Goal: Transaction & Acquisition: Purchase product/service

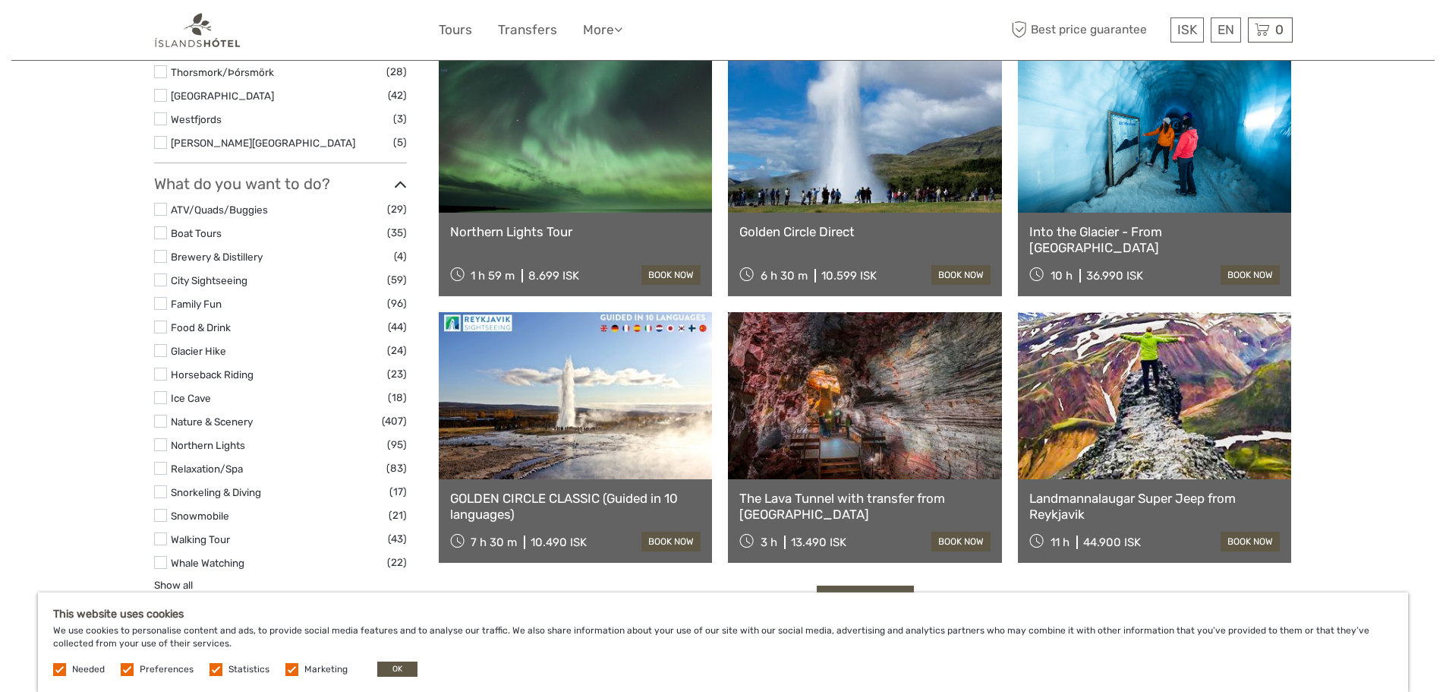
scroll to position [1518, 0]
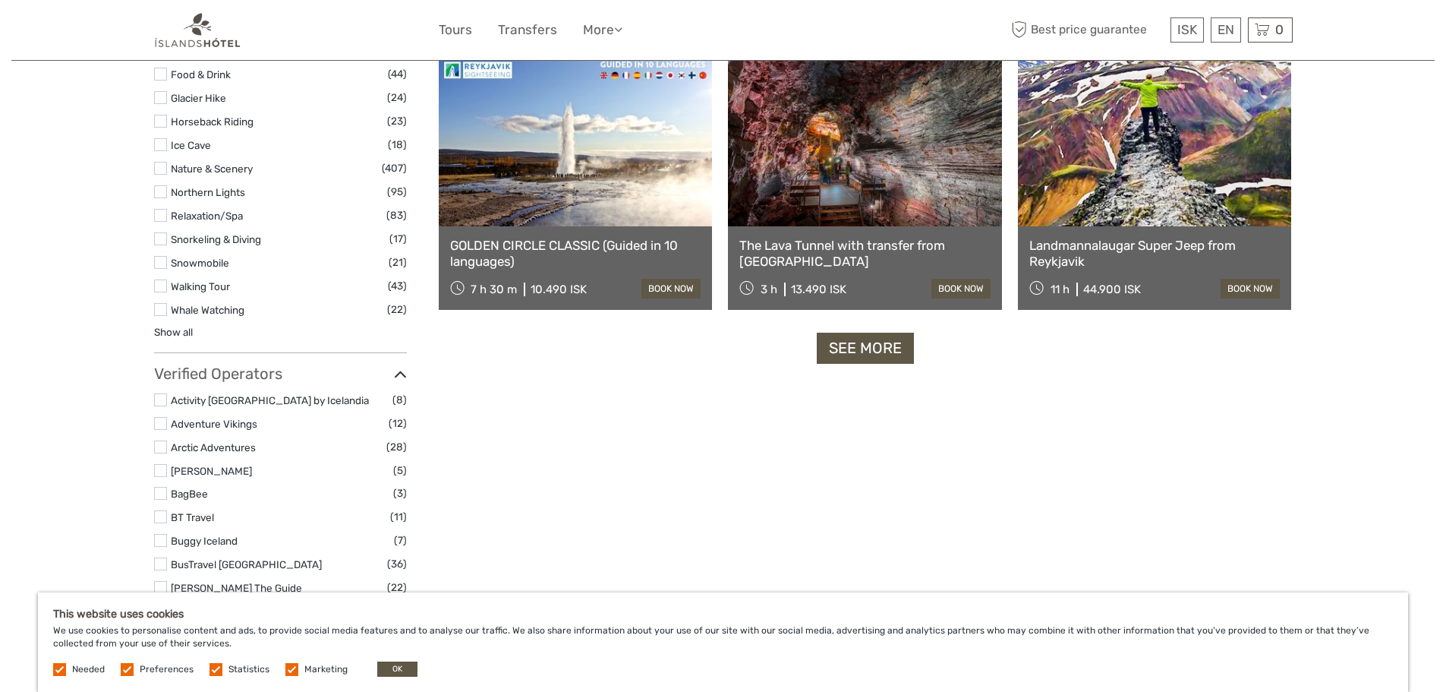
click at [872, 340] on link "See more" at bounding box center [865, 348] width 97 height 31
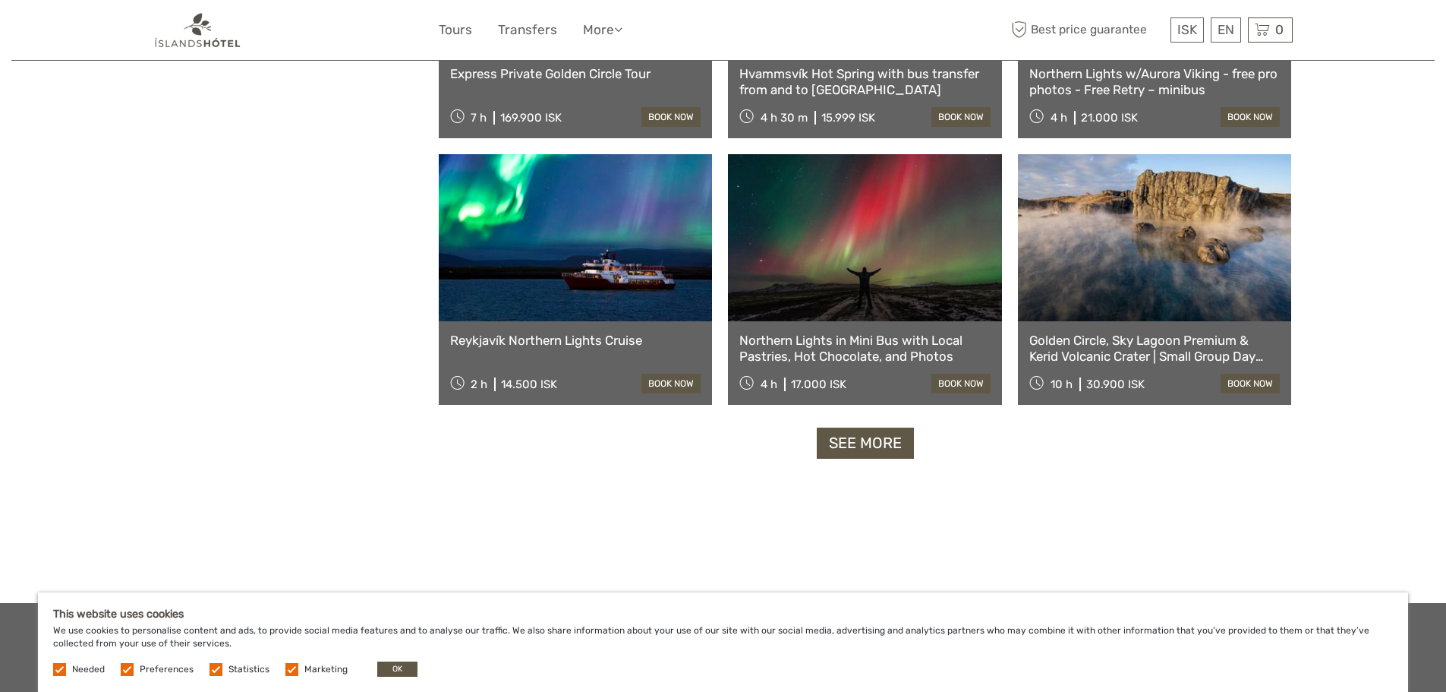
scroll to position [3037, 0]
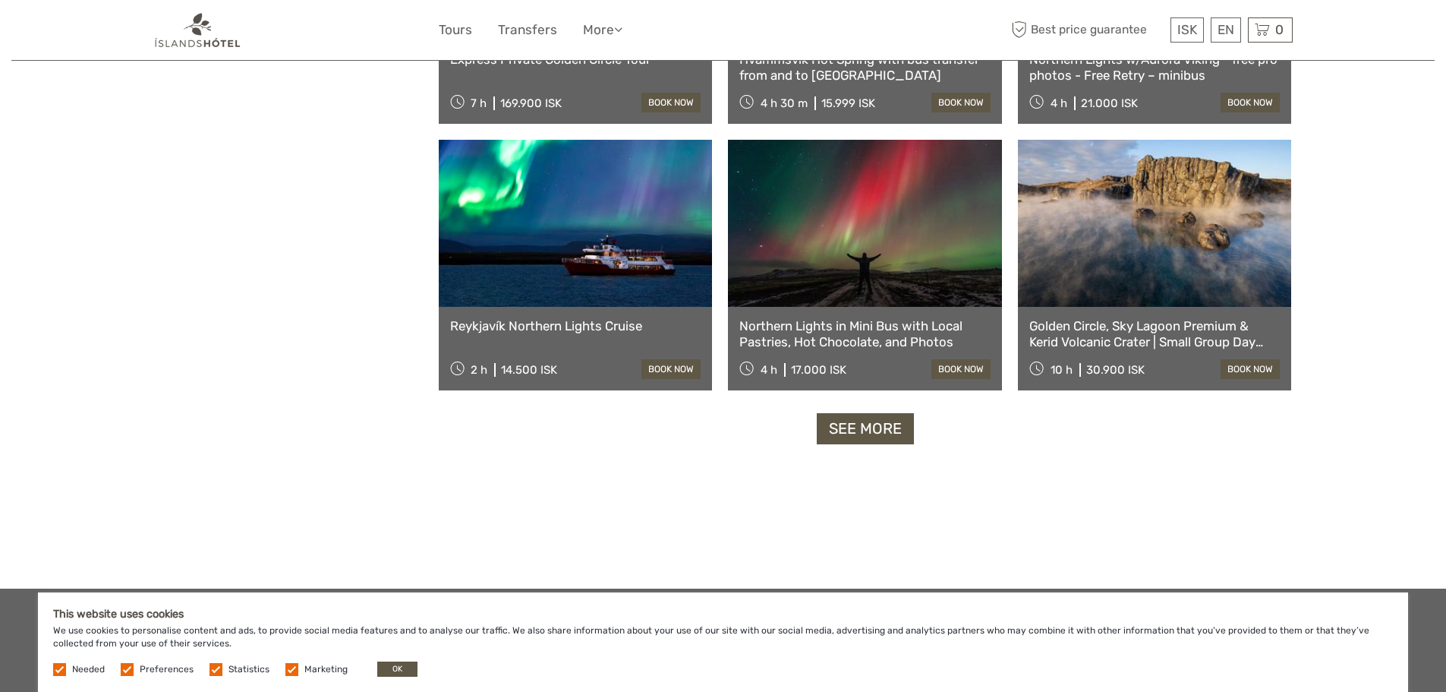
click at [881, 425] on link "See more" at bounding box center [865, 428] width 97 height 31
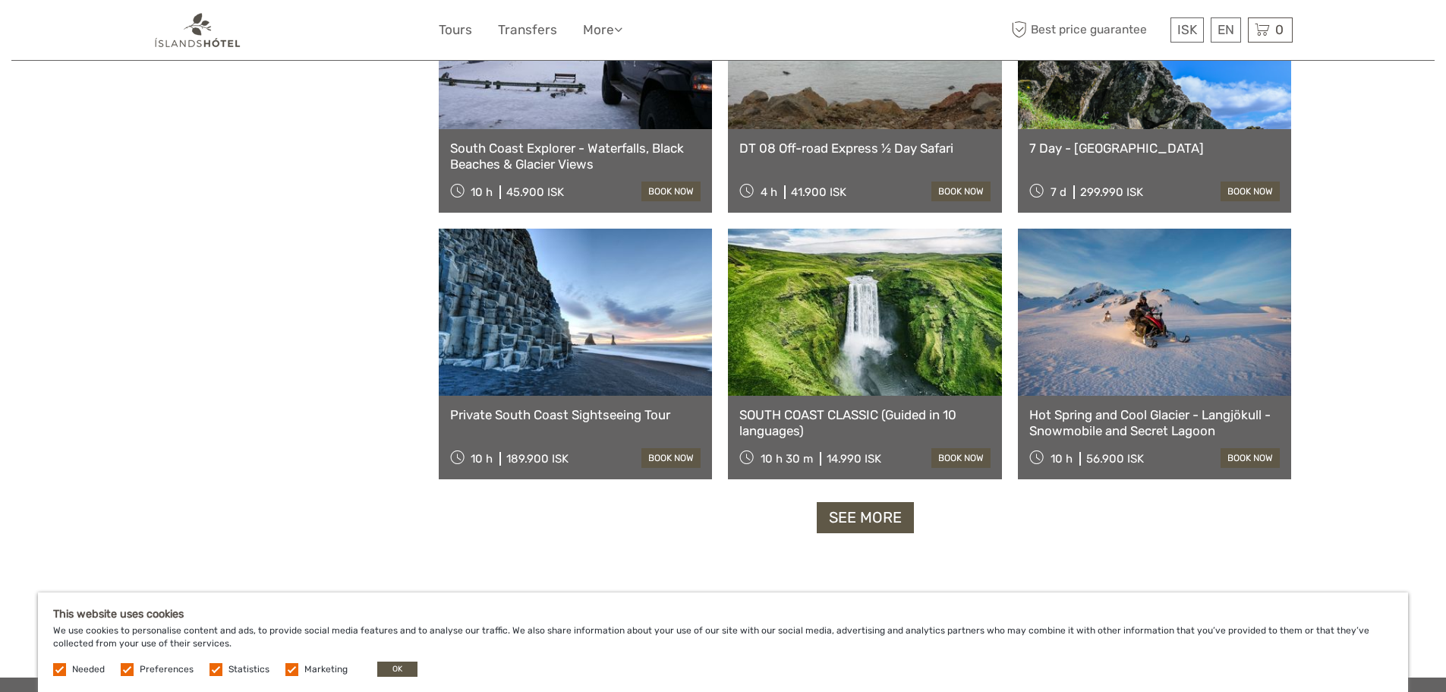
scroll to position [4555, 0]
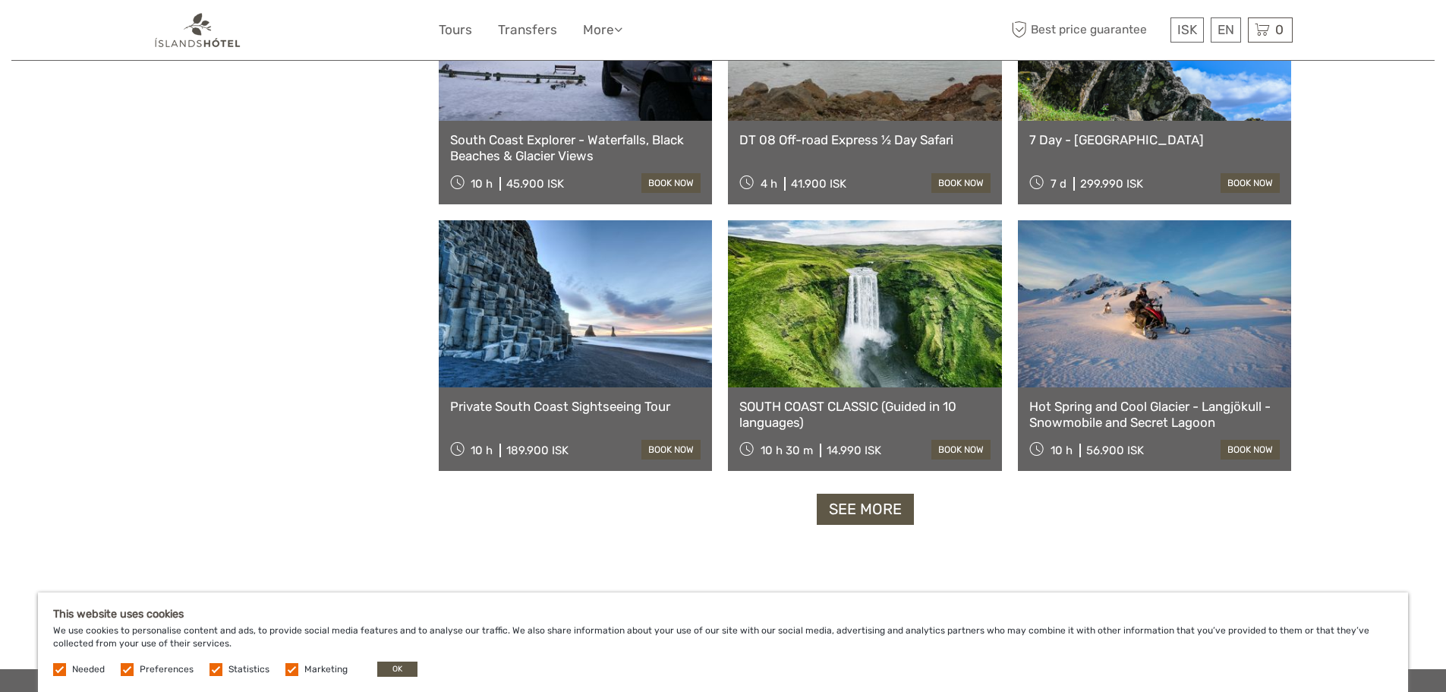
click at [862, 507] on link "See more" at bounding box center [865, 508] width 97 height 31
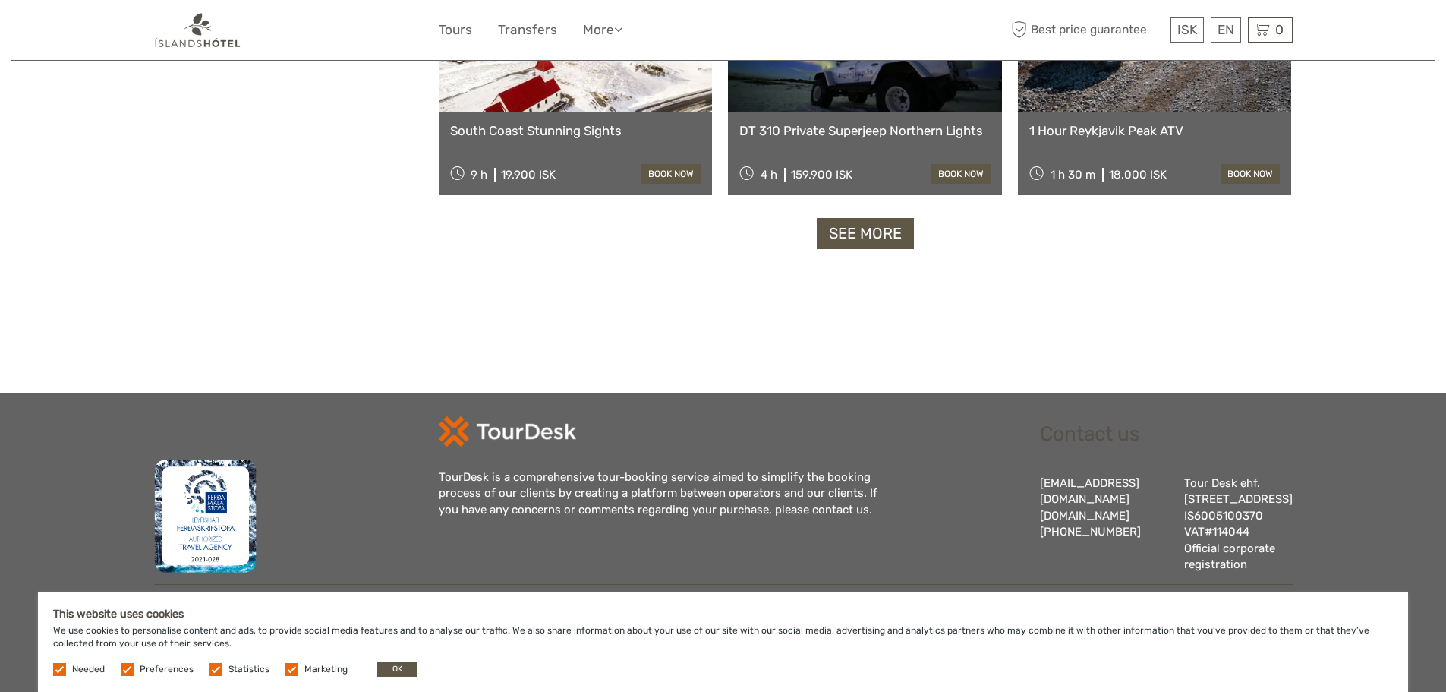
scroll to position [6193, 0]
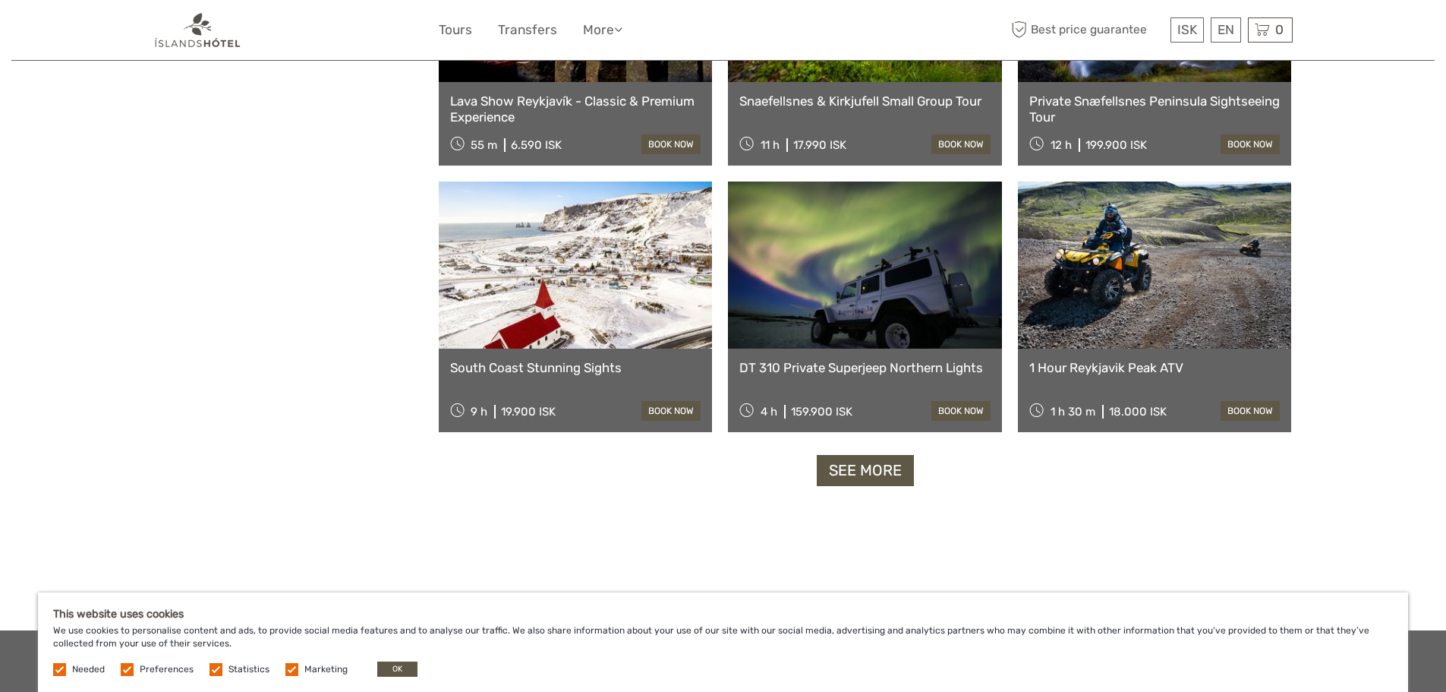
click at [872, 465] on link "See more" at bounding box center [865, 470] width 97 height 31
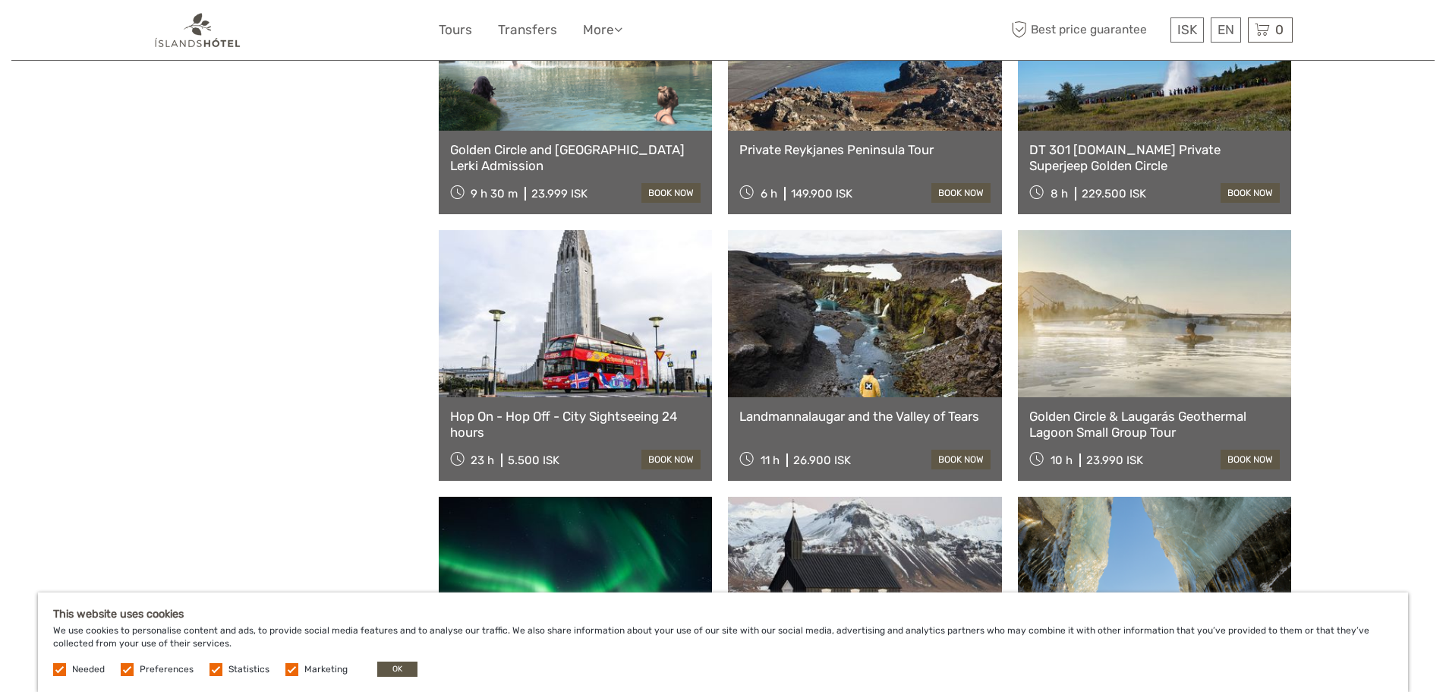
scroll to position [7711, 0]
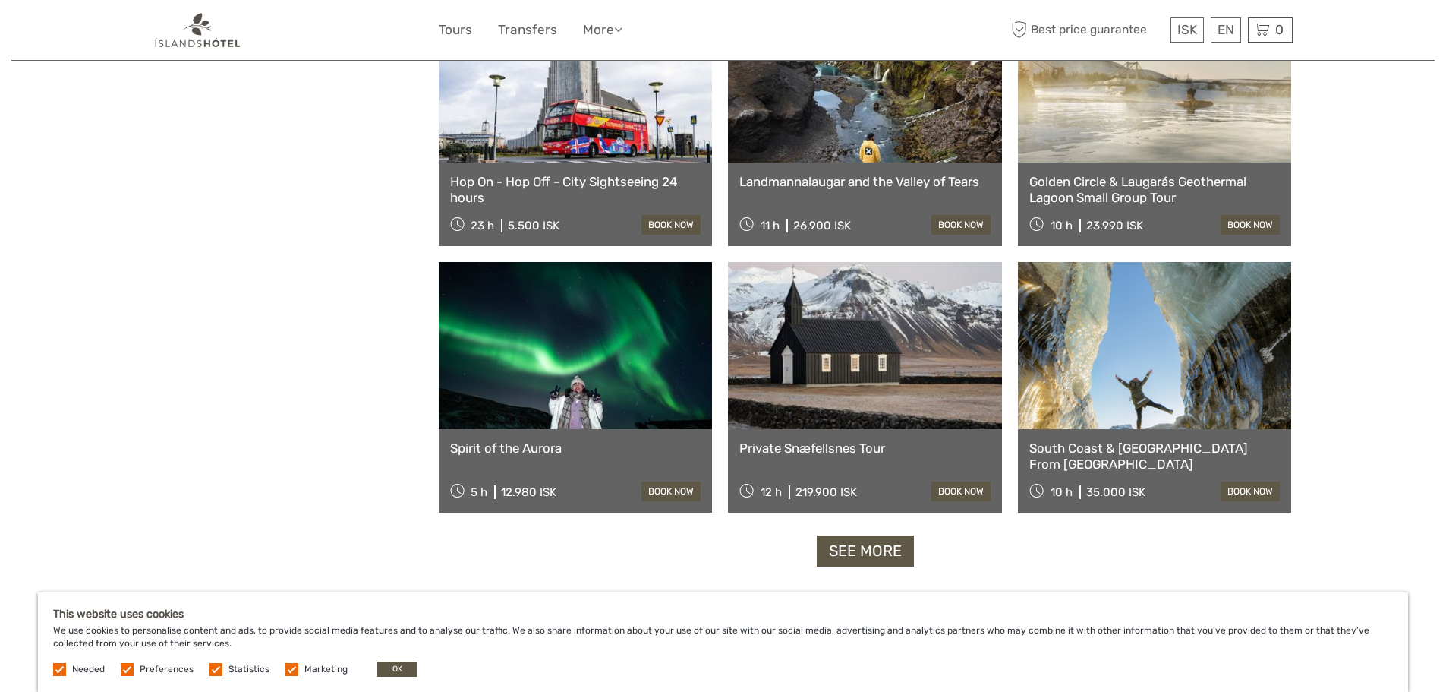
click at [866, 549] on link "See more" at bounding box center [865, 550] width 97 height 31
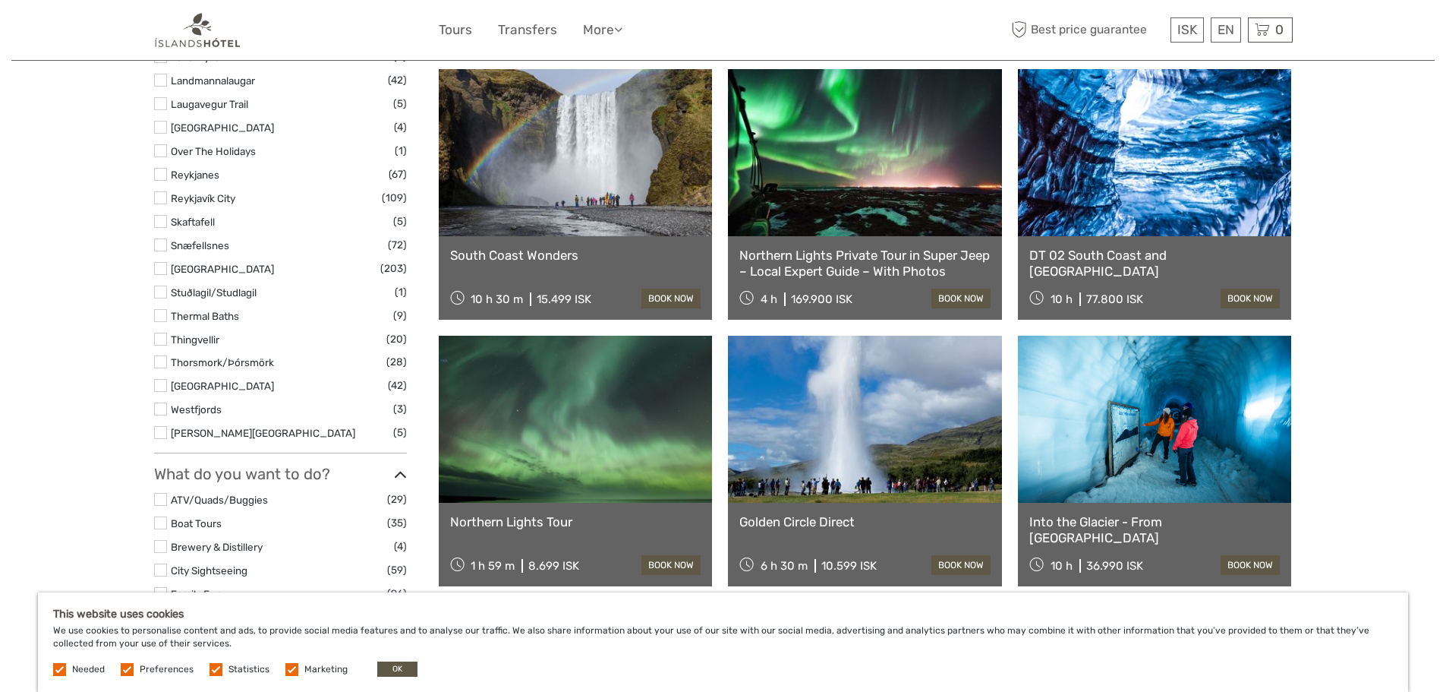
scroll to position [1228, 0]
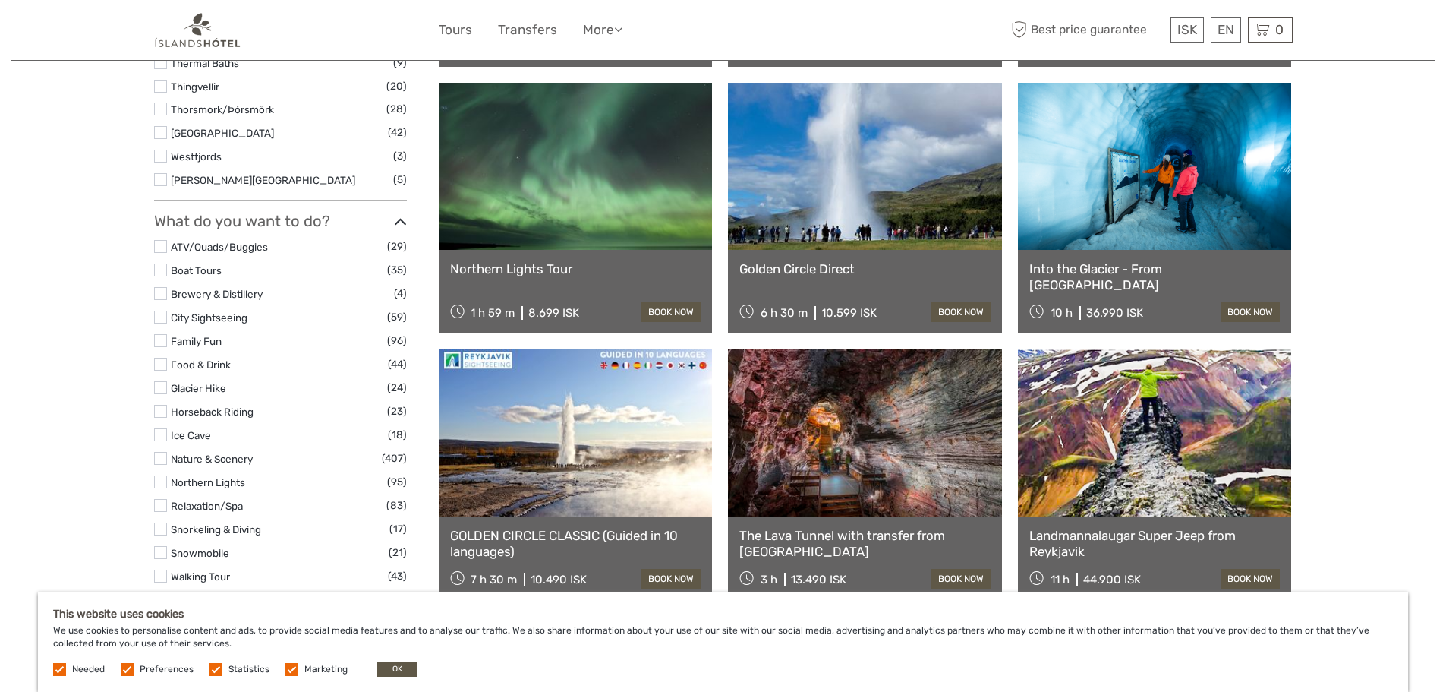
click at [159, 432] on label at bounding box center [160, 434] width 13 height 13
click at [0, 0] on input "checkbox" at bounding box center [0, 0] width 0 height 0
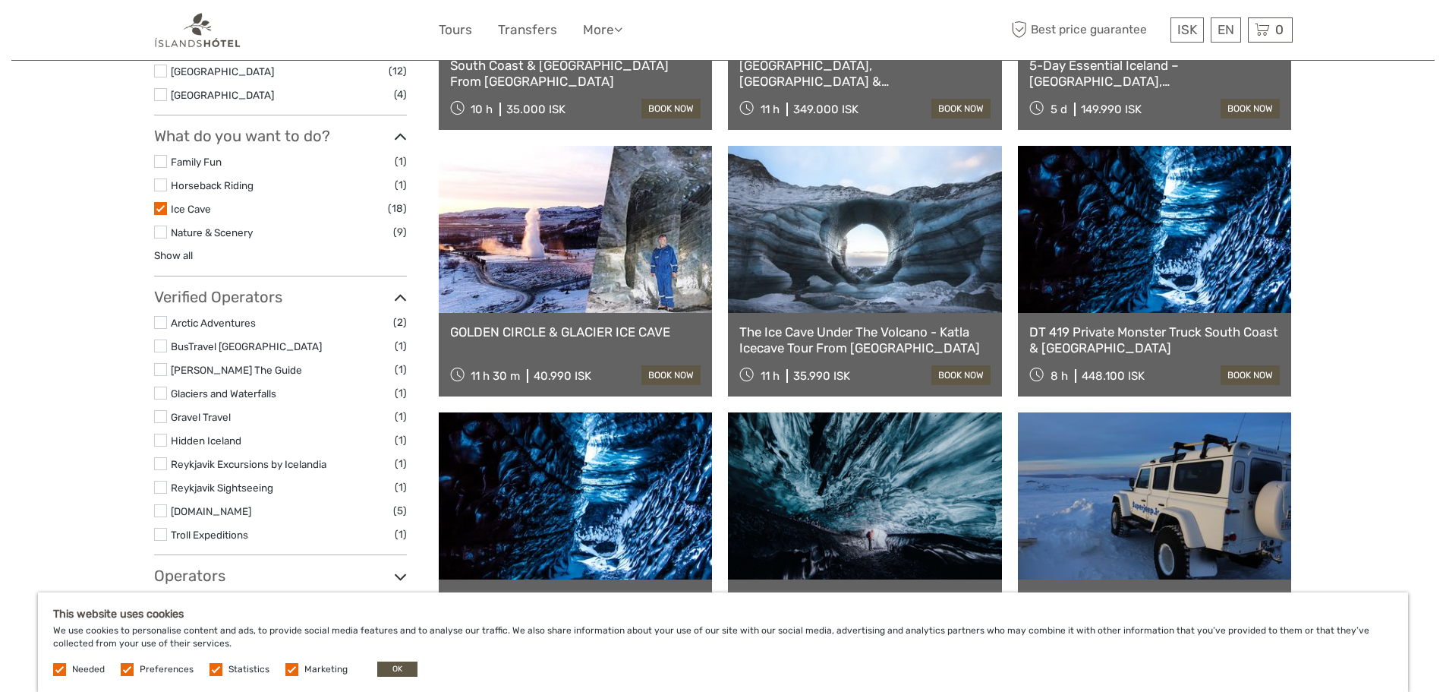
scroll to position [593, 0]
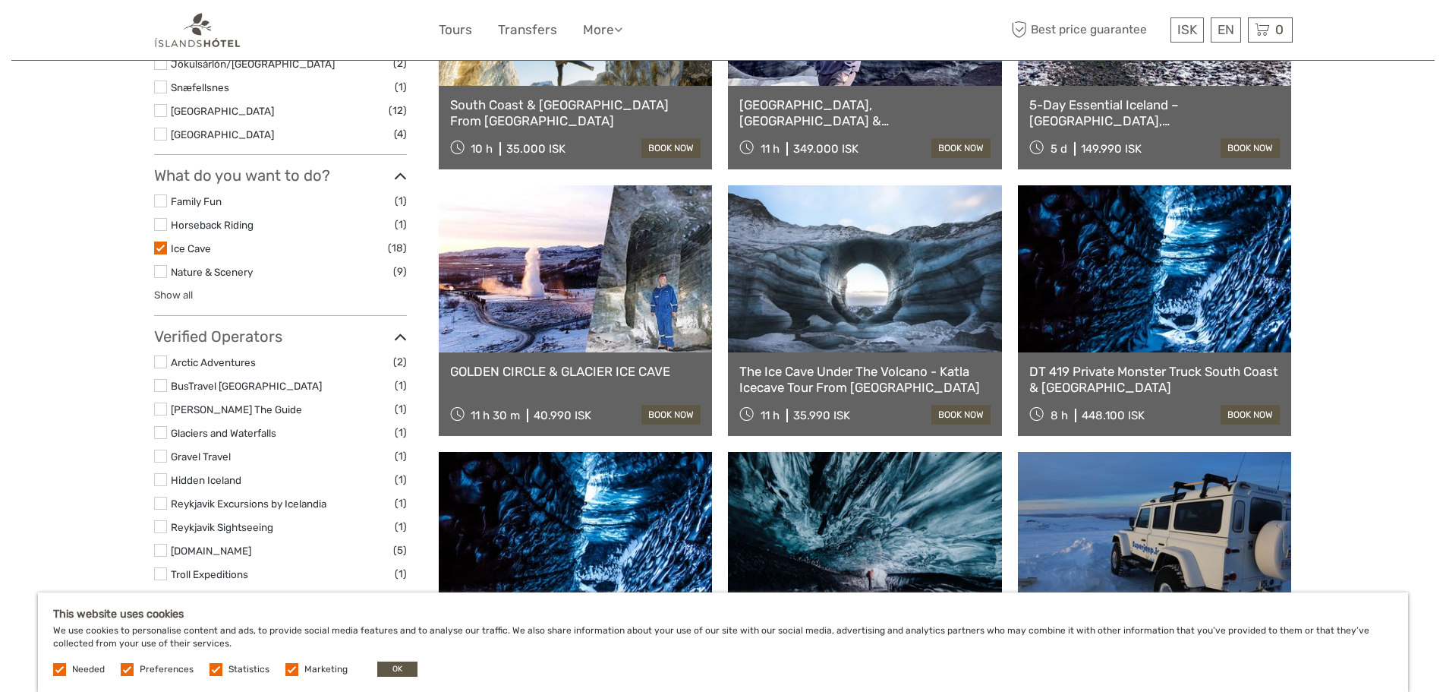
click at [170, 295] on link "Show all" at bounding box center [173, 295] width 39 height 12
click at [159, 383] on label at bounding box center [160, 383] width 13 height 13
click at [0, 0] on input "checkbox" at bounding box center [0, 0] width 0 height 0
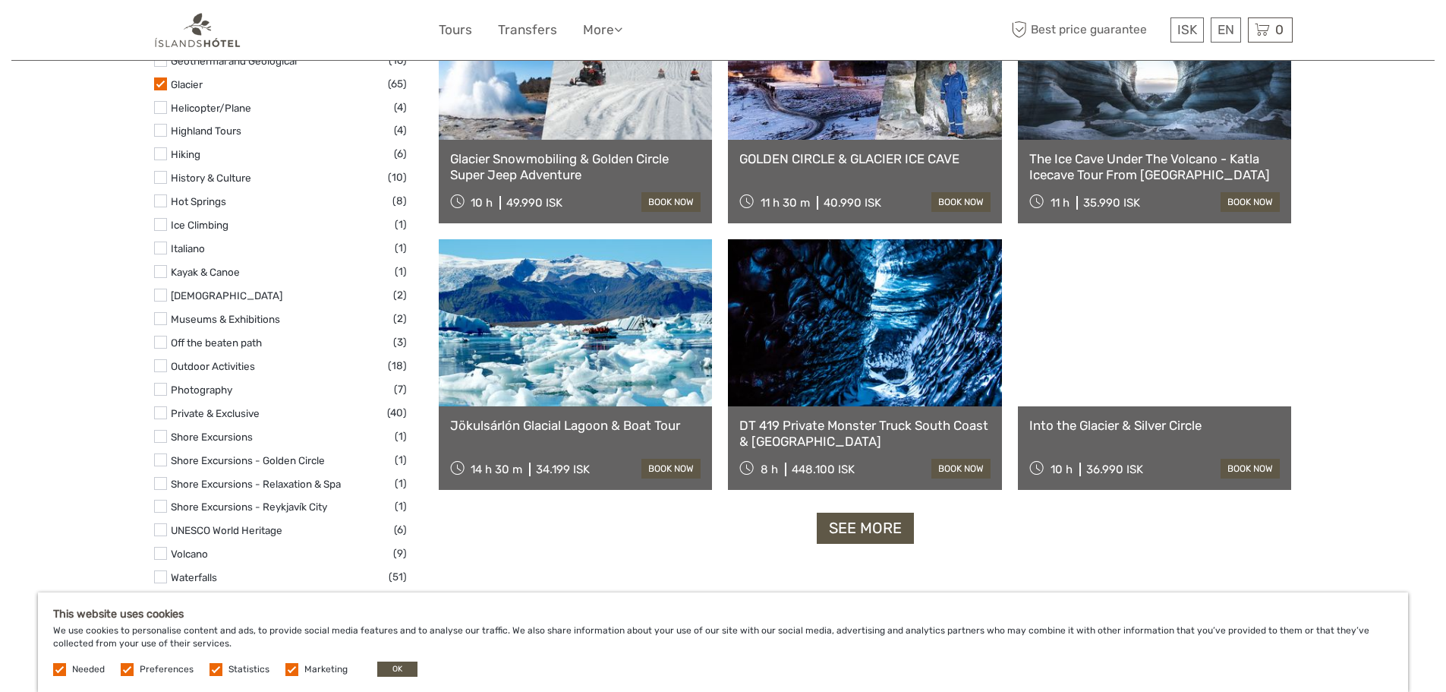
scroll to position [1352, 0]
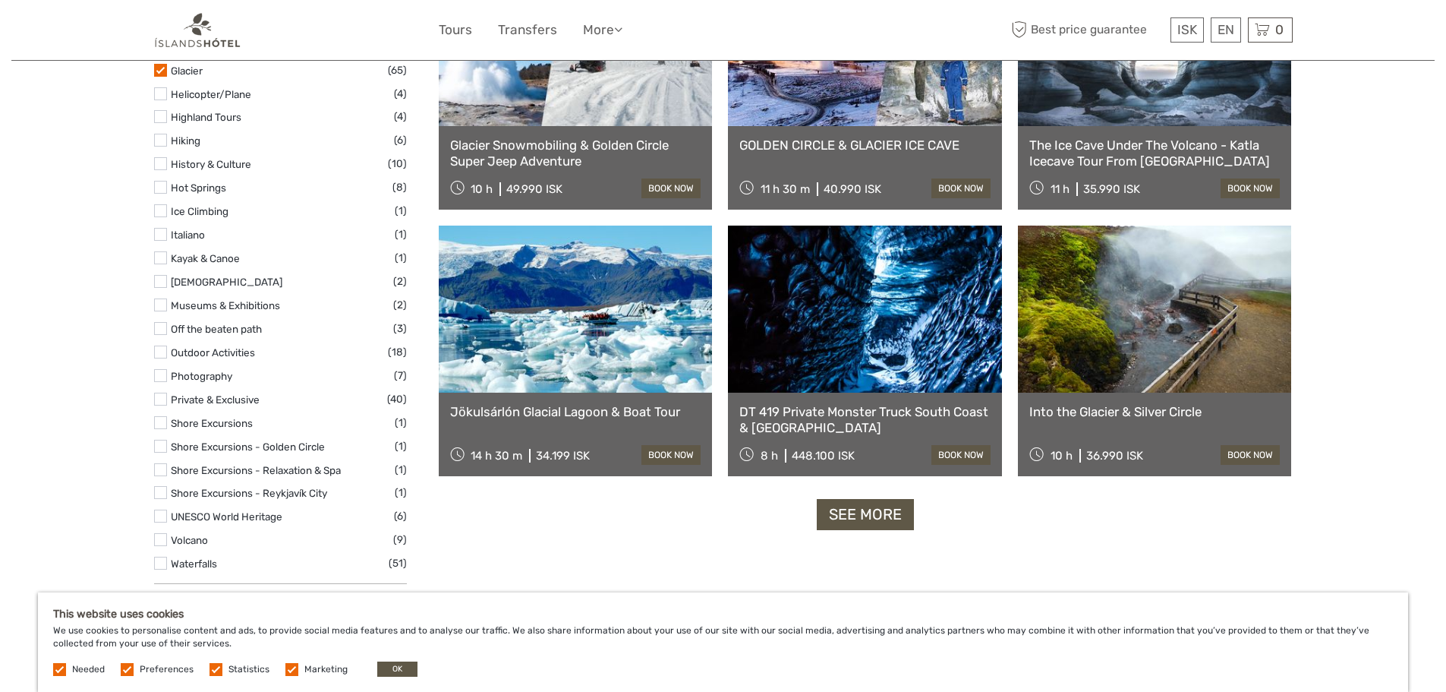
click at [159, 139] on label at bounding box center [160, 140] width 13 height 13
click at [0, 0] on input "checkbox" at bounding box center [0, 0] width 0 height 0
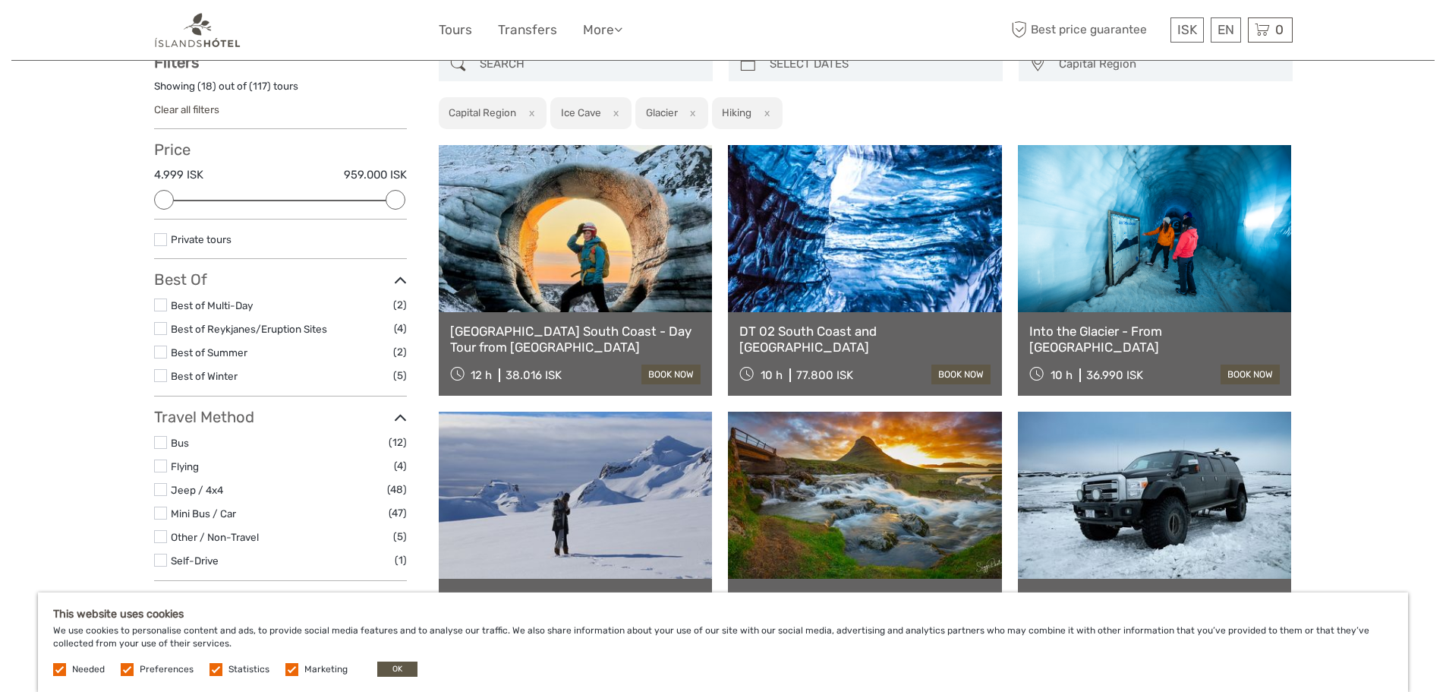
scroll to position [87, 0]
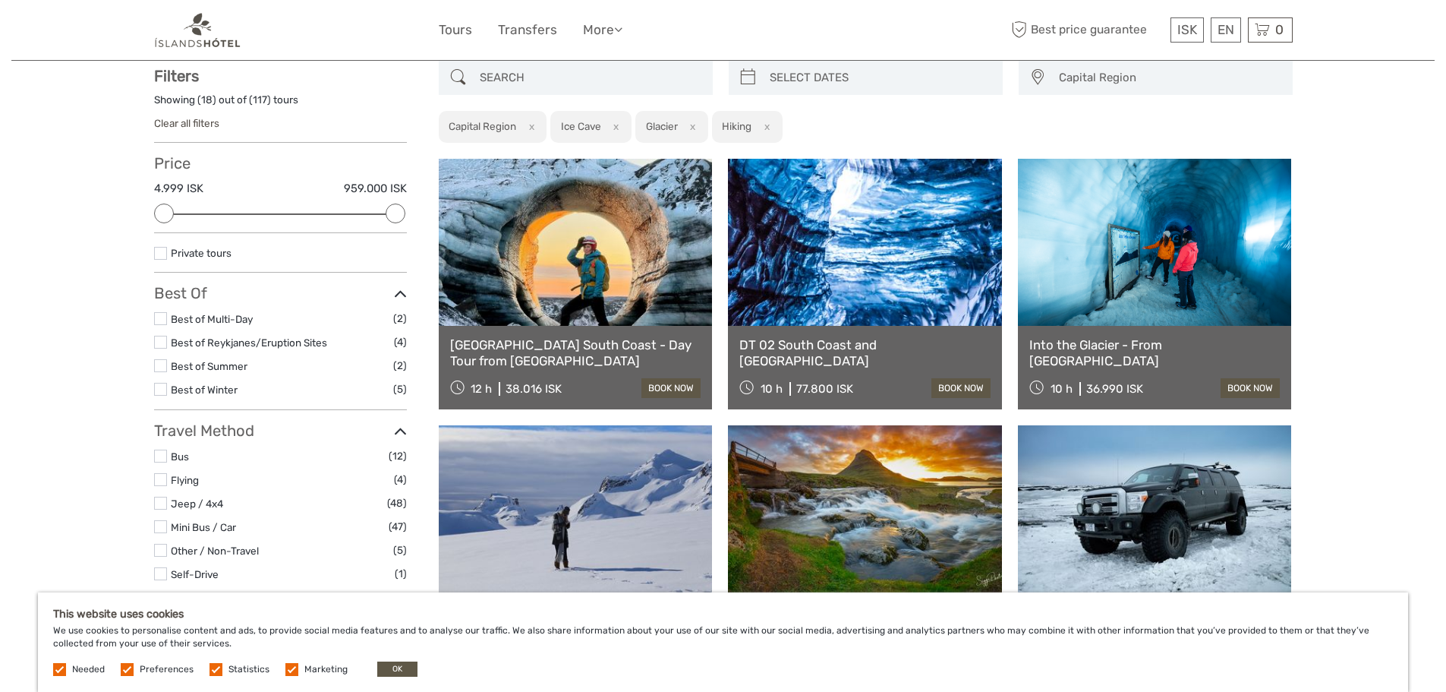
click at [162, 386] on label at bounding box center [160, 389] width 13 height 13
click at [0, 0] on input "checkbox" at bounding box center [0, 0] width 0 height 0
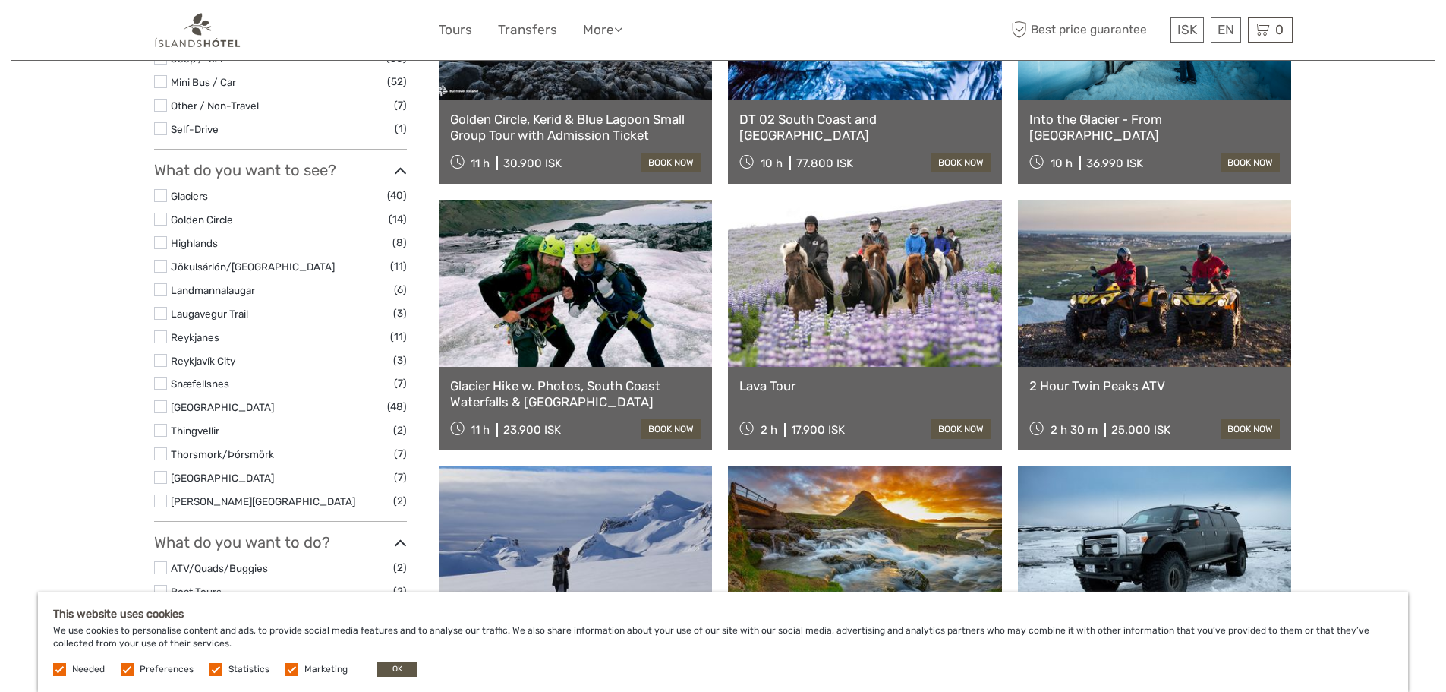
scroll to position [592, 0]
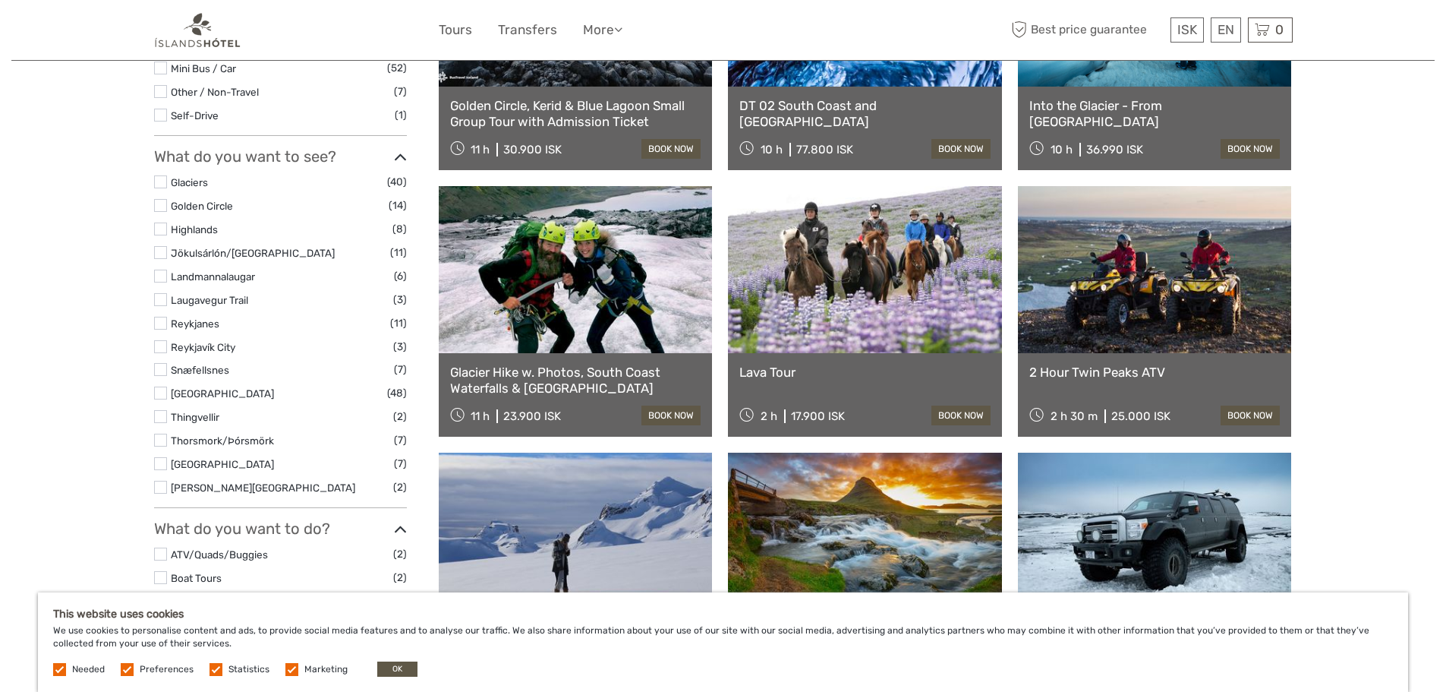
click at [160, 180] on label at bounding box center [160, 181] width 13 height 13
click at [0, 0] on input "checkbox" at bounding box center [0, 0] width 0 height 0
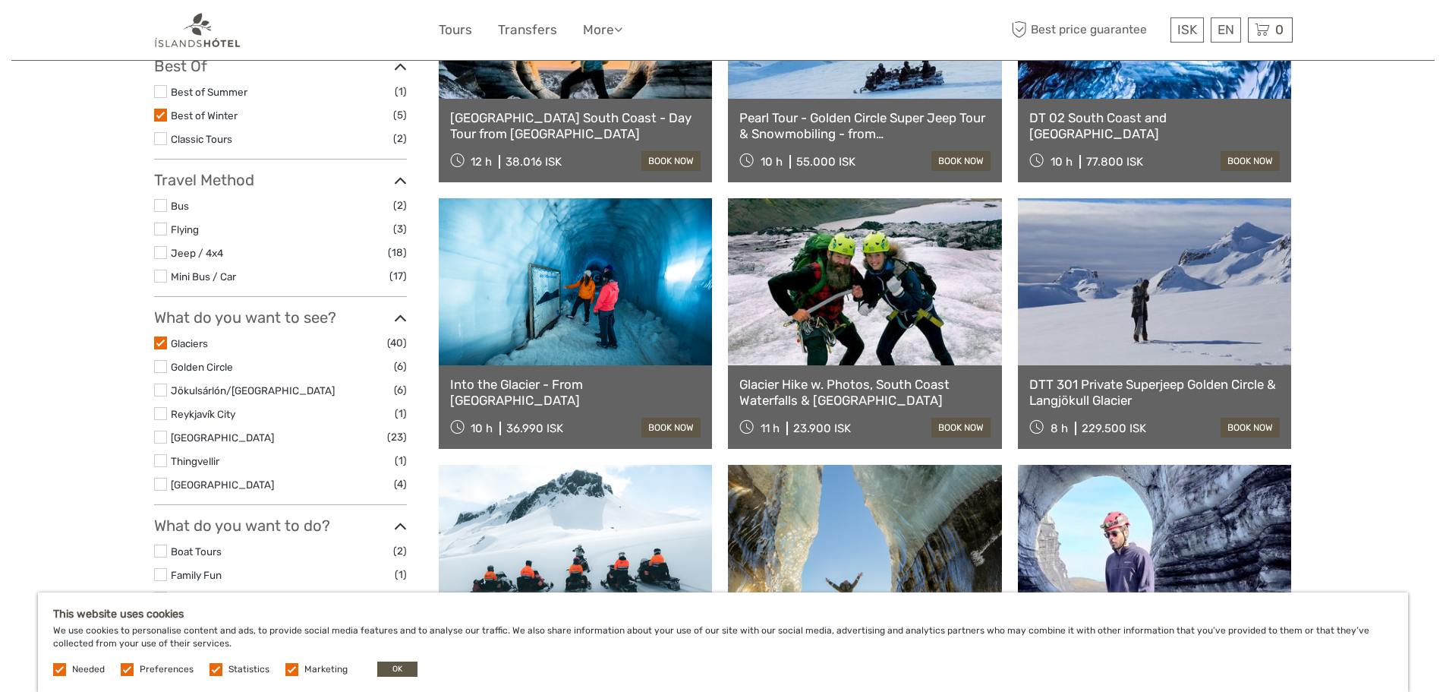
scroll to position [340, 0]
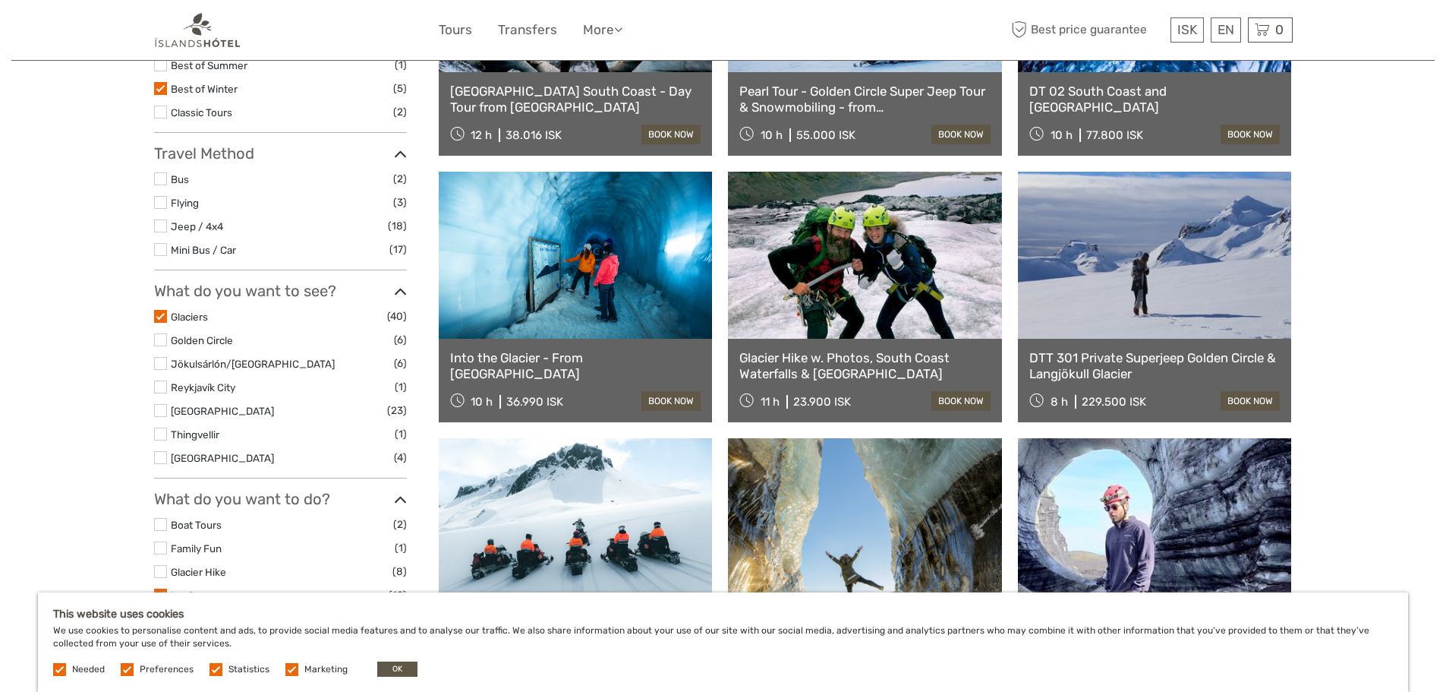
click at [165, 362] on label at bounding box center [160, 363] width 13 height 13
click at [0, 0] on input "checkbox" at bounding box center [0, 0] width 0 height 0
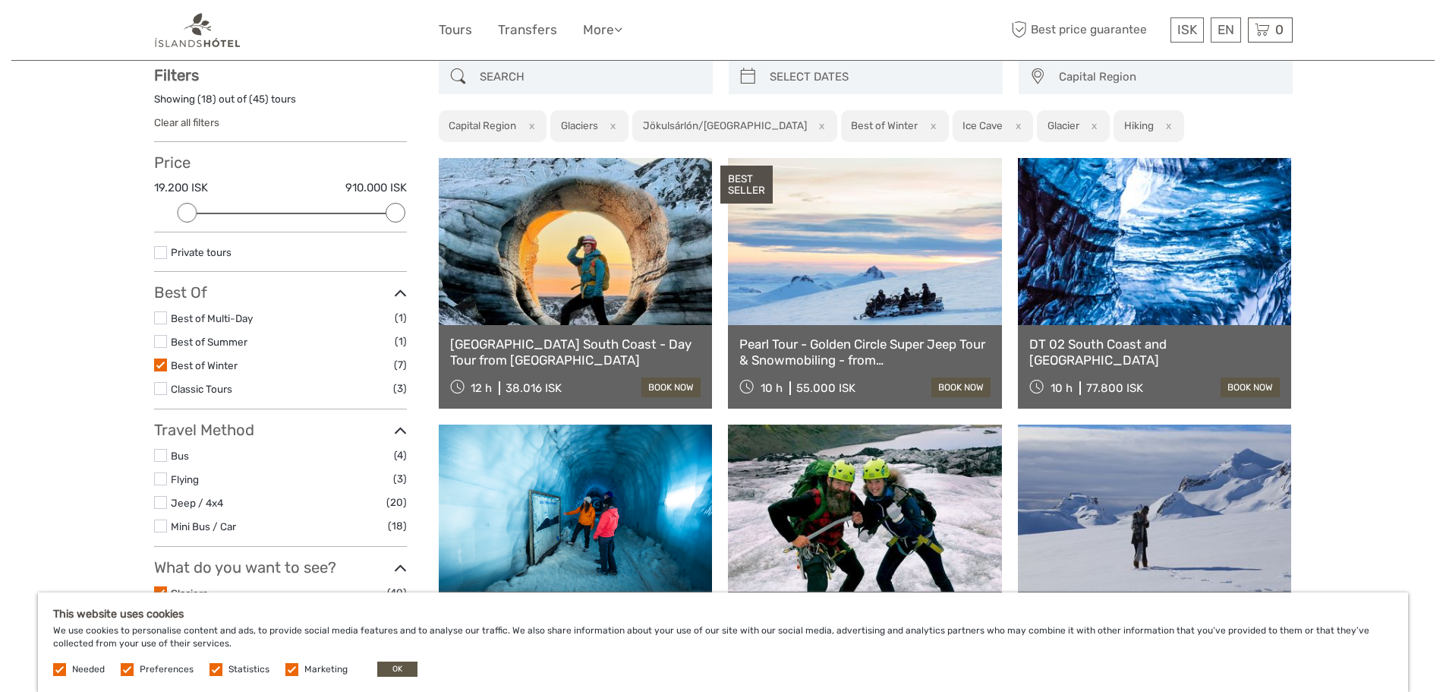
scroll to position [87, 0]
click at [1175, 314] on link at bounding box center [1155, 242] width 274 height 167
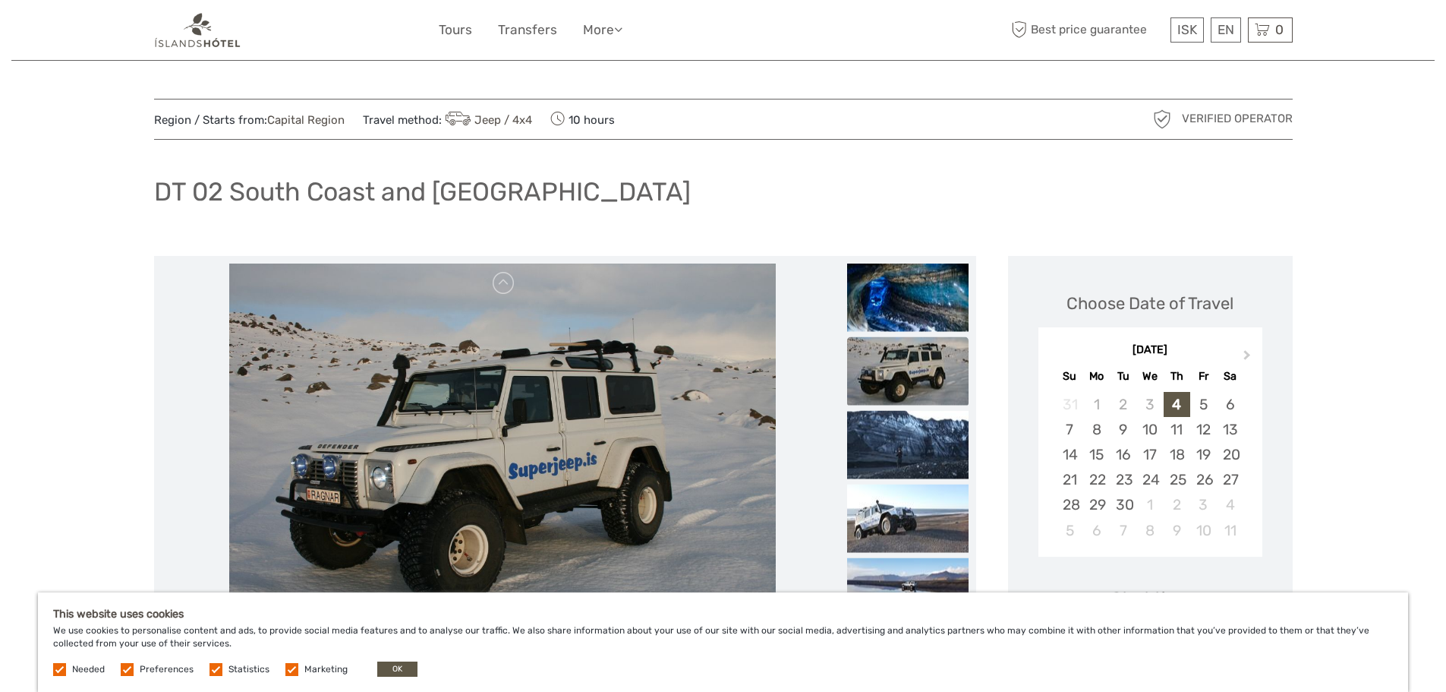
scroll to position [253, 0]
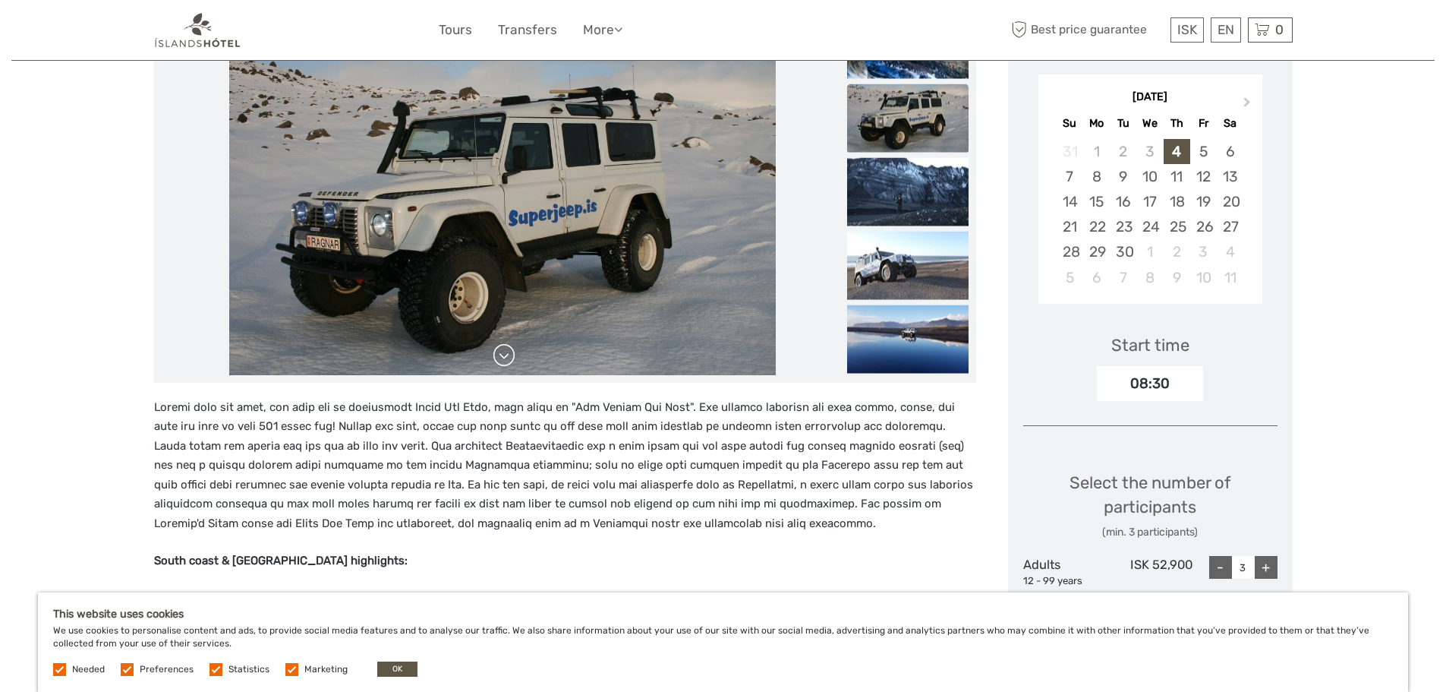
click at [506, 364] on link at bounding box center [504, 355] width 24 height 24
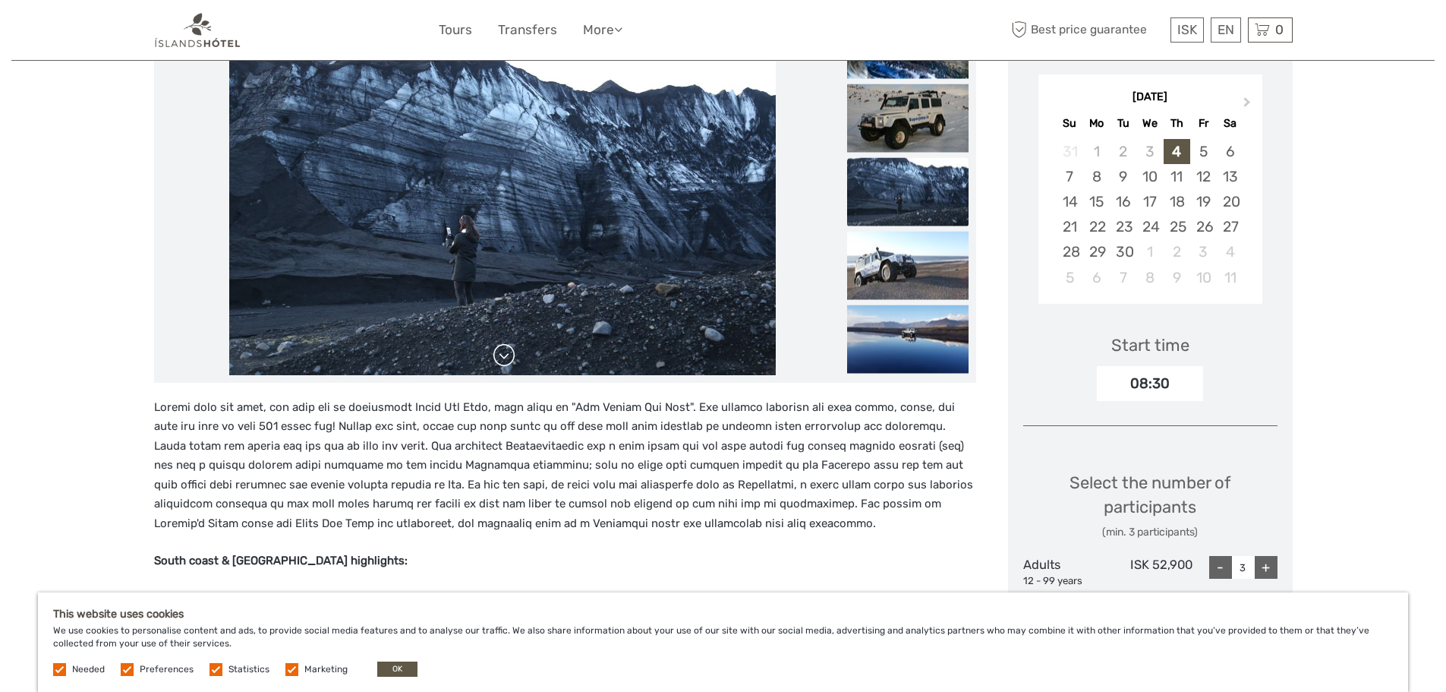
click at [506, 364] on link at bounding box center [504, 355] width 24 height 24
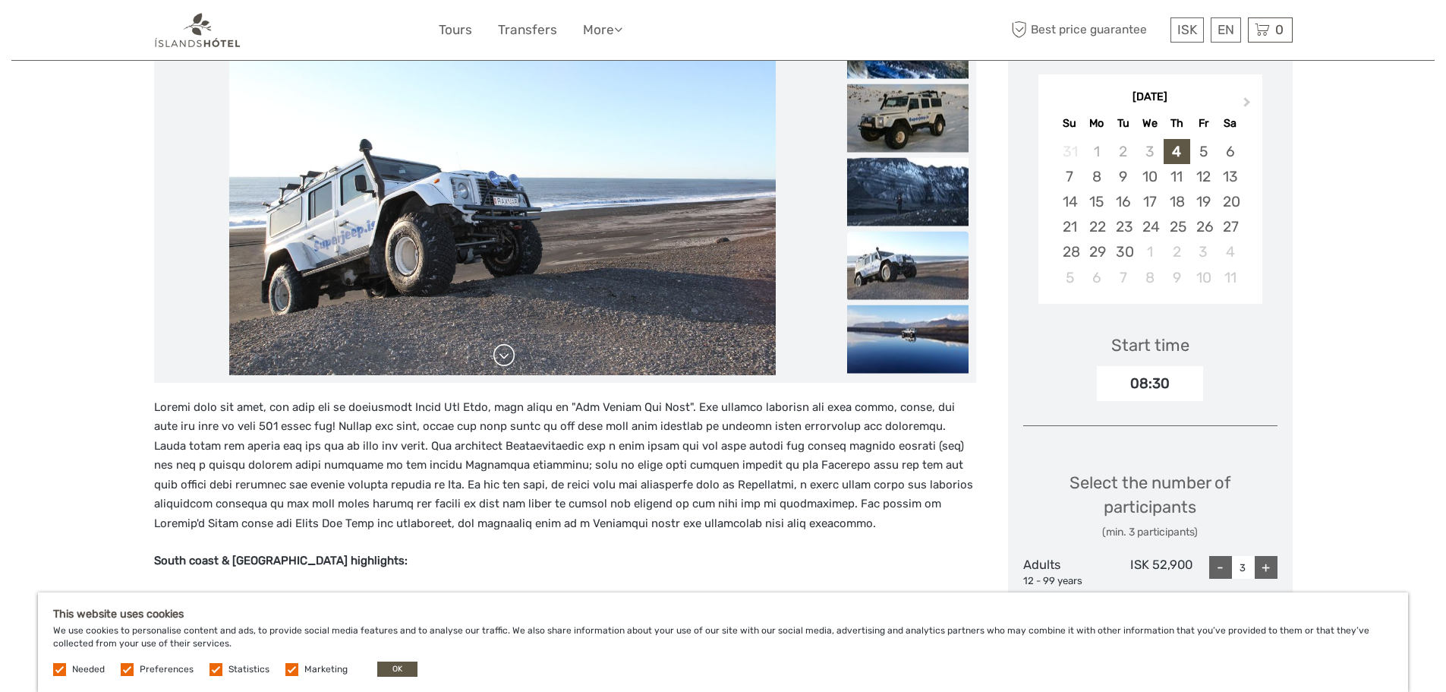
click at [509, 360] on link at bounding box center [504, 355] width 24 height 24
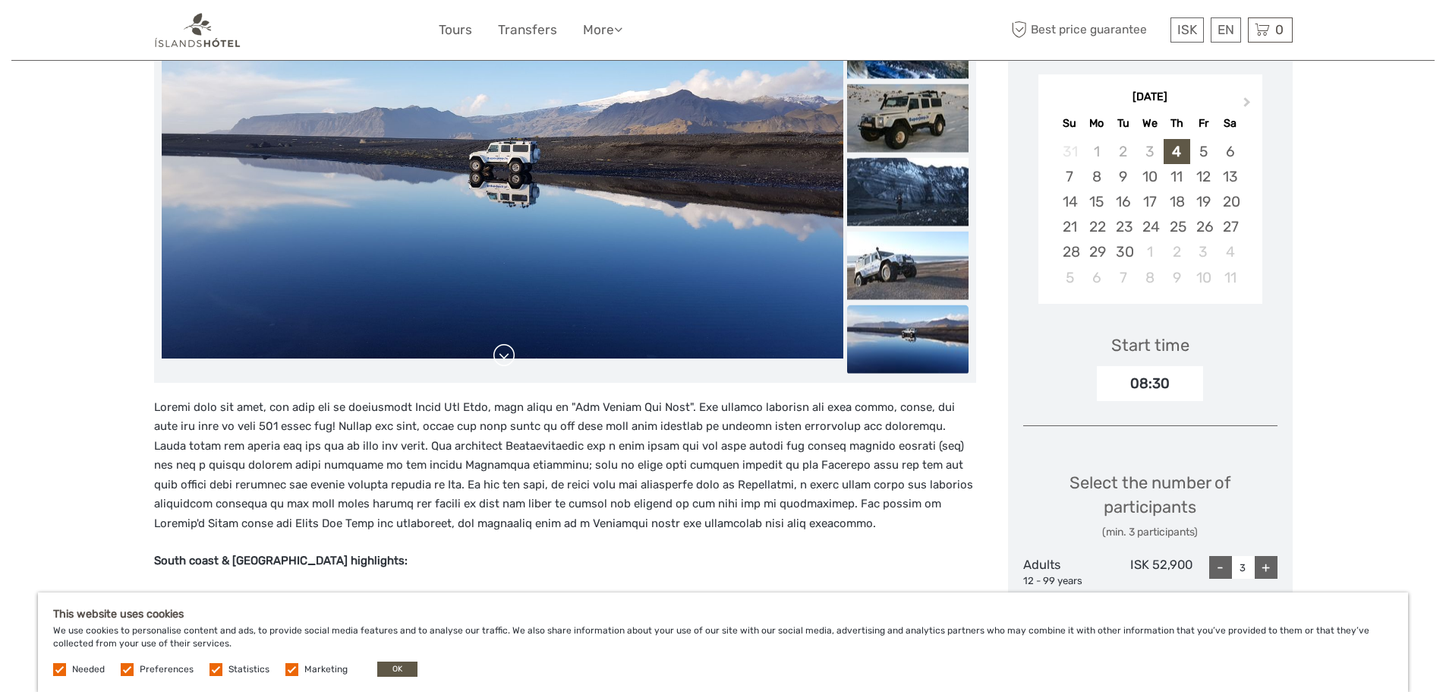
click at [509, 360] on link at bounding box center [504, 355] width 24 height 24
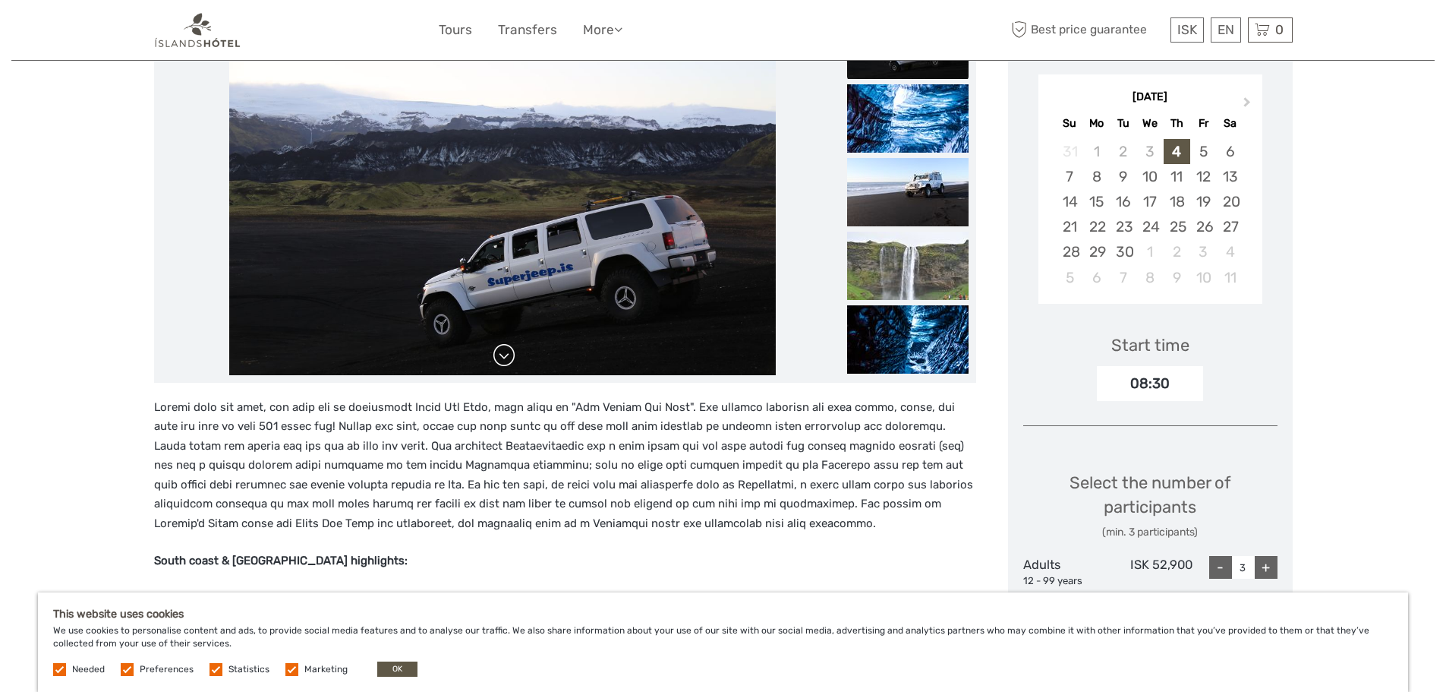
click at [509, 360] on link at bounding box center [504, 355] width 24 height 24
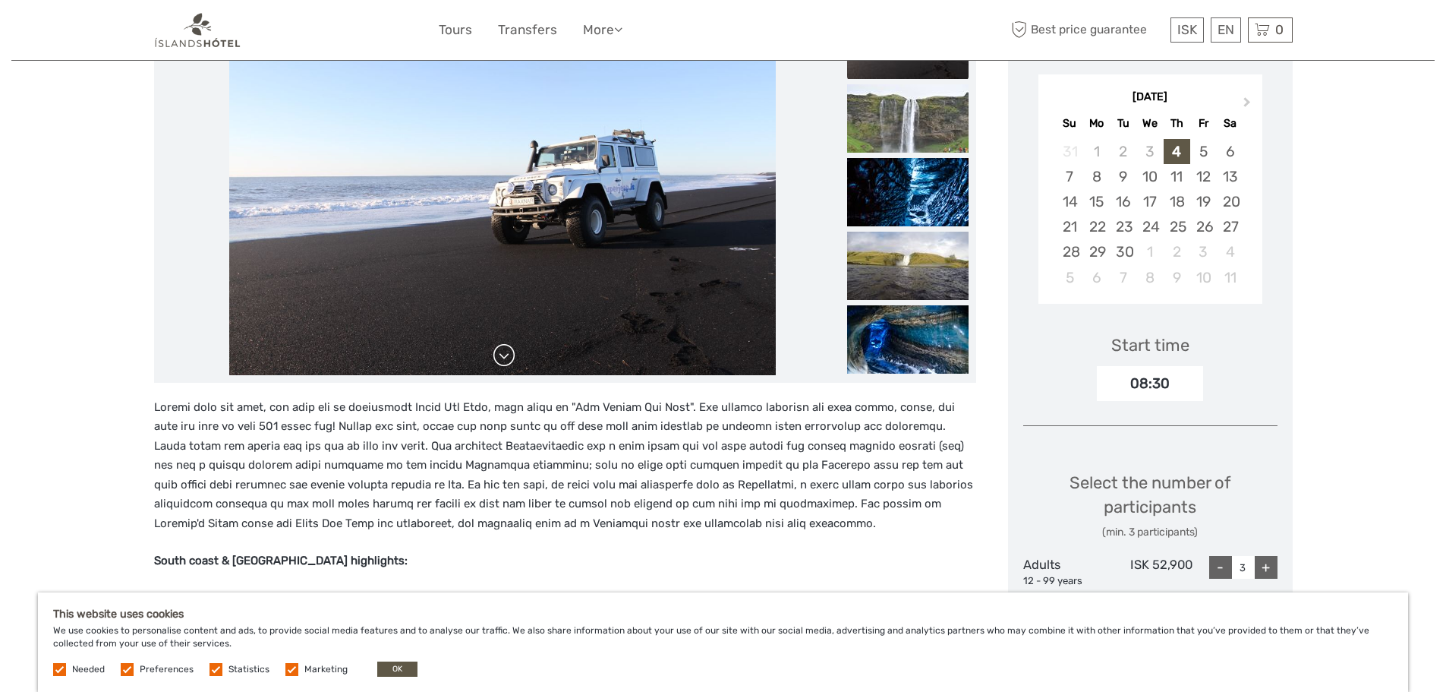
click at [509, 360] on link at bounding box center [504, 355] width 24 height 24
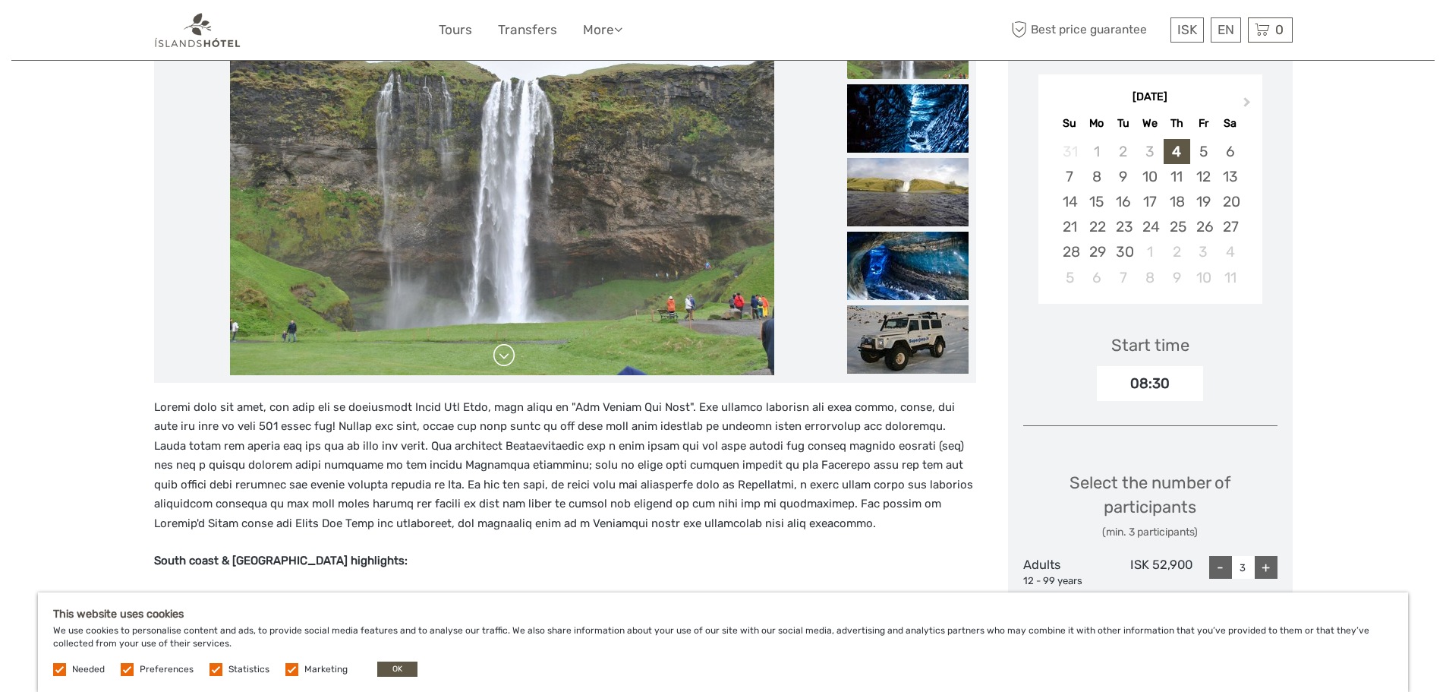
click at [509, 360] on link at bounding box center [504, 355] width 24 height 24
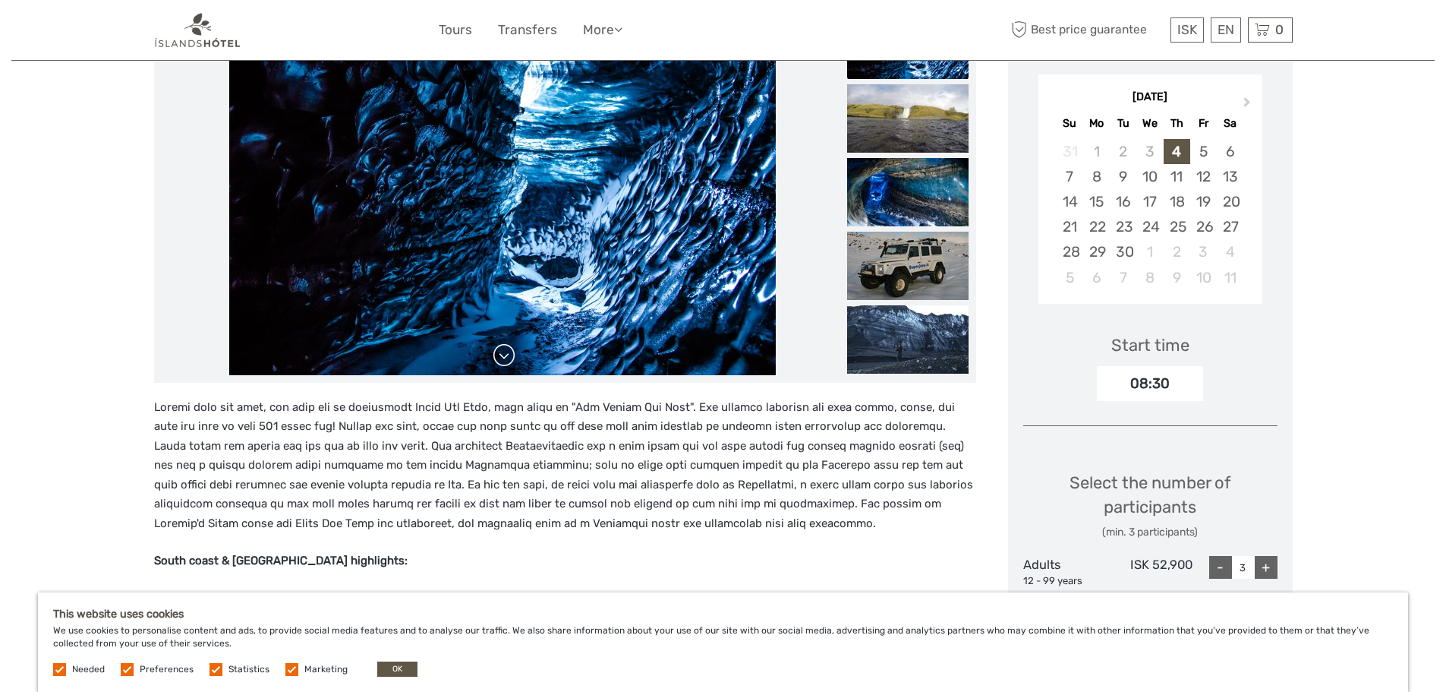
click at [509, 360] on link at bounding box center [504, 355] width 24 height 24
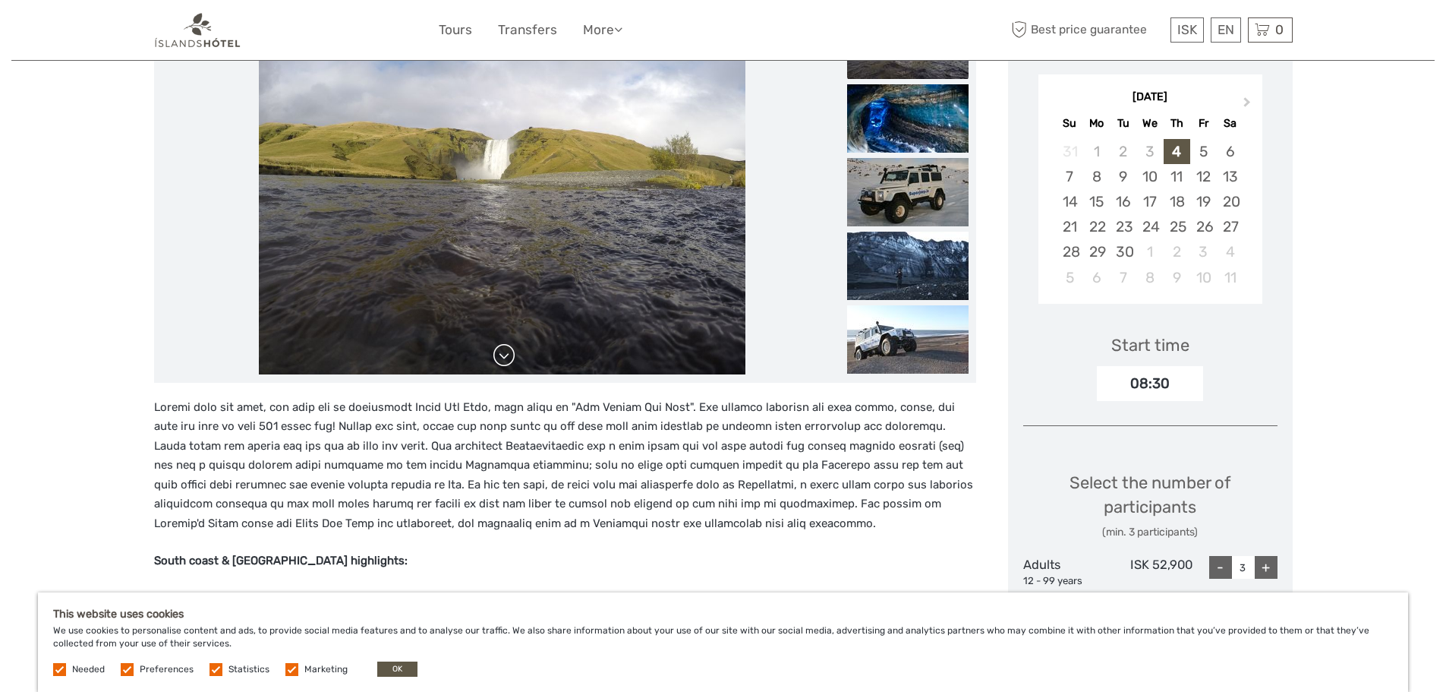
click at [509, 360] on link at bounding box center [504, 355] width 24 height 24
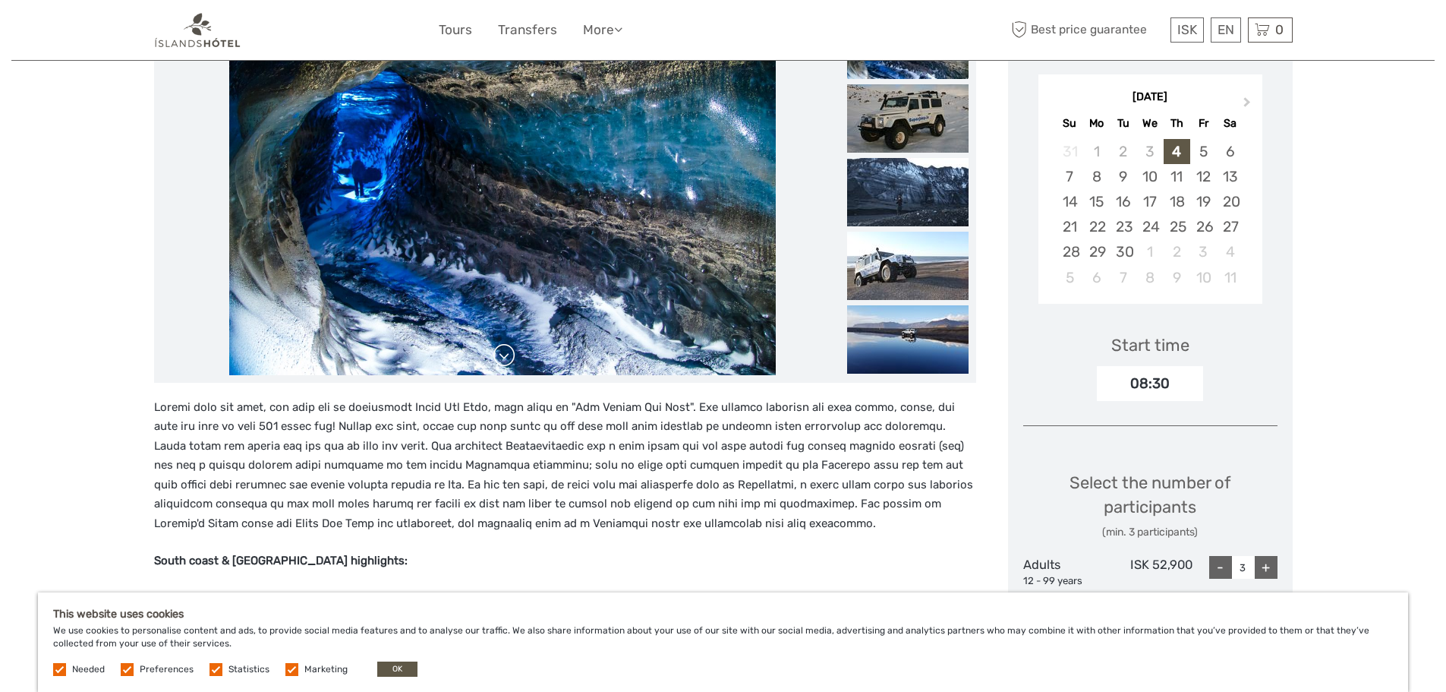
click at [509, 360] on link at bounding box center [504, 355] width 24 height 24
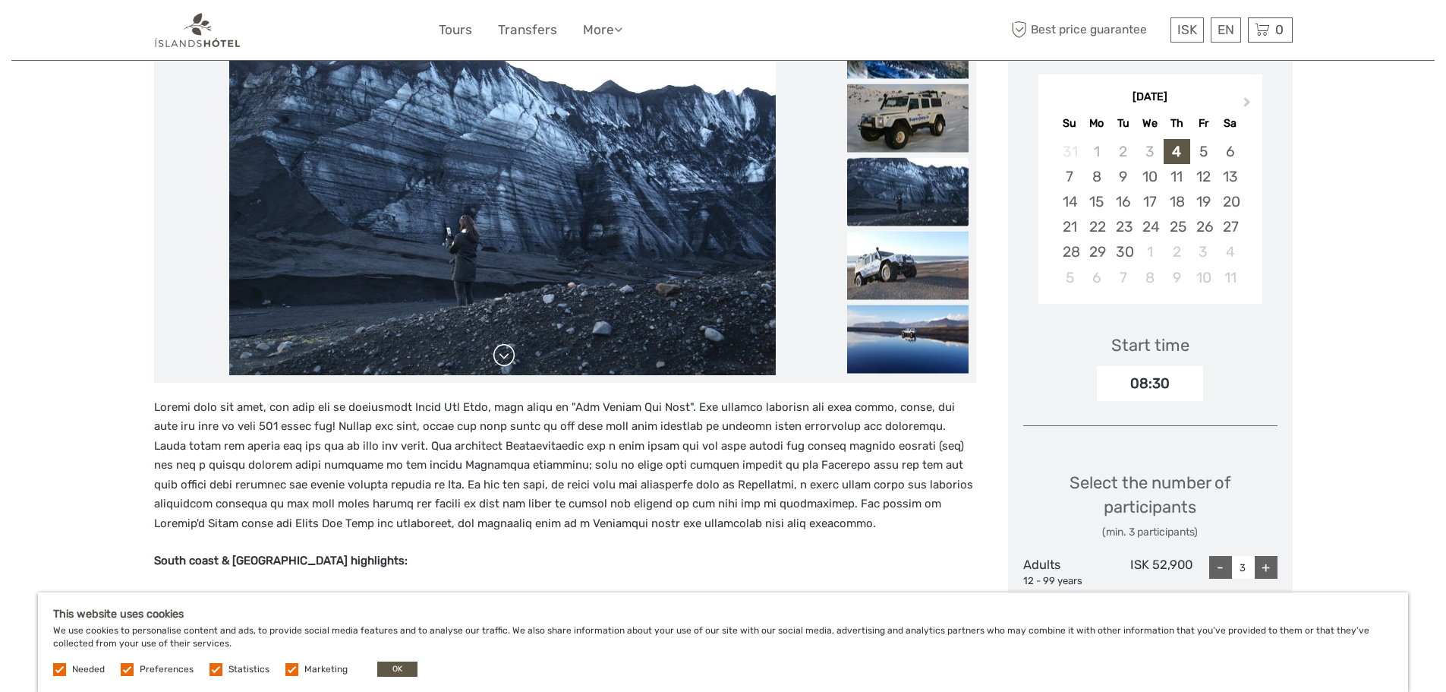
click at [509, 360] on link at bounding box center [504, 355] width 24 height 24
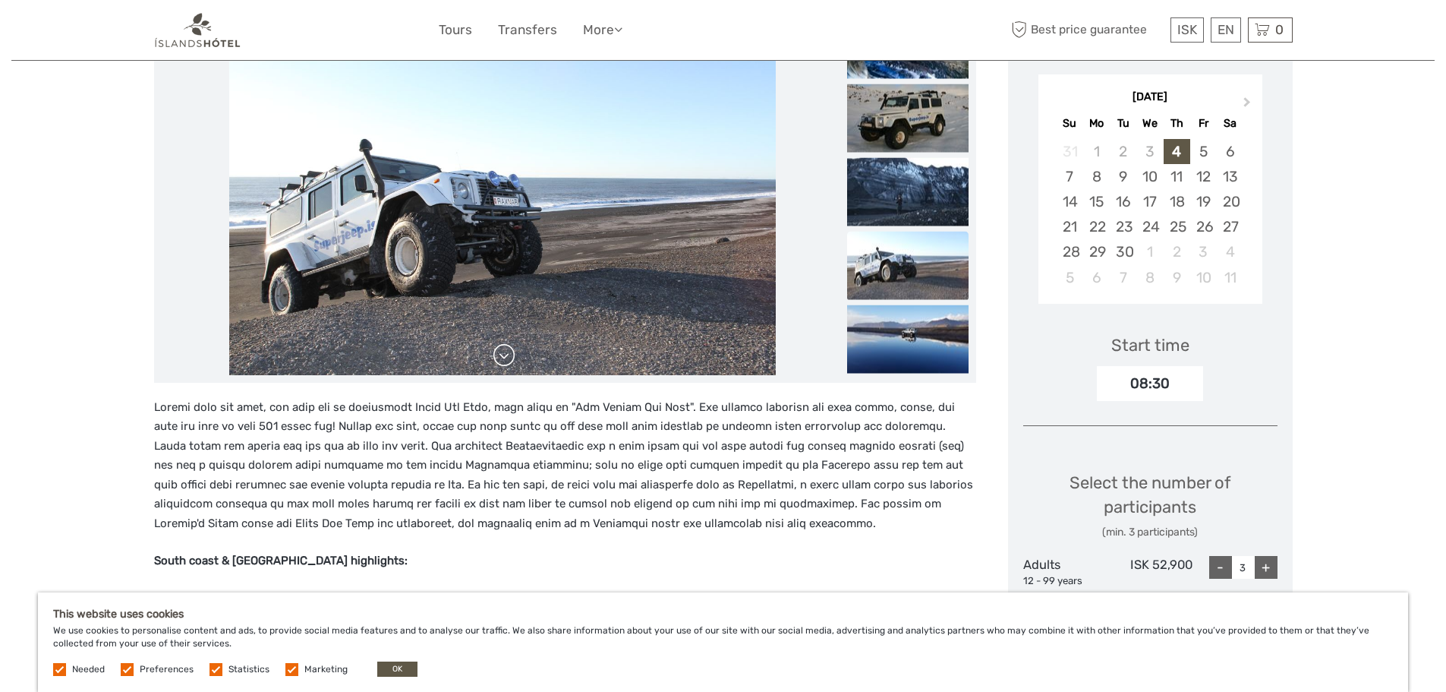
click at [509, 360] on link at bounding box center [504, 355] width 24 height 24
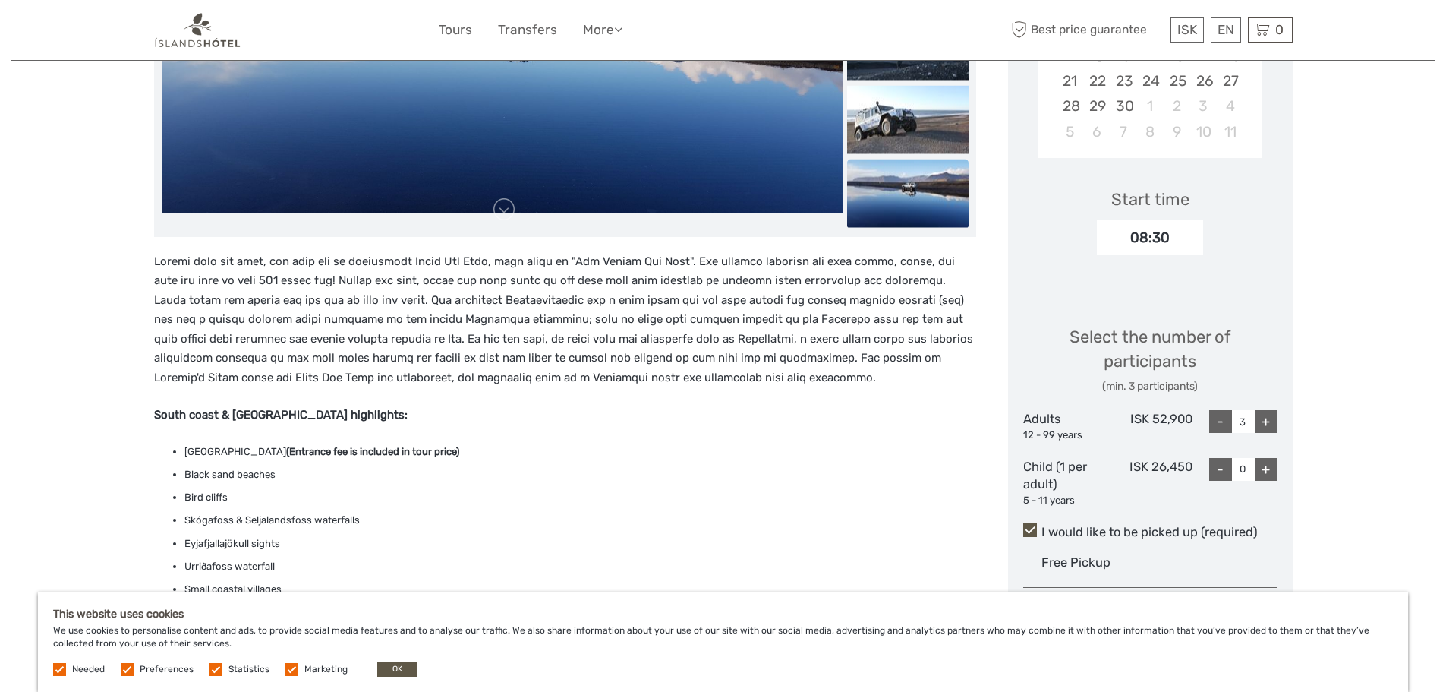
scroll to position [506, 0]
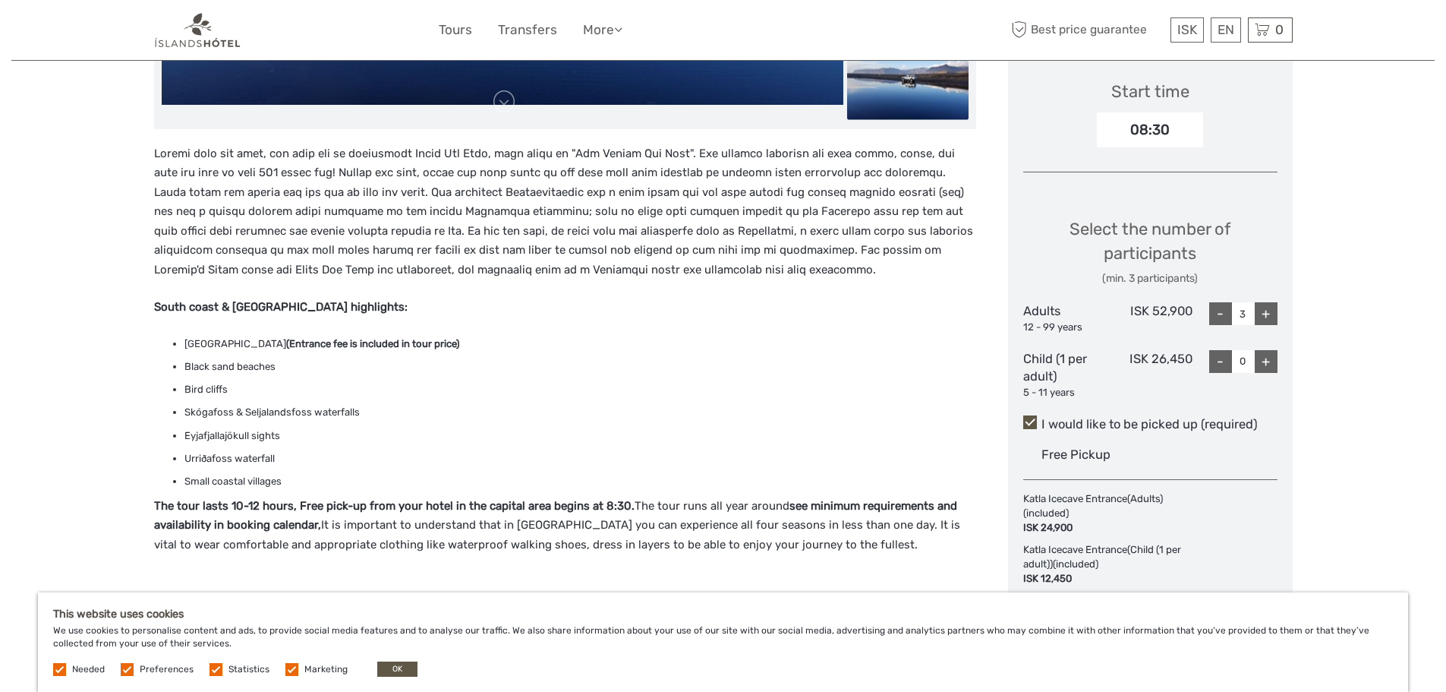
click at [1215, 317] on div "-" at bounding box center [1220, 313] width 23 height 23
click at [1222, 316] on div "-" at bounding box center [1220, 313] width 23 height 23
click at [1266, 319] on div "+" at bounding box center [1266, 313] width 23 height 23
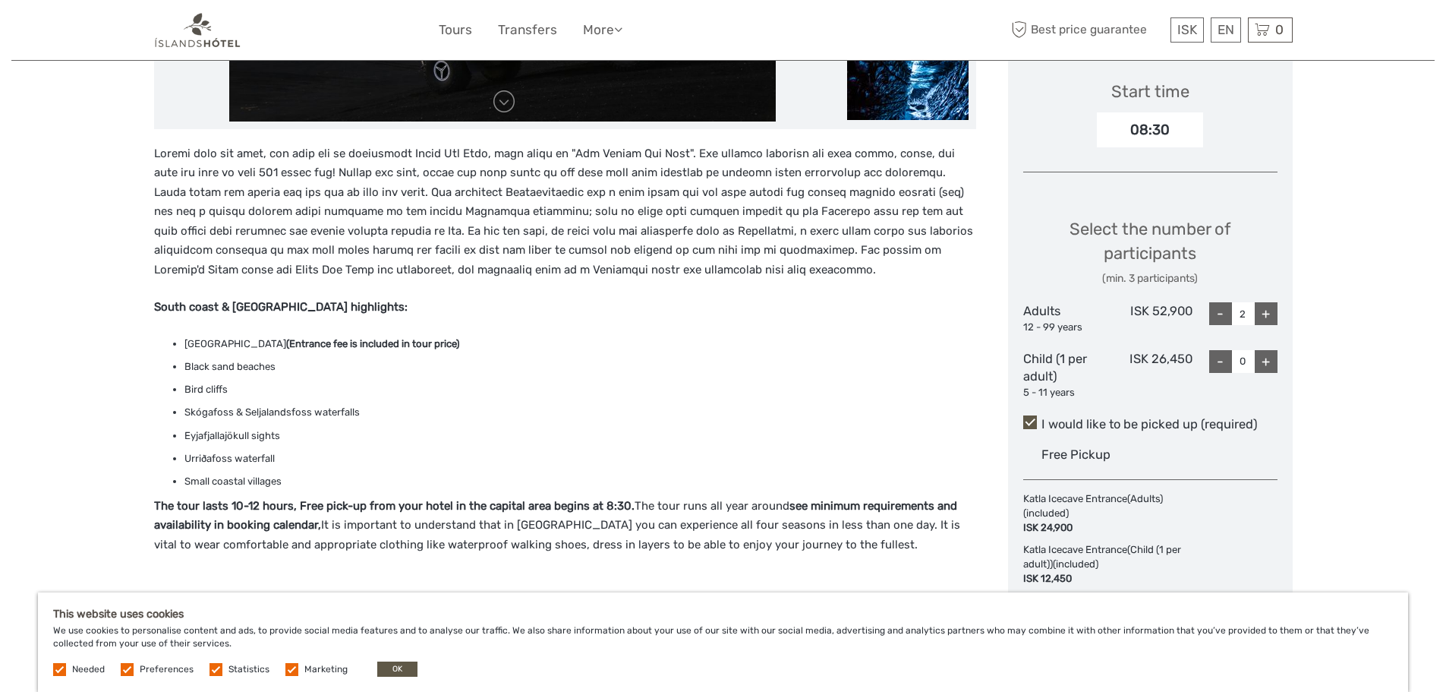
click at [1266, 319] on div "+" at bounding box center [1266, 313] width 23 height 23
click at [1355, 421] on div "Region / Starts from: Capital Region Travel method: Jeep / 4x4 10 hours Verifie…" at bounding box center [723, 461] width 1424 height 1934
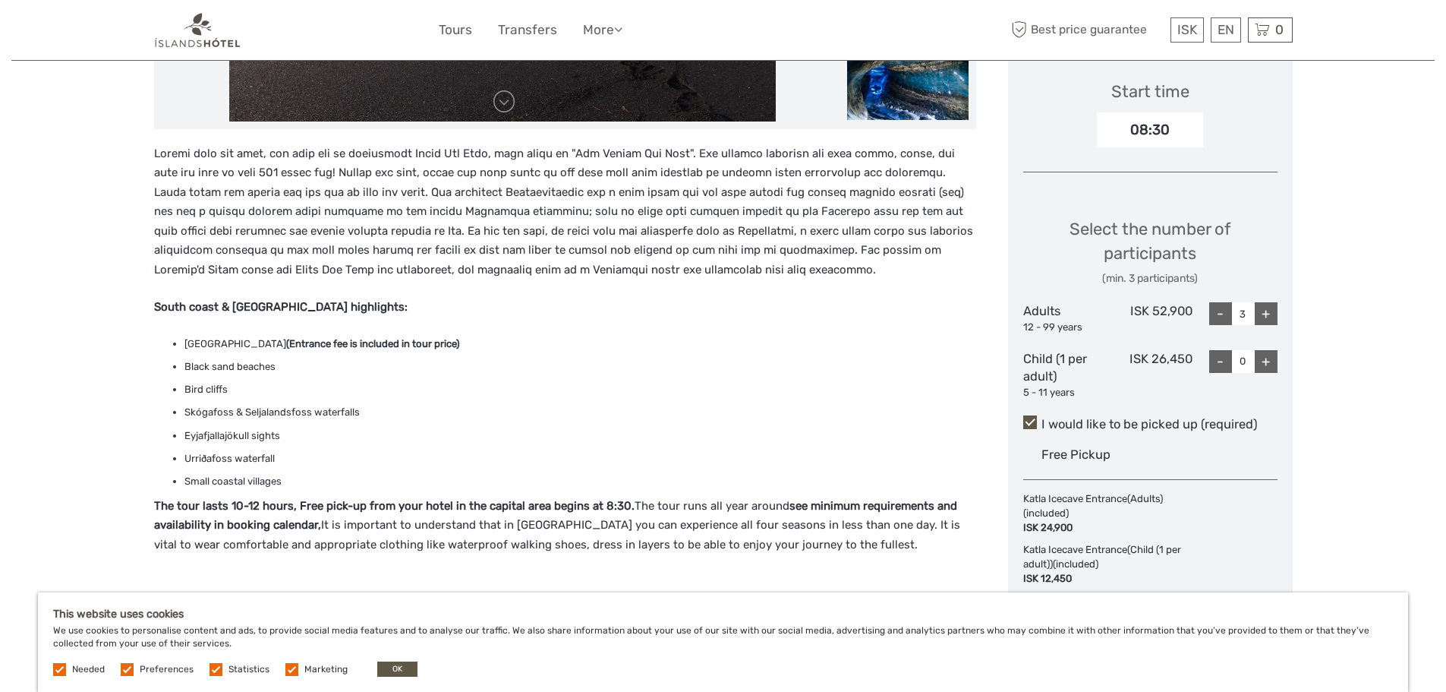
click at [1222, 311] on div "-" at bounding box center [1220, 313] width 23 height 23
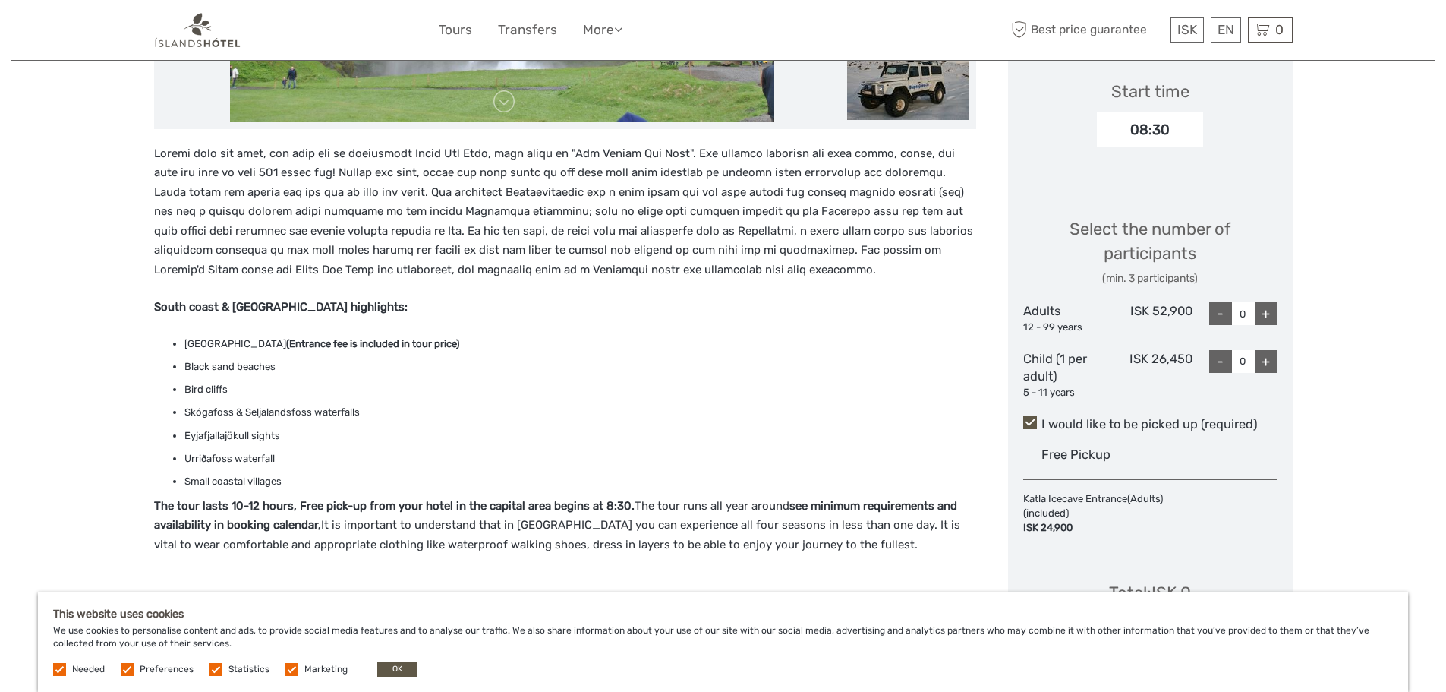
click at [1266, 309] on div "+" at bounding box center [1266, 313] width 23 height 23
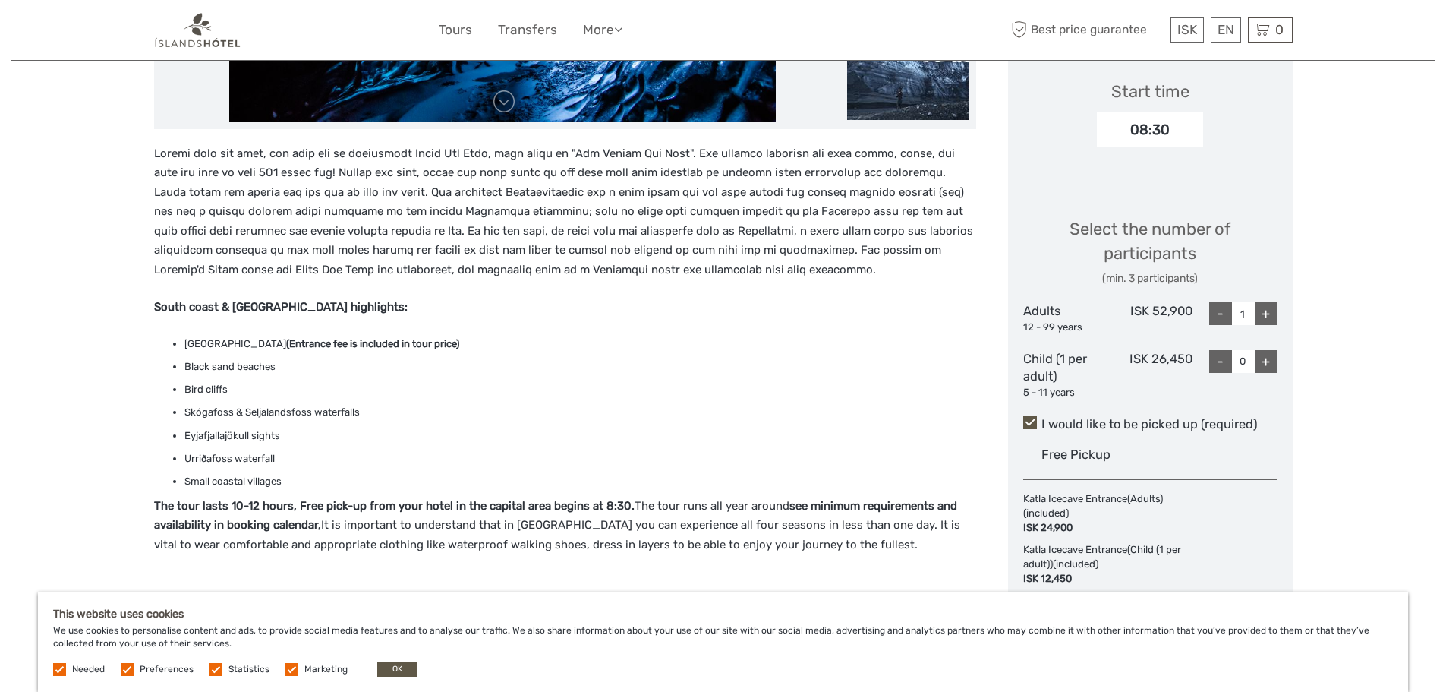
click at [1269, 317] on div "+" at bounding box center [1266, 313] width 23 height 23
type input "3"
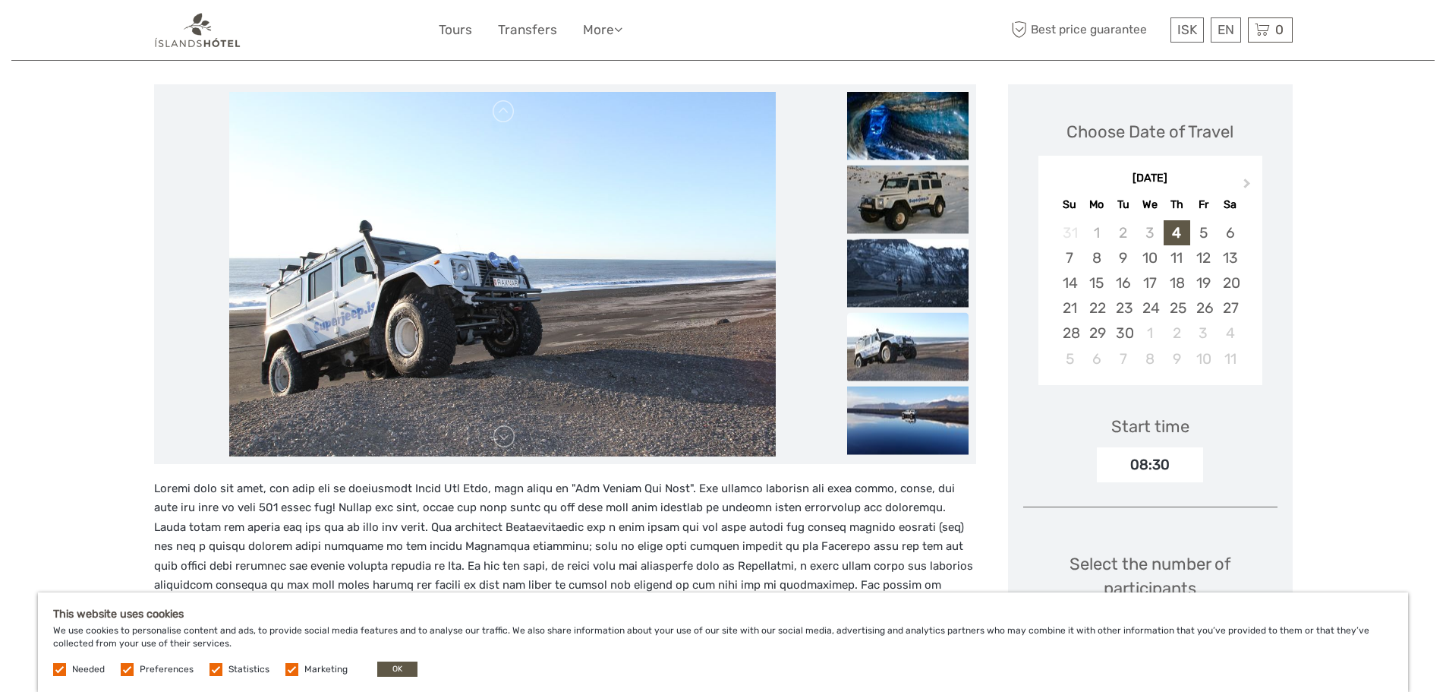
scroll to position [0, 0]
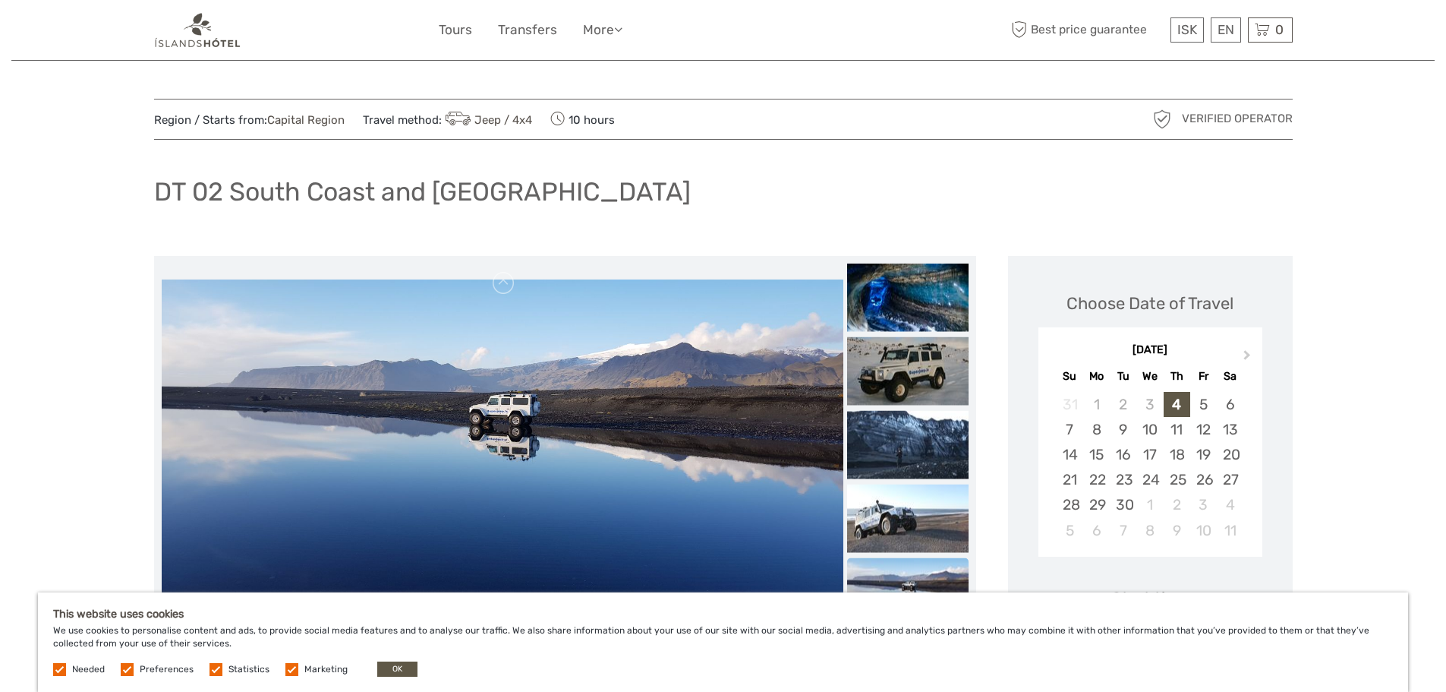
drag, startPoint x: 1381, startPoint y: 381, endPoint x: 1380, endPoint y: 513, distance: 132.1
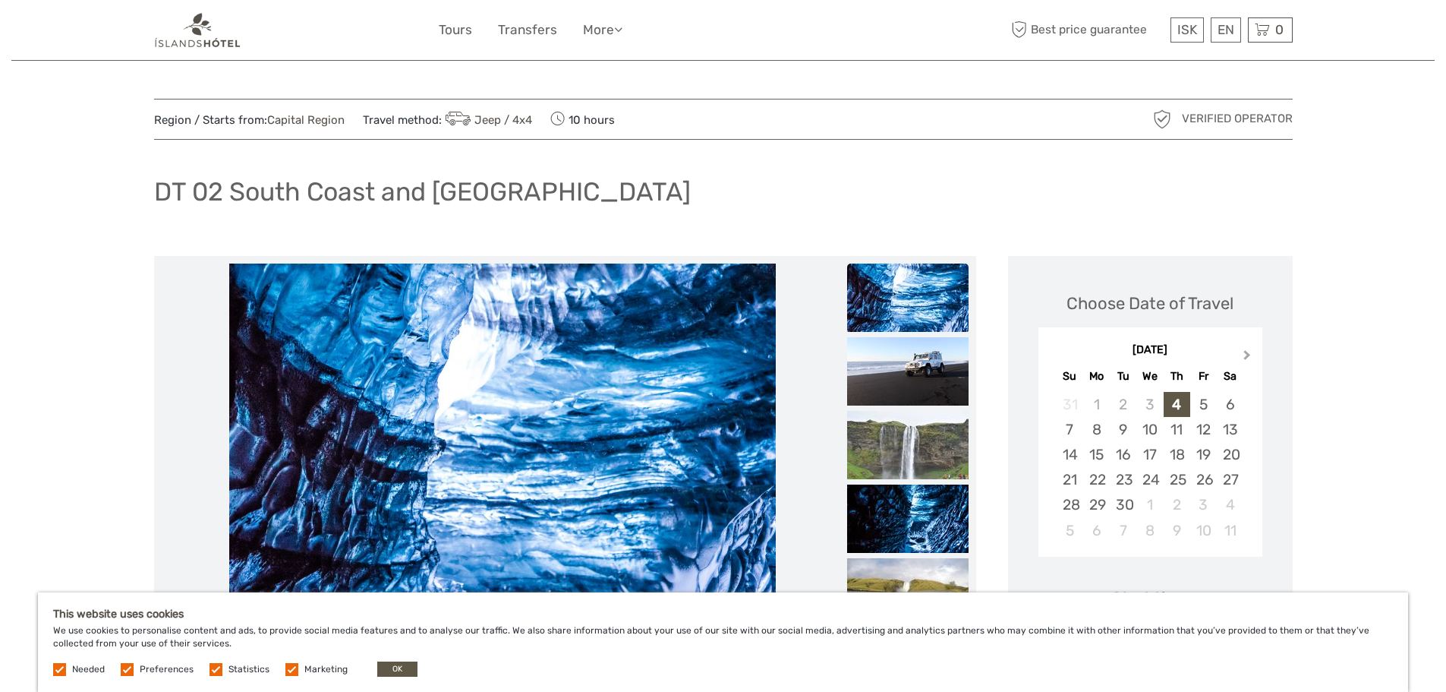
click at [1247, 355] on span "Next Month" at bounding box center [1247, 358] width 0 height 22
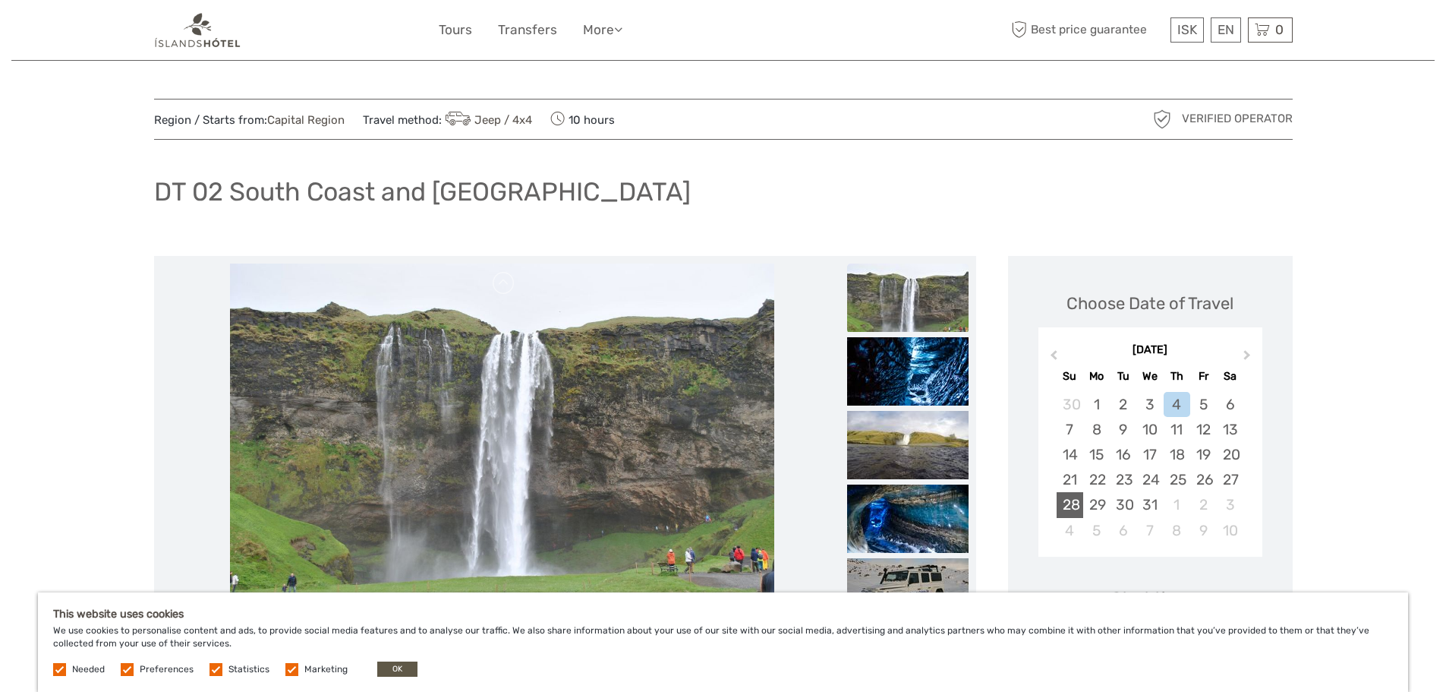
click at [1064, 509] on div "28" at bounding box center [1070, 504] width 27 height 25
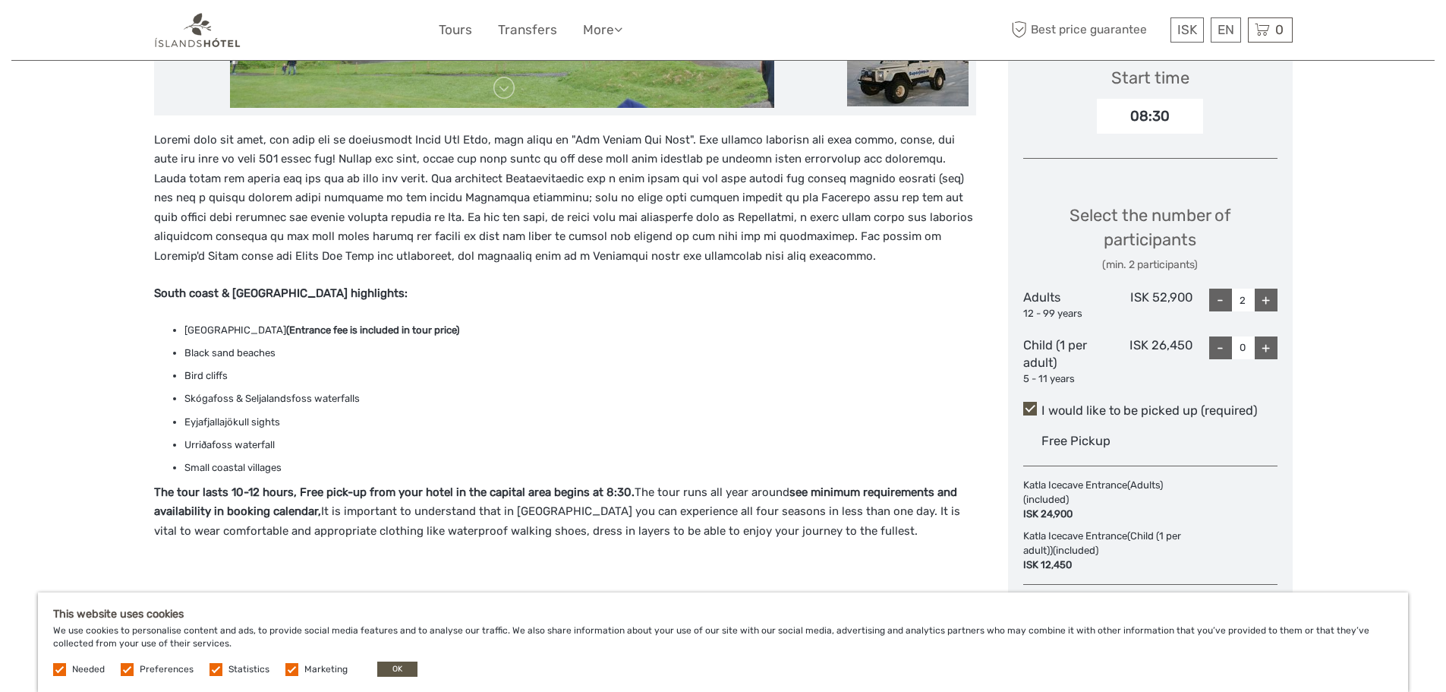
scroll to position [506, 0]
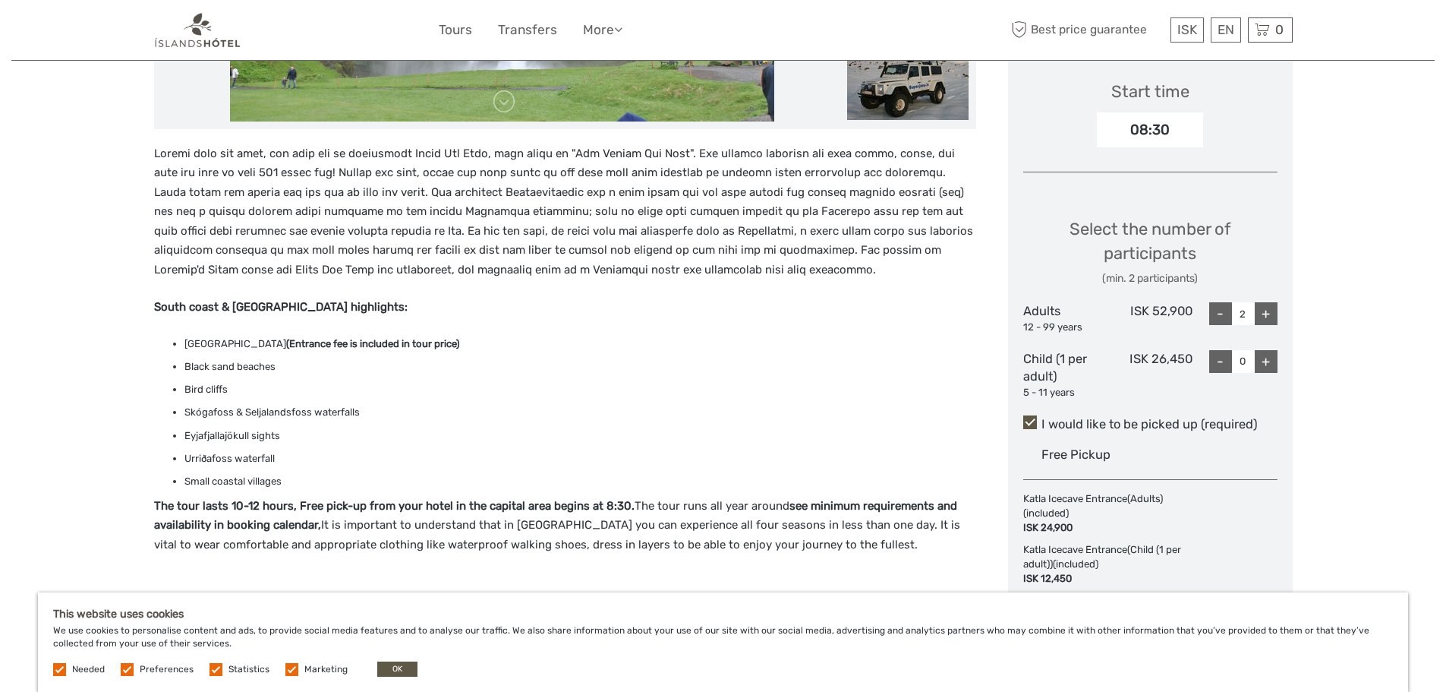
click at [1260, 320] on div "+" at bounding box center [1266, 313] width 23 height 23
type input "3"
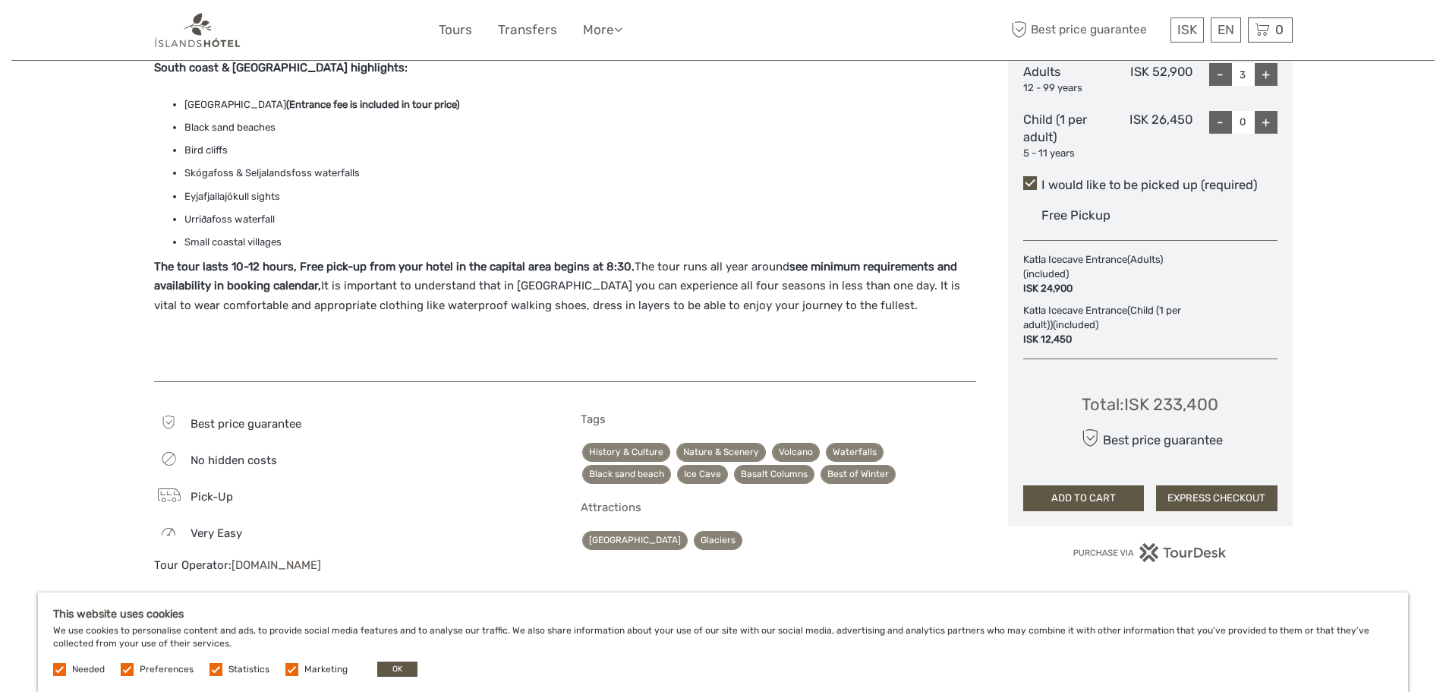
scroll to position [759, 0]
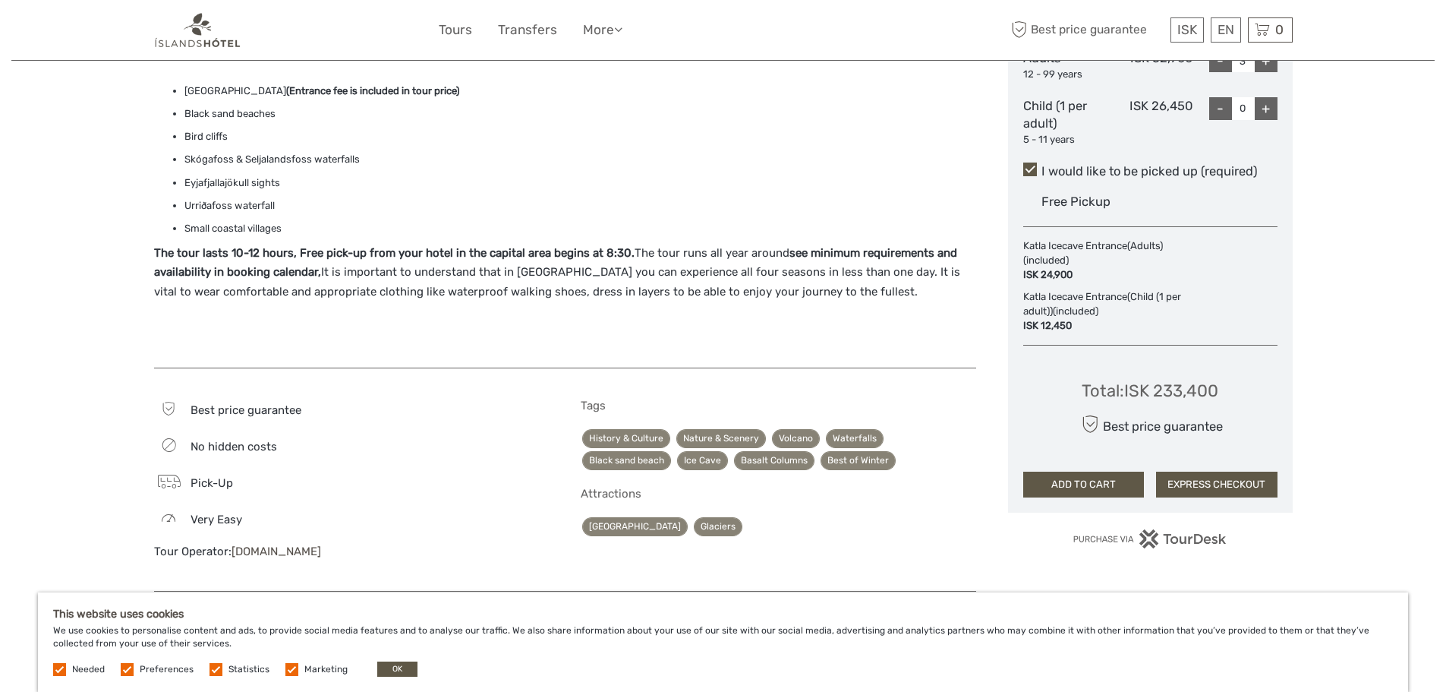
click at [1116, 482] on button "ADD TO CART" at bounding box center [1083, 484] width 121 height 26
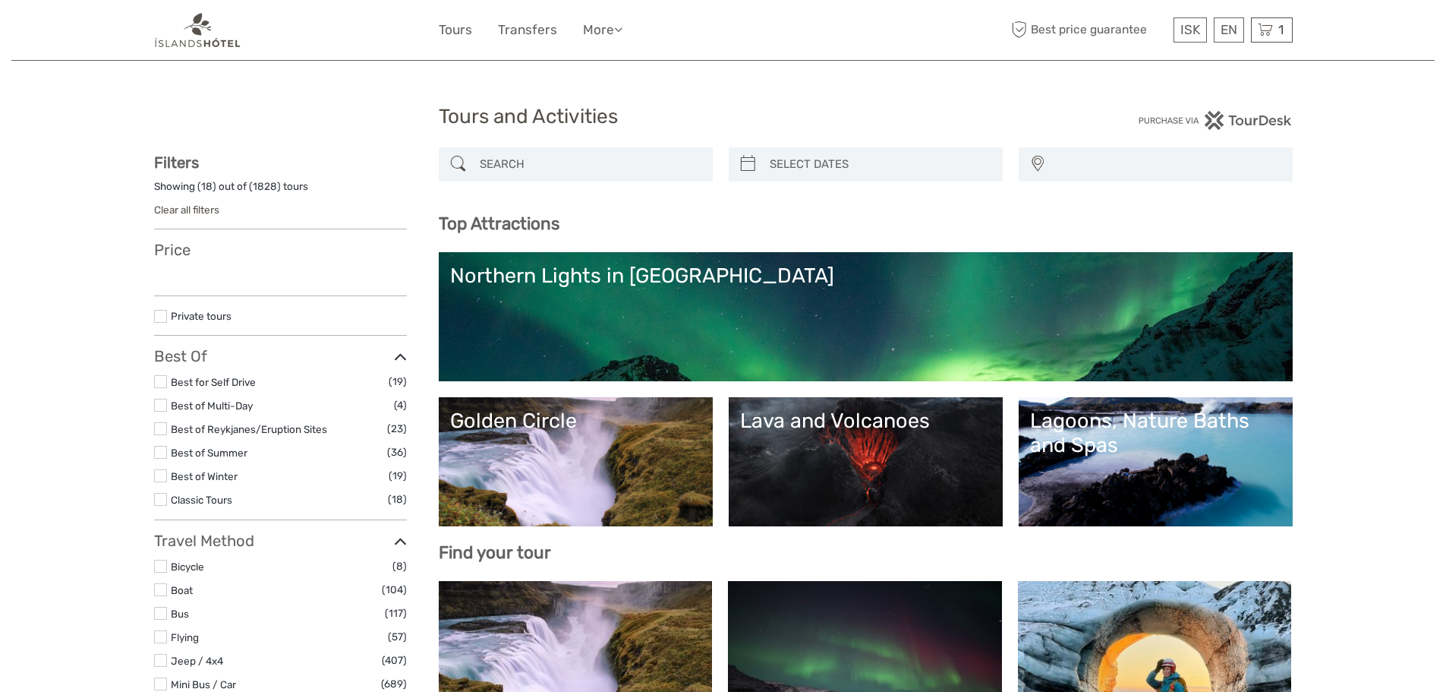
select select
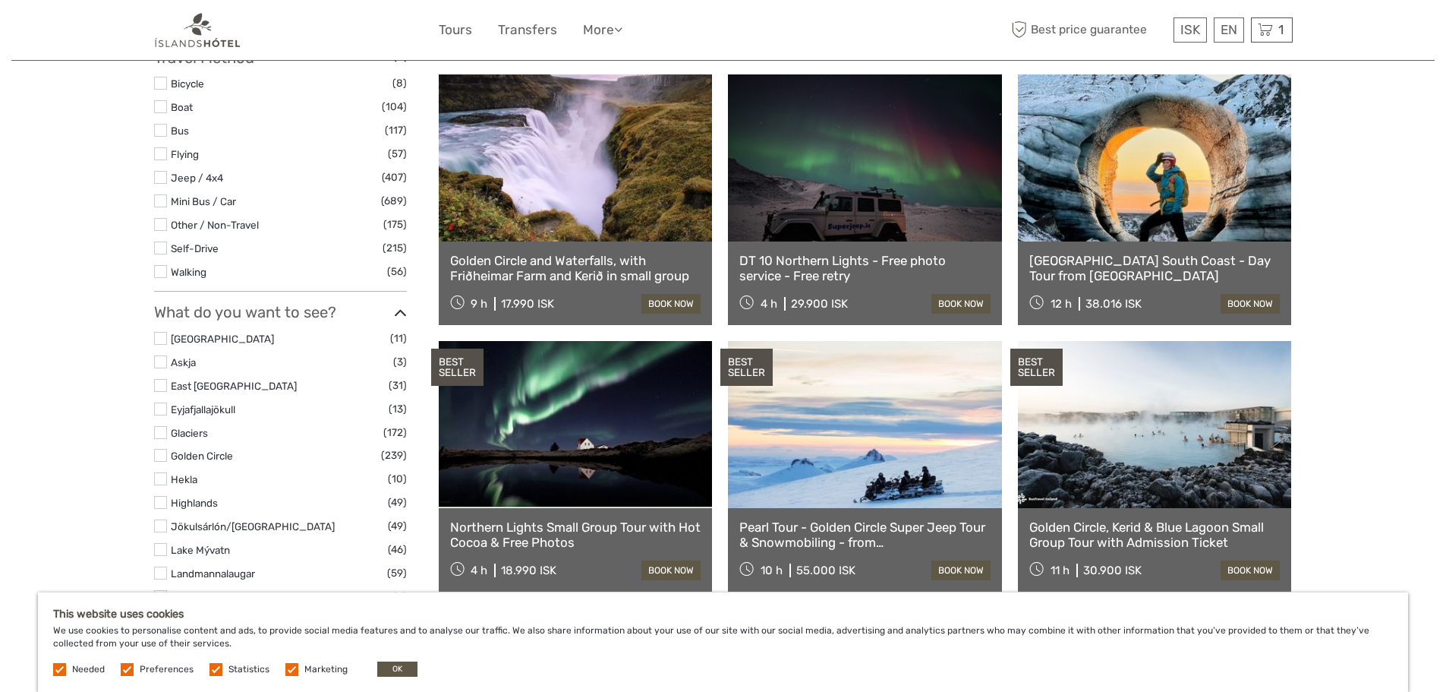
scroll to position [253, 0]
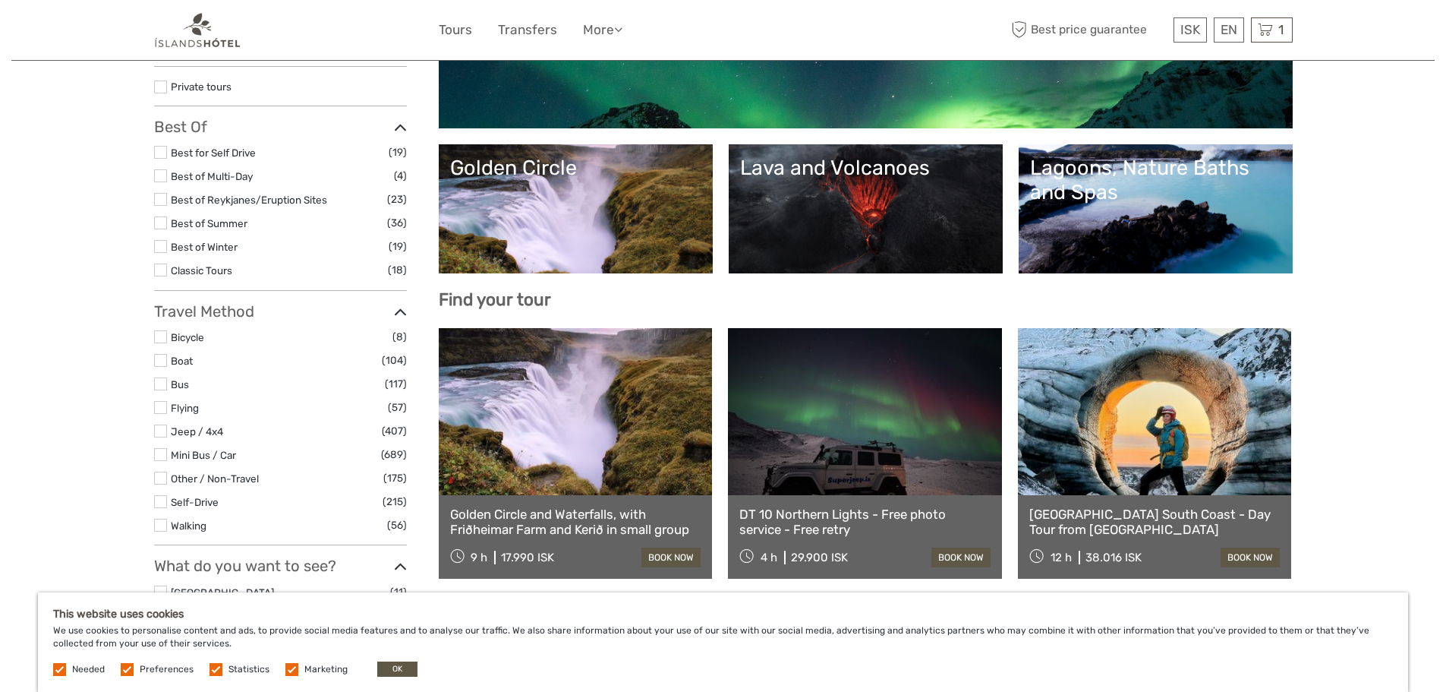
click at [1169, 396] on link at bounding box center [1155, 411] width 274 height 167
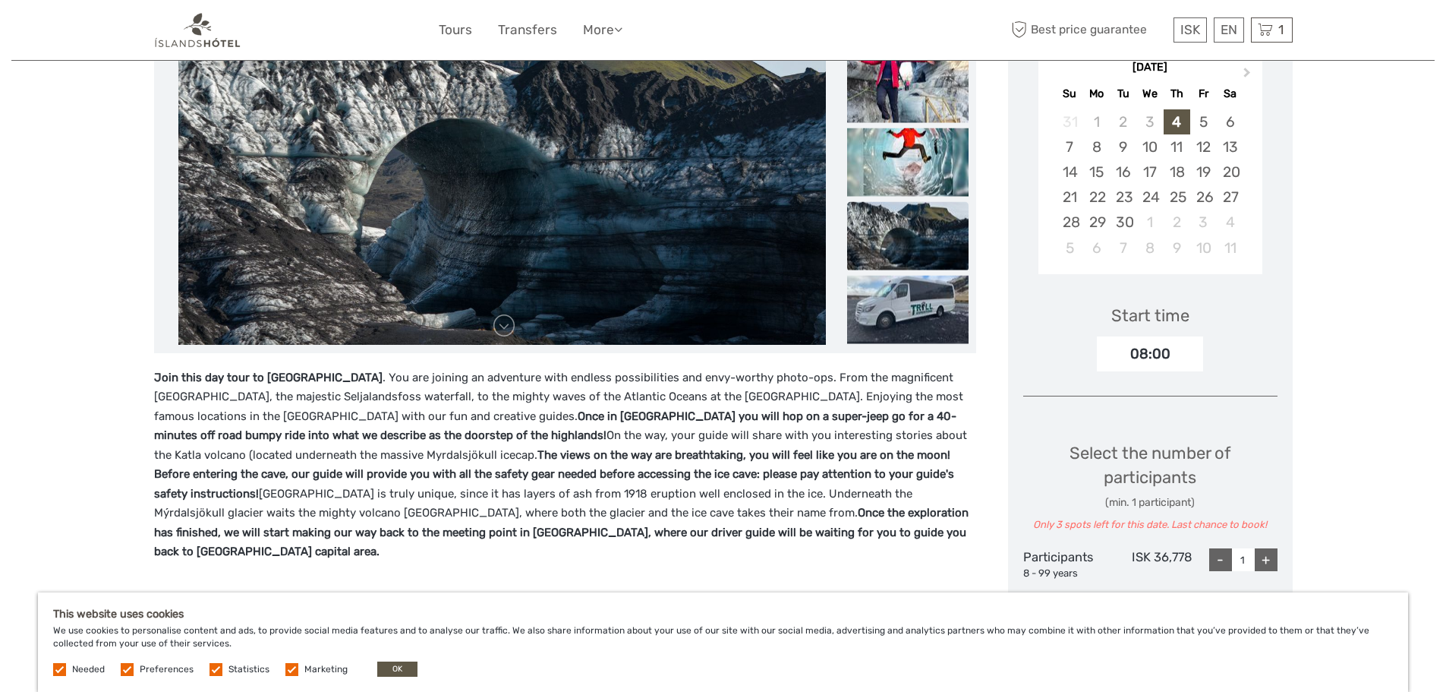
scroll to position [253, 0]
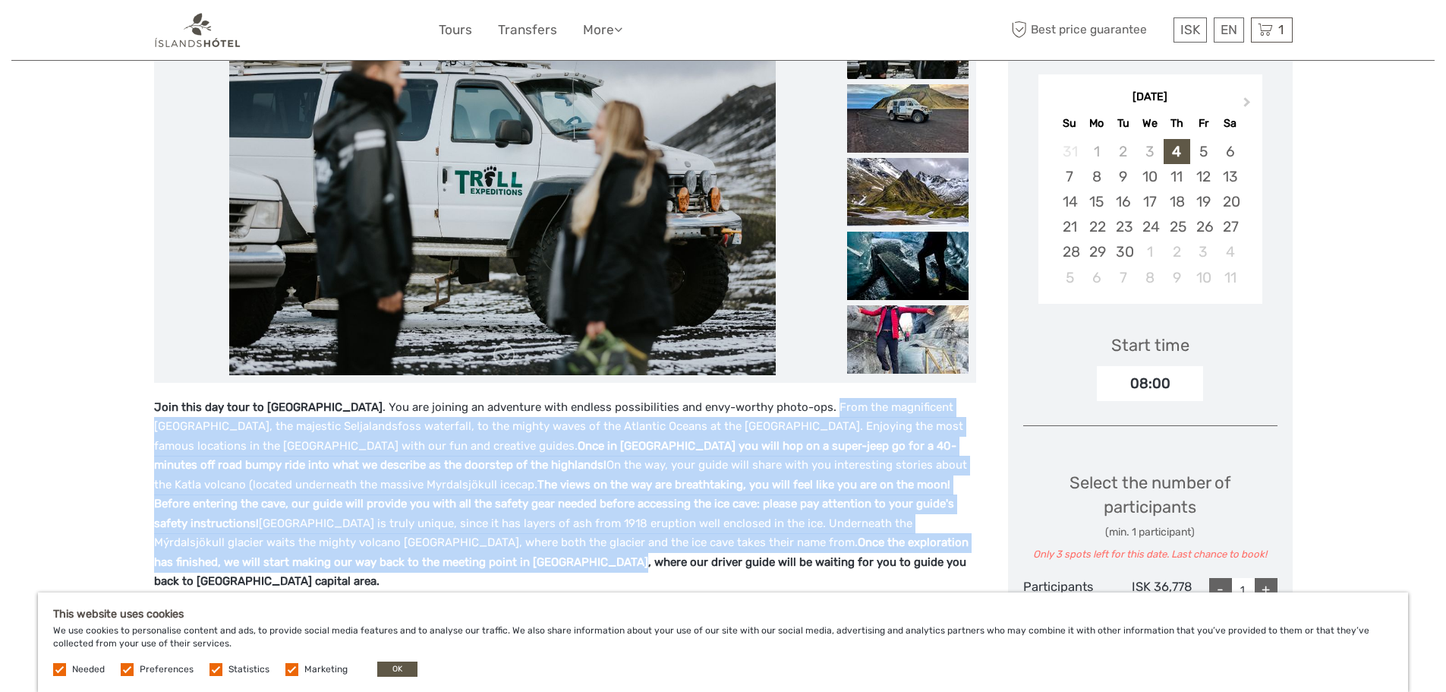
drag, startPoint x: 785, startPoint y: 407, endPoint x: 165, endPoint y: 560, distance: 639.0
click at [165, 560] on p "Join this day tour to Katla Ice Cave . You are joining an adventure with endles…" at bounding box center [565, 495] width 822 height 194
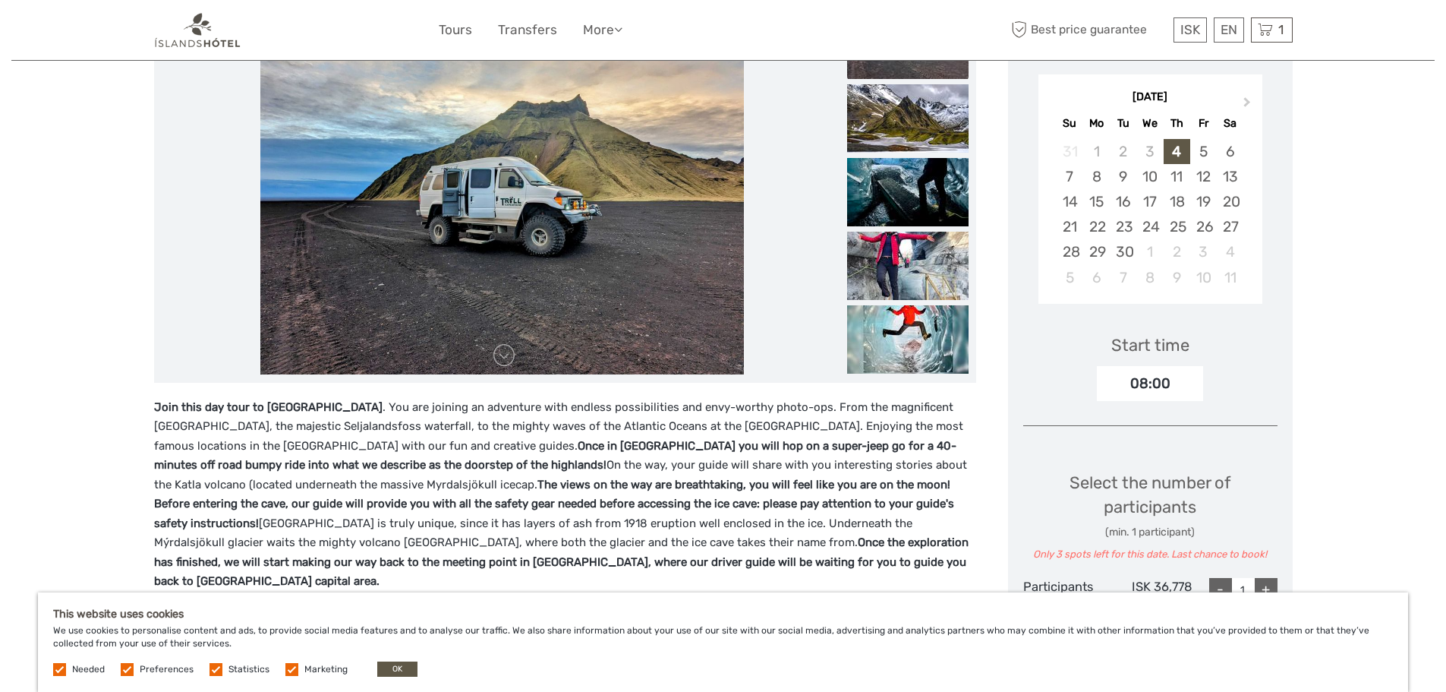
click at [598, 566] on p "Join this day tour to Katla Ice Cave . You are joining an adventure with endles…" at bounding box center [565, 495] width 822 height 194
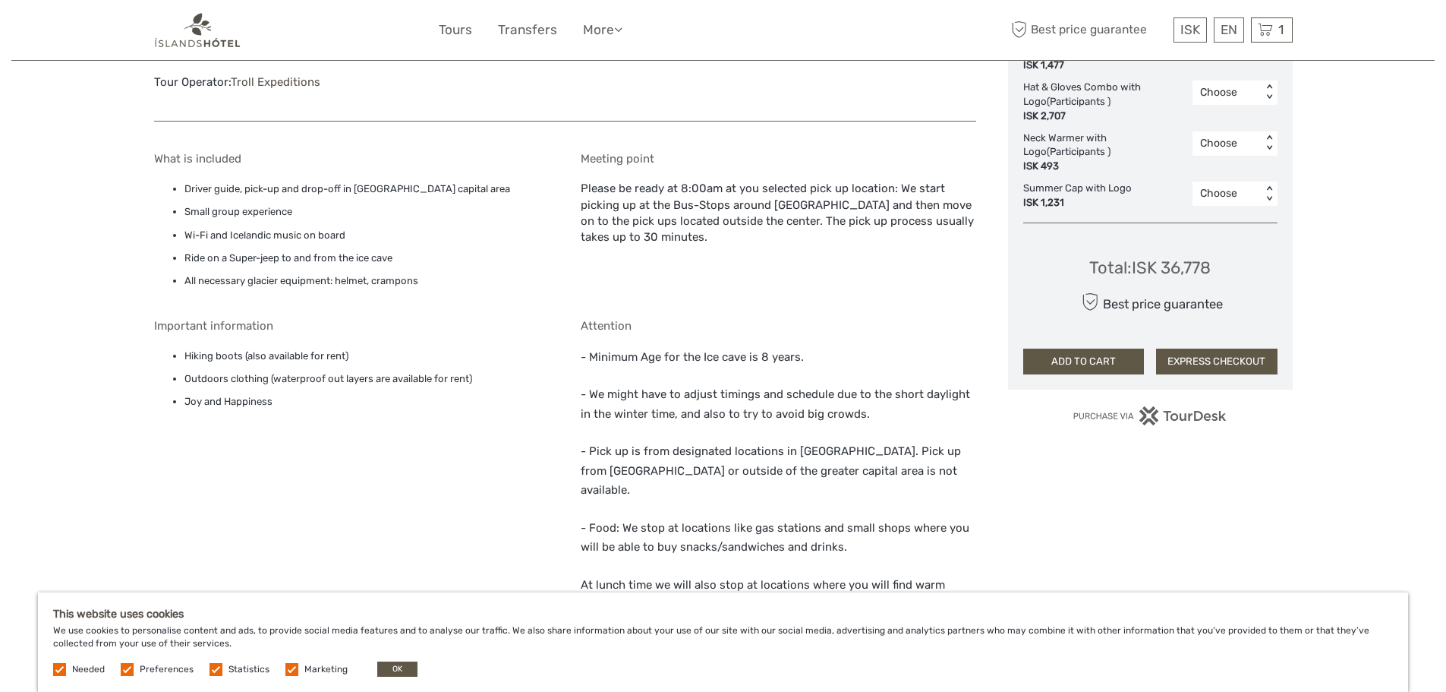
scroll to position [1266, 0]
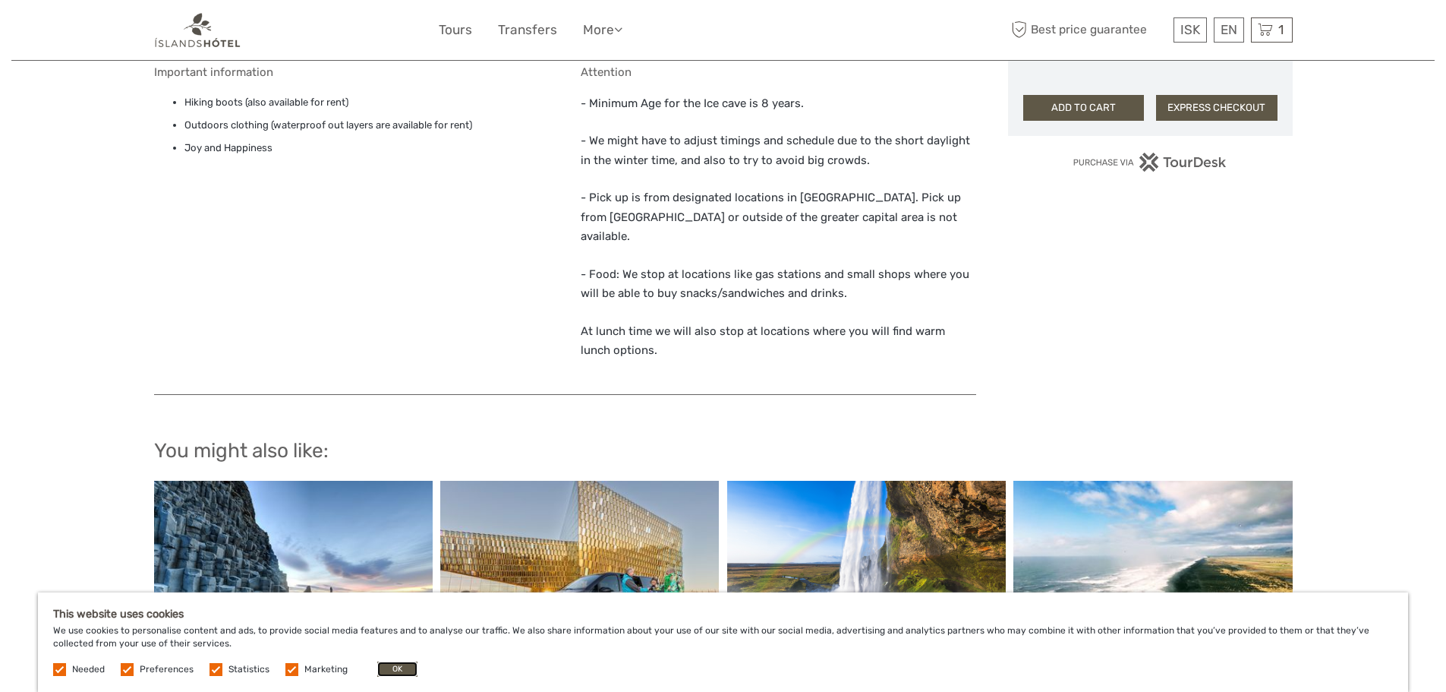
click at [396, 676] on button "OK" at bounding box center [397, 668] width 40 height 15
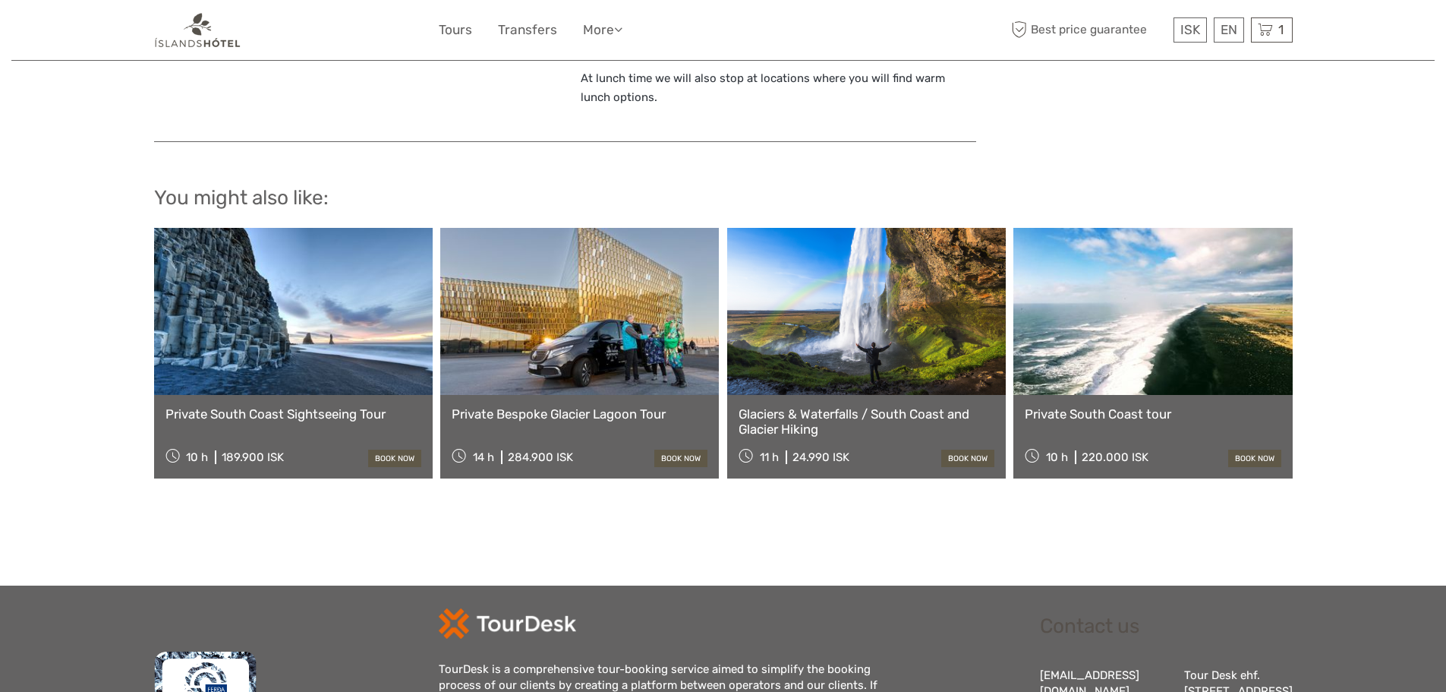
scroll to position [1012, 0]
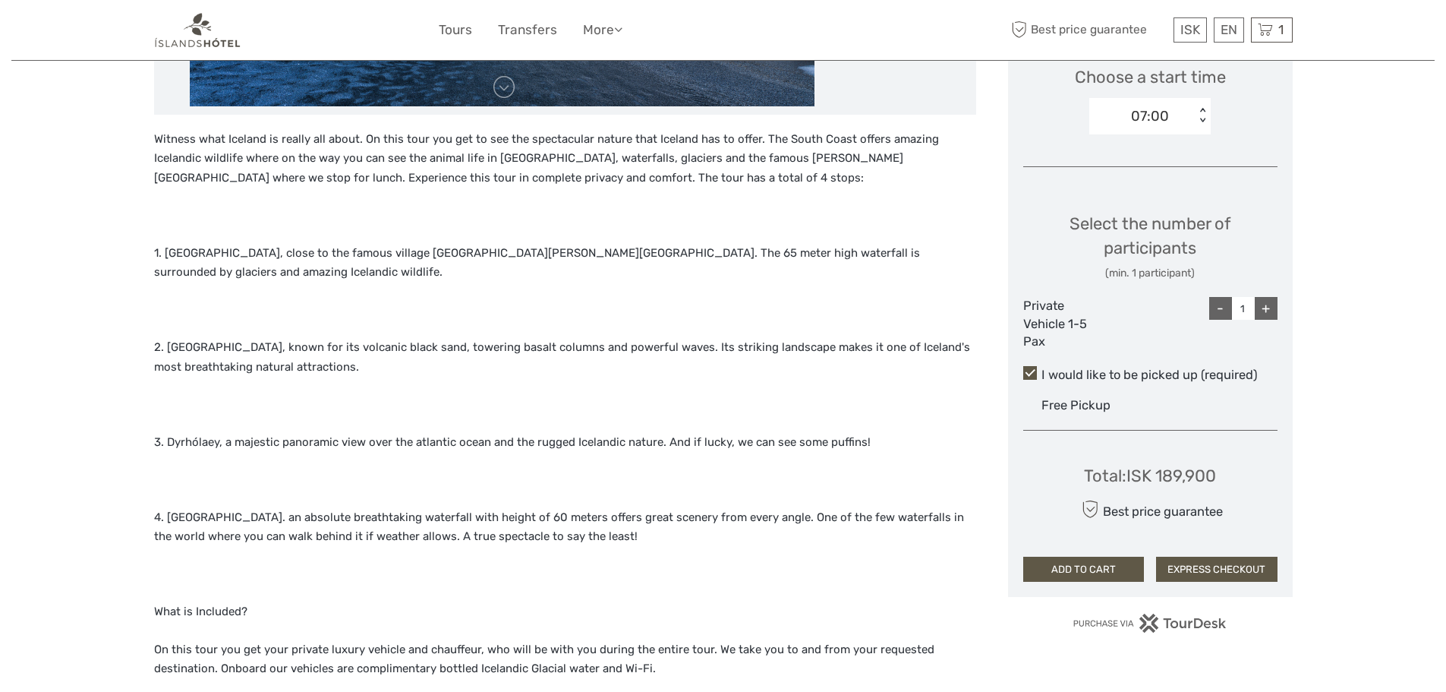
scroll to position [506, 0]
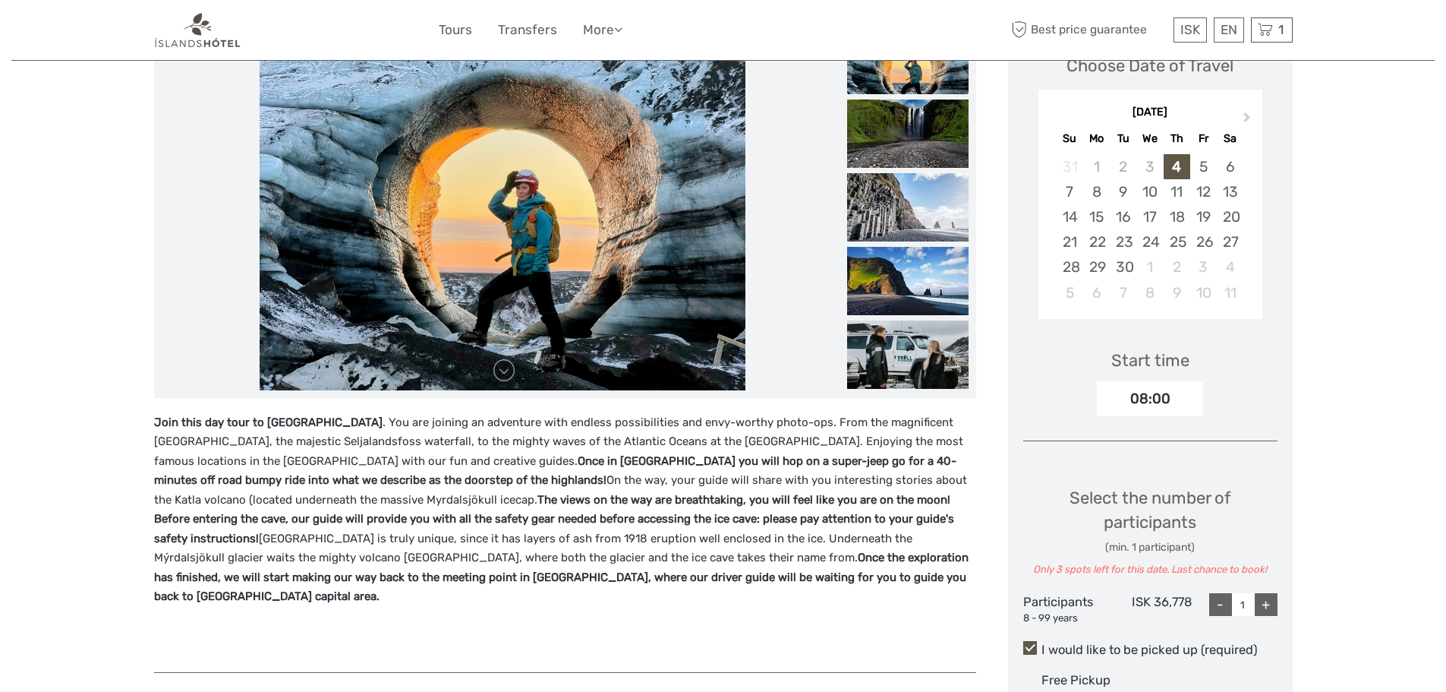
scroll to position [212, 0]
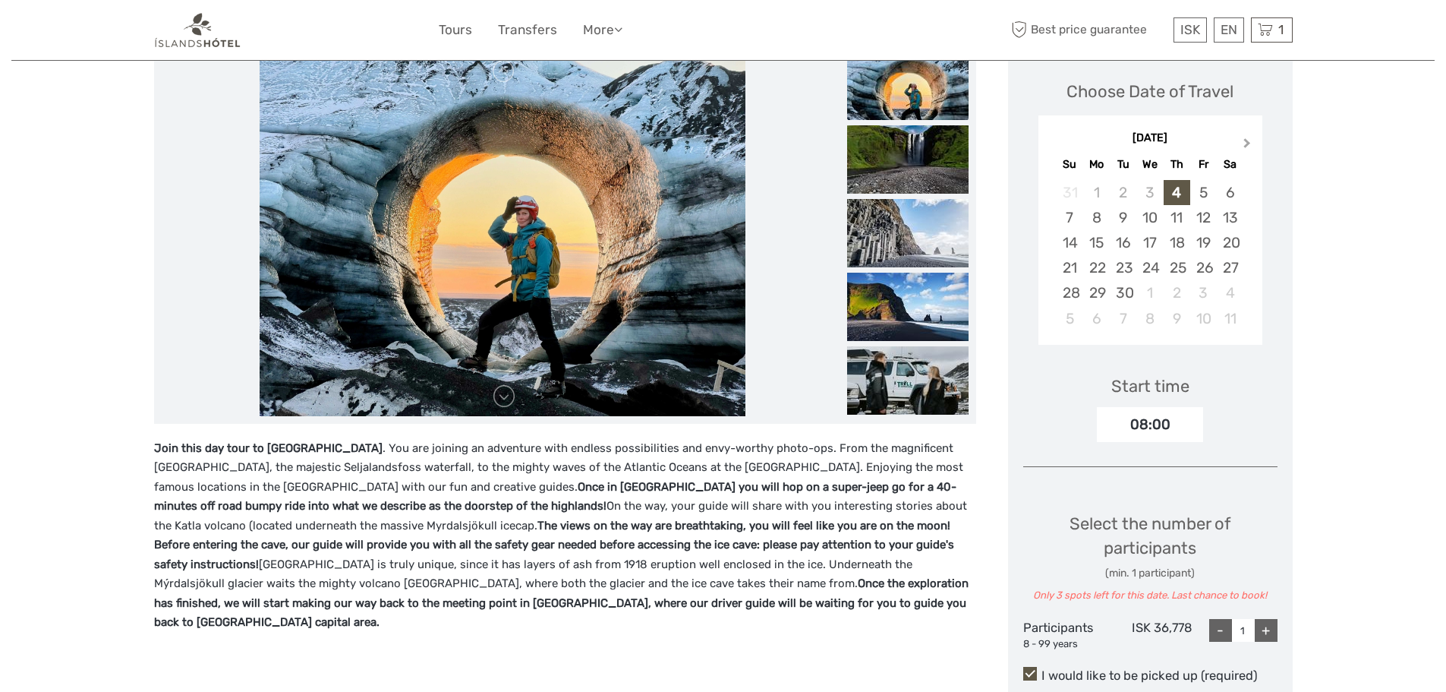
click at [1239, 137] on button "Next Month" at bounding box center [1249, 146] width 24 height 24
click at [1240, 137] on button "Next Month" at bounding box center [1249, 146] width 24 height 24
click at [1242, 137] on button "Next Month" at bounding box center [1249, 146] width 24 height 24
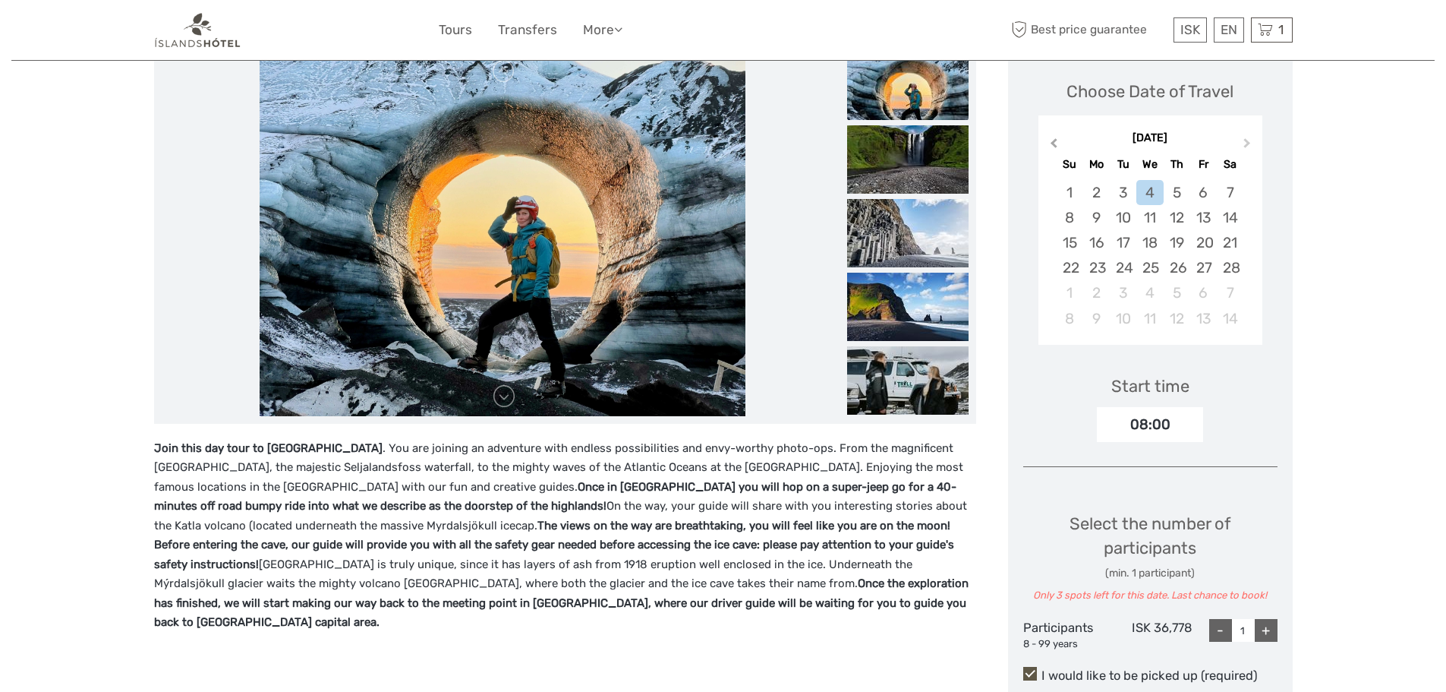
click at [1053, 138] on button "Previous Month" at bounding box center [1052, 146] width 24 height 24
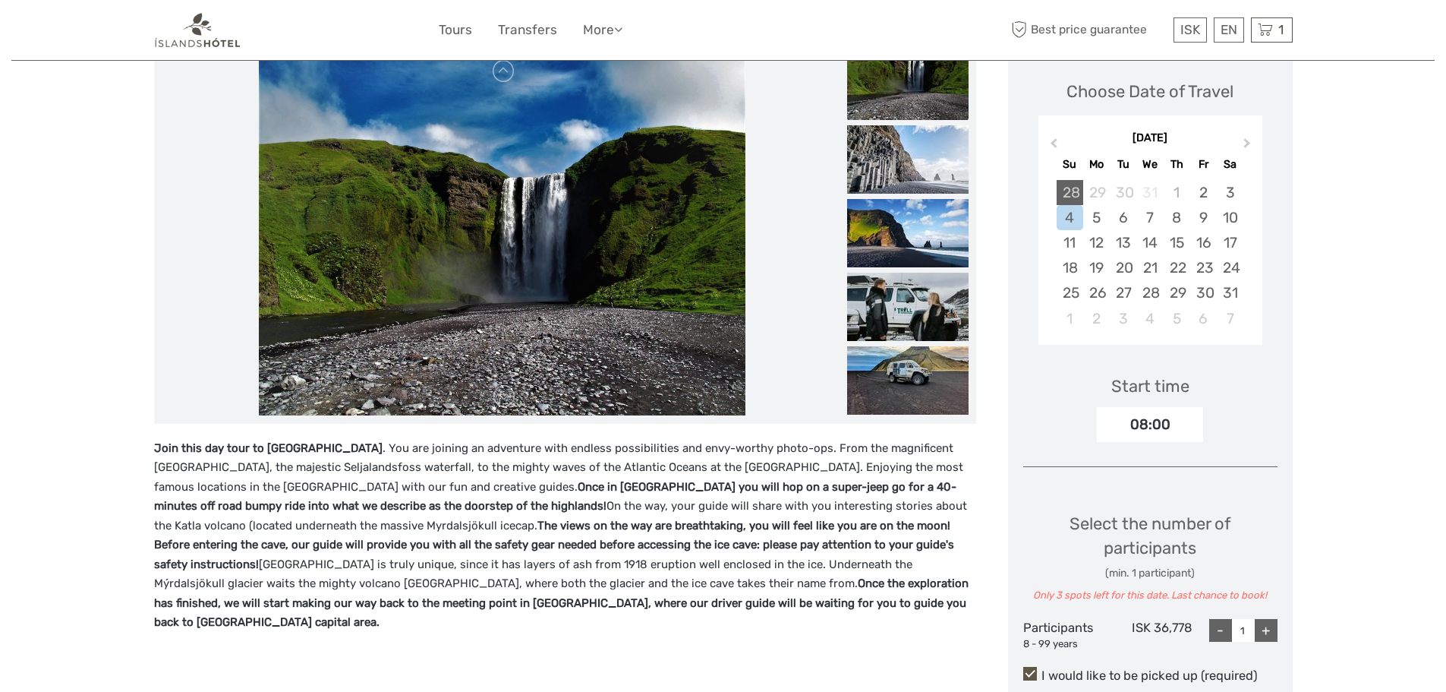
click at [1073, 191] on div "28" at bounding box center [1070, 192] width 27 height 25
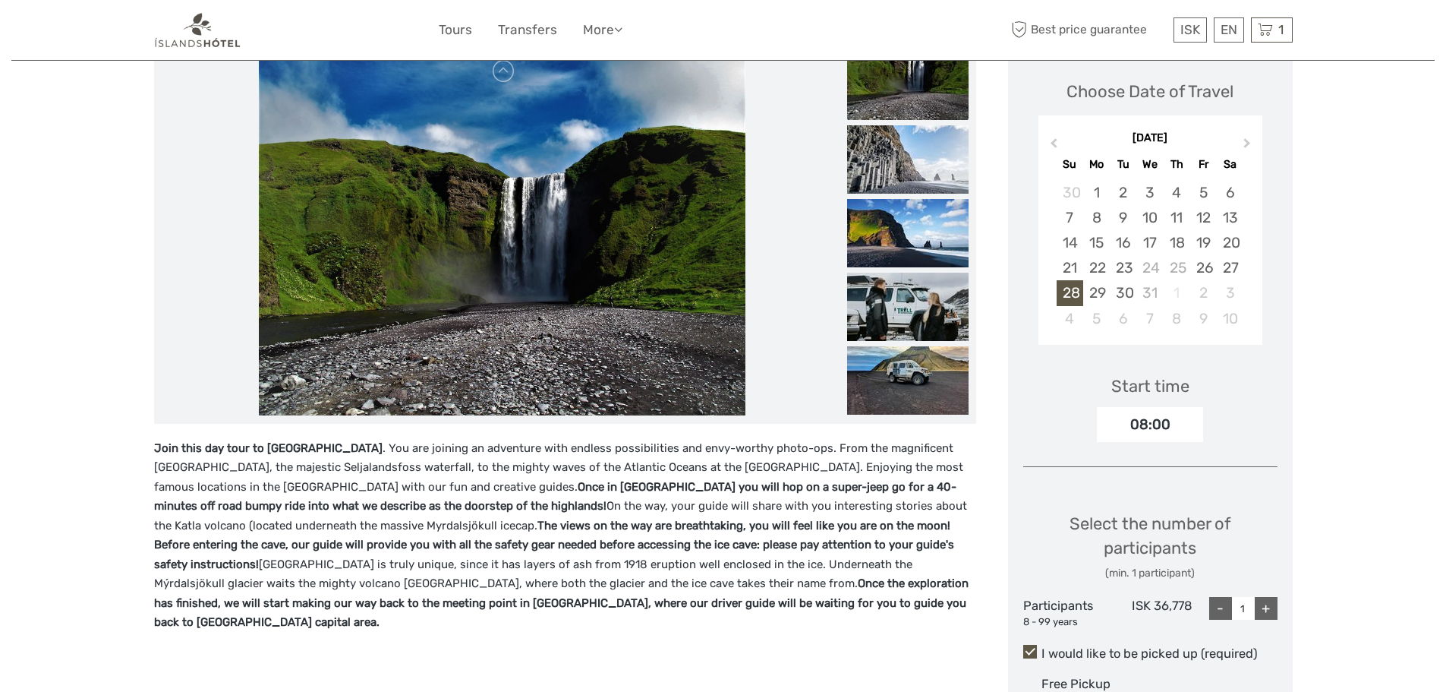
scroll to position [465, 0]
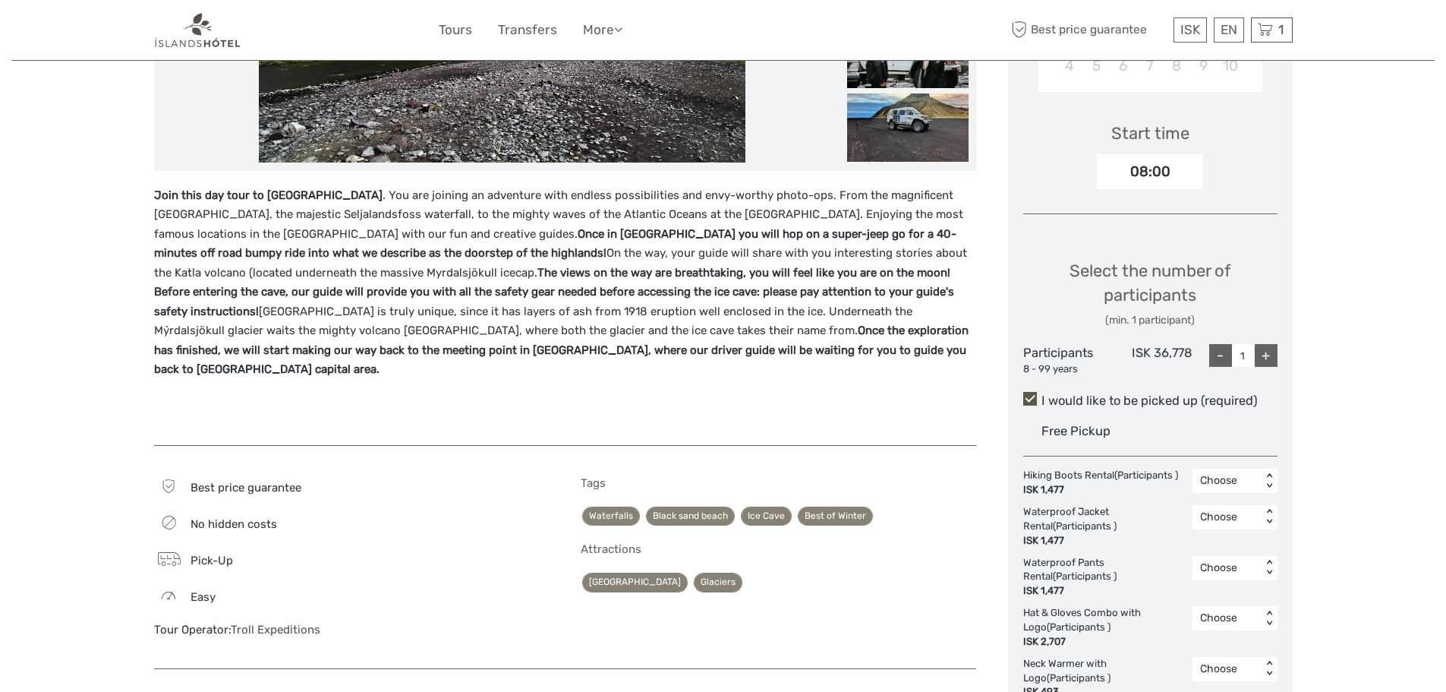
click at [1277, 361] on div "+" at bounding box center [1266, 355] width 23 height 23
type input "3"
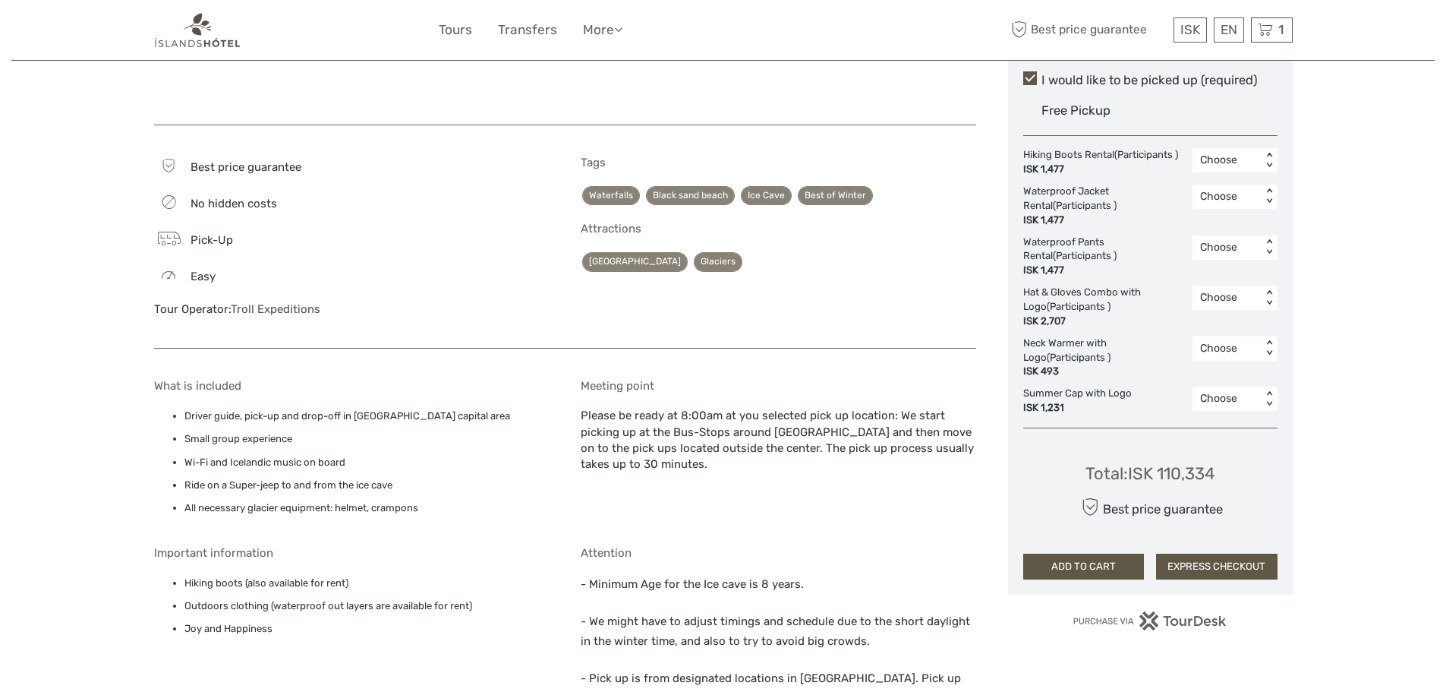
scroll to position [759, 0]
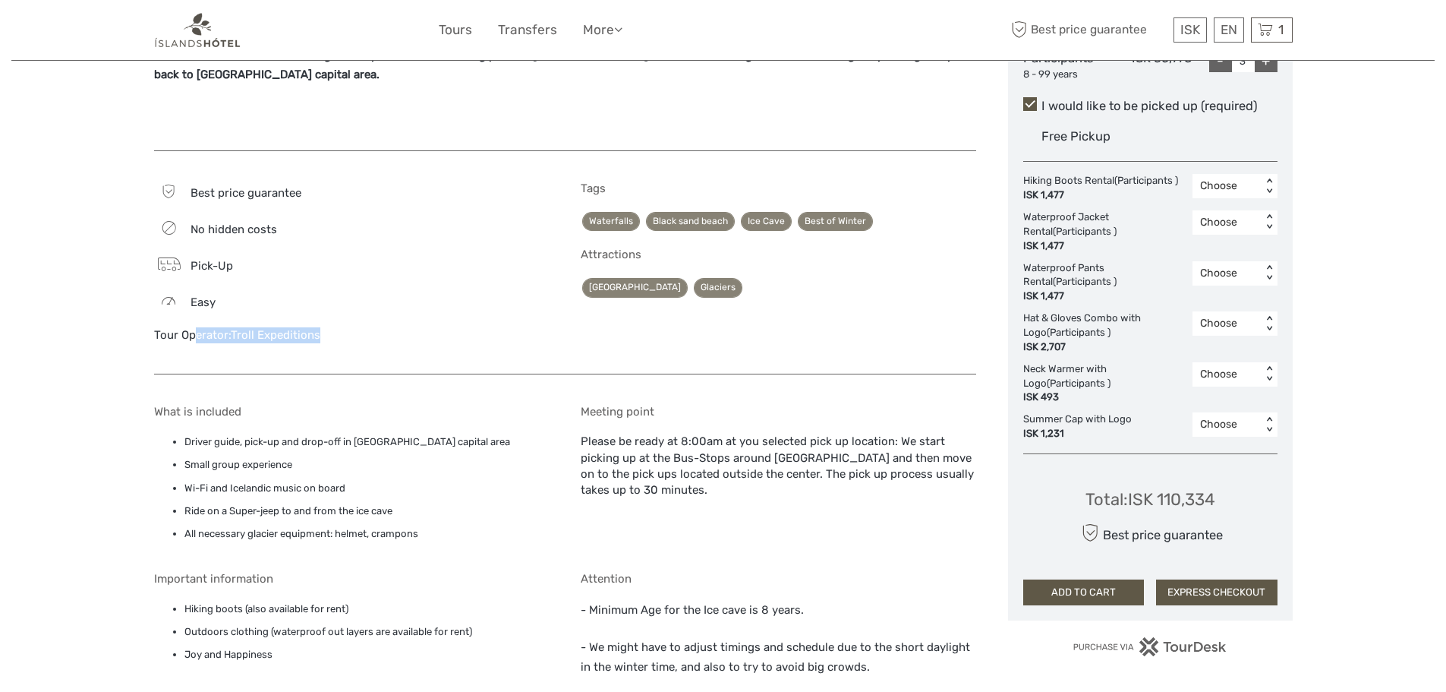
drag, startPoint x: 325, startPoint y: 314, endPoint x: 152, endPoint y: 320, distance: 173.2
click at [152, 320] on div "Region / Starts from: Capital Region Travel method: Mini Bus / Car 12 hours Ver…" at bounding box center [723, 293] width 1424 height 2104
copy div "Tour Operator: Troll Expeditions"
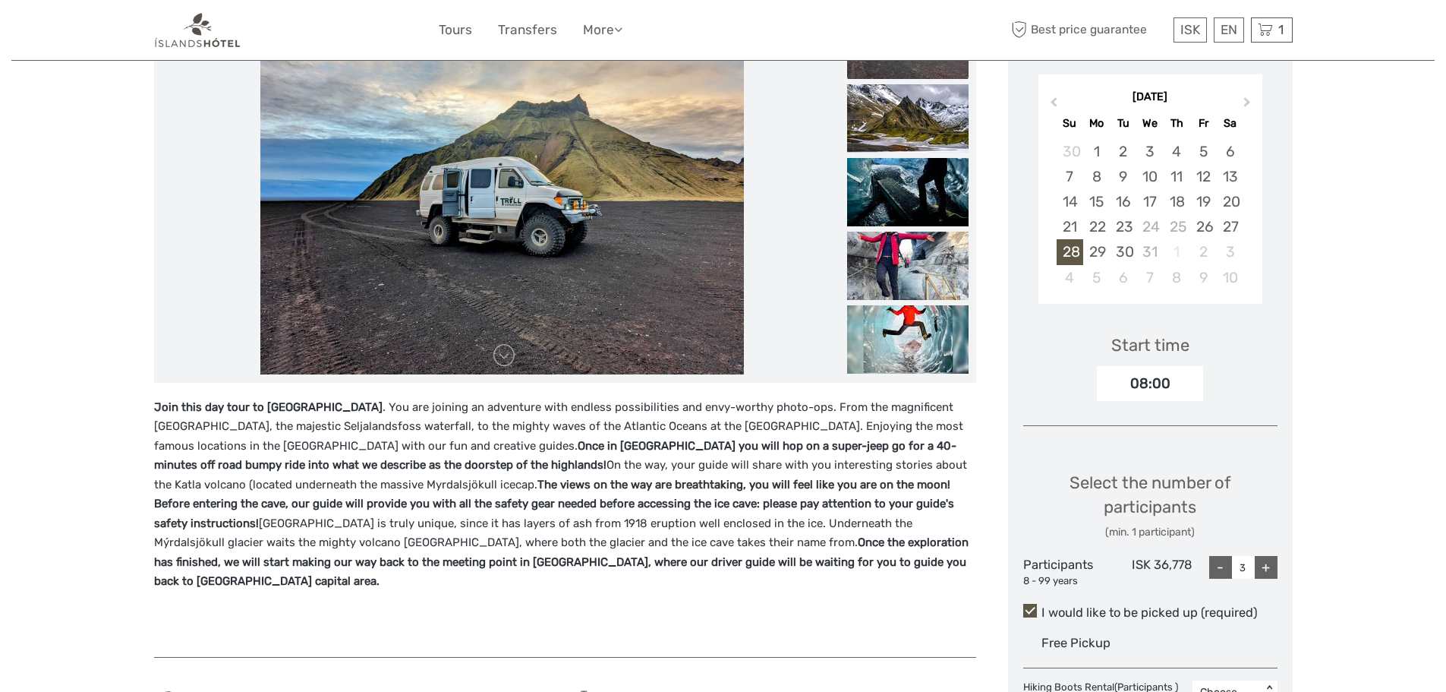
scroll to position [506, 0]
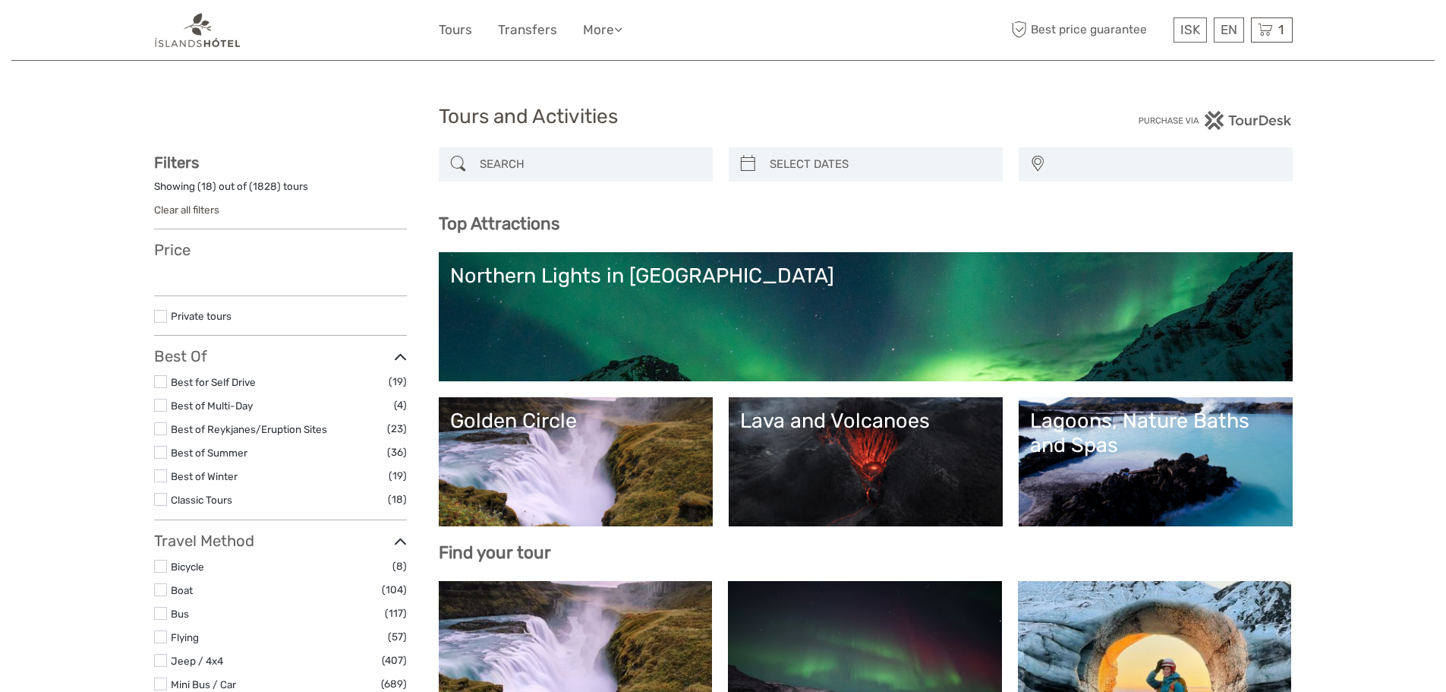
select select
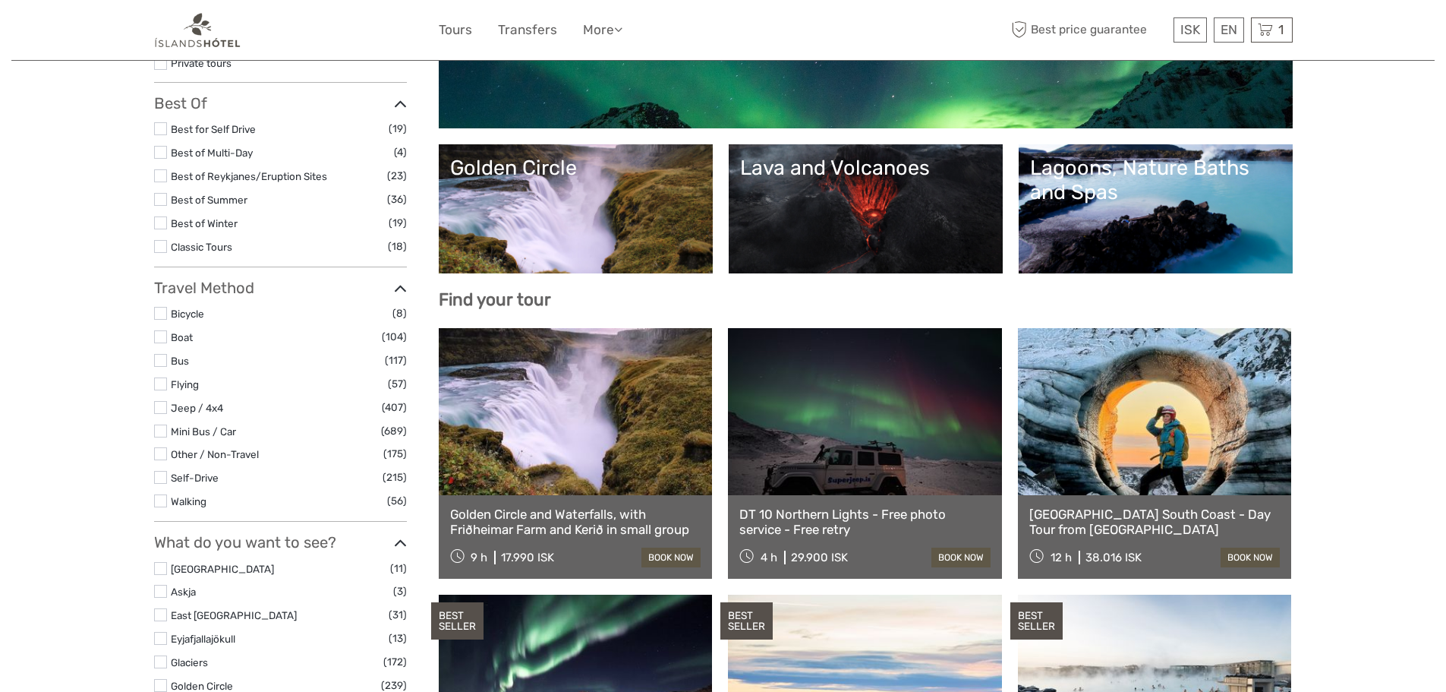
select select
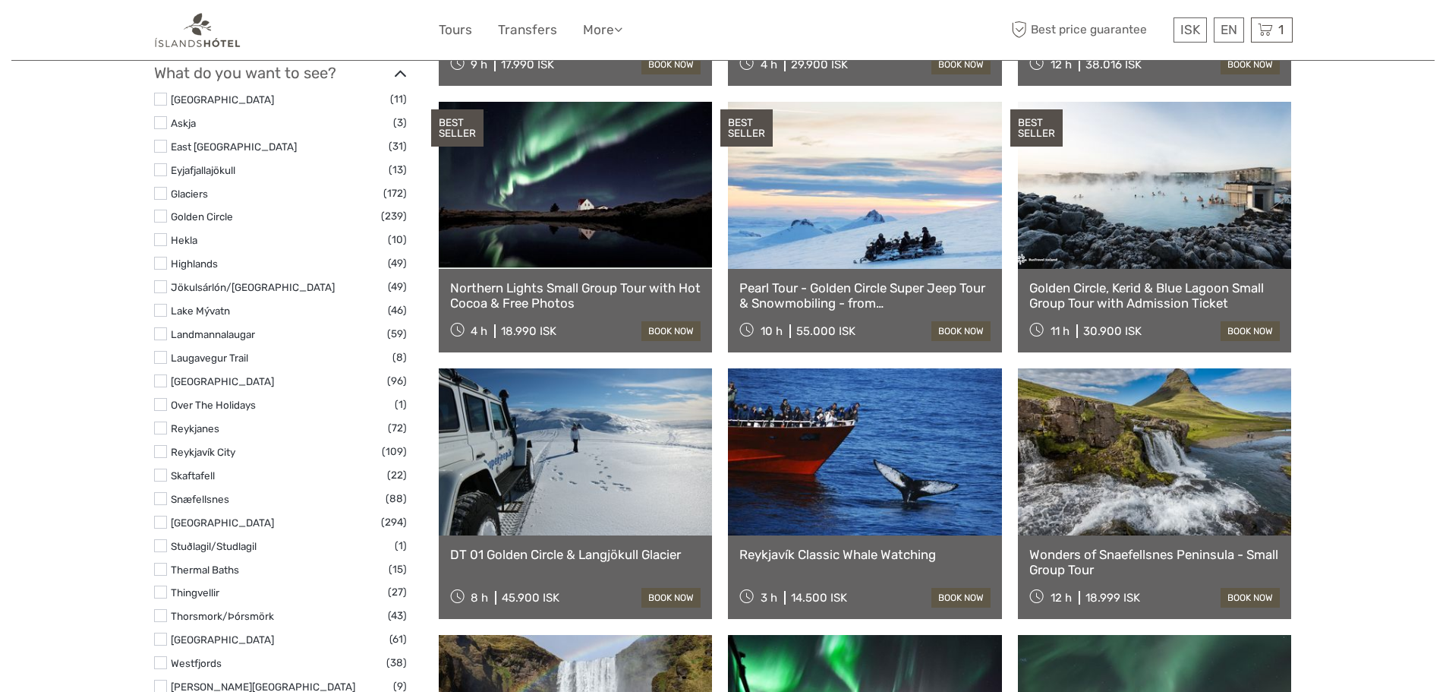
scroll to position [759, 0]
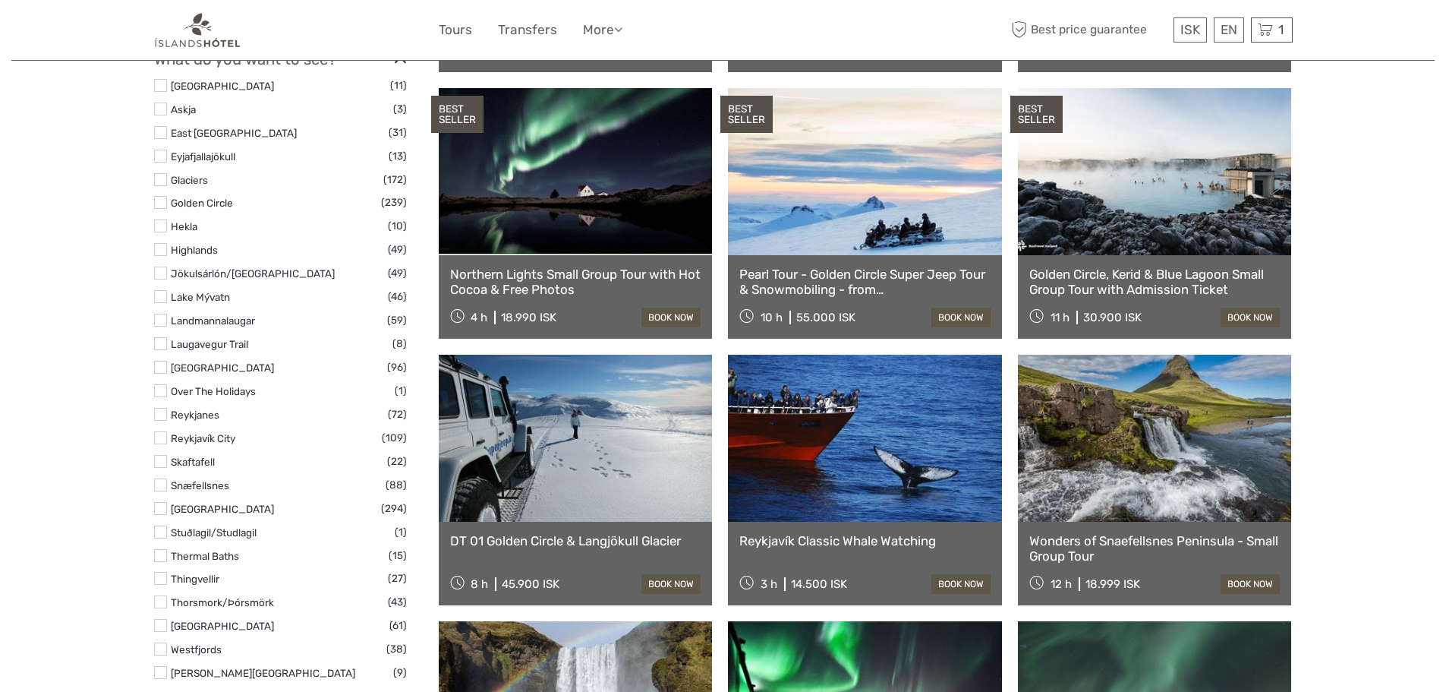
click at [1218, 272] on link "Golden Circle, Kerid & Blue Lagoon Small Group Tour with Admission Ticket" at bounding box center [1155, 281] width 251 height 31
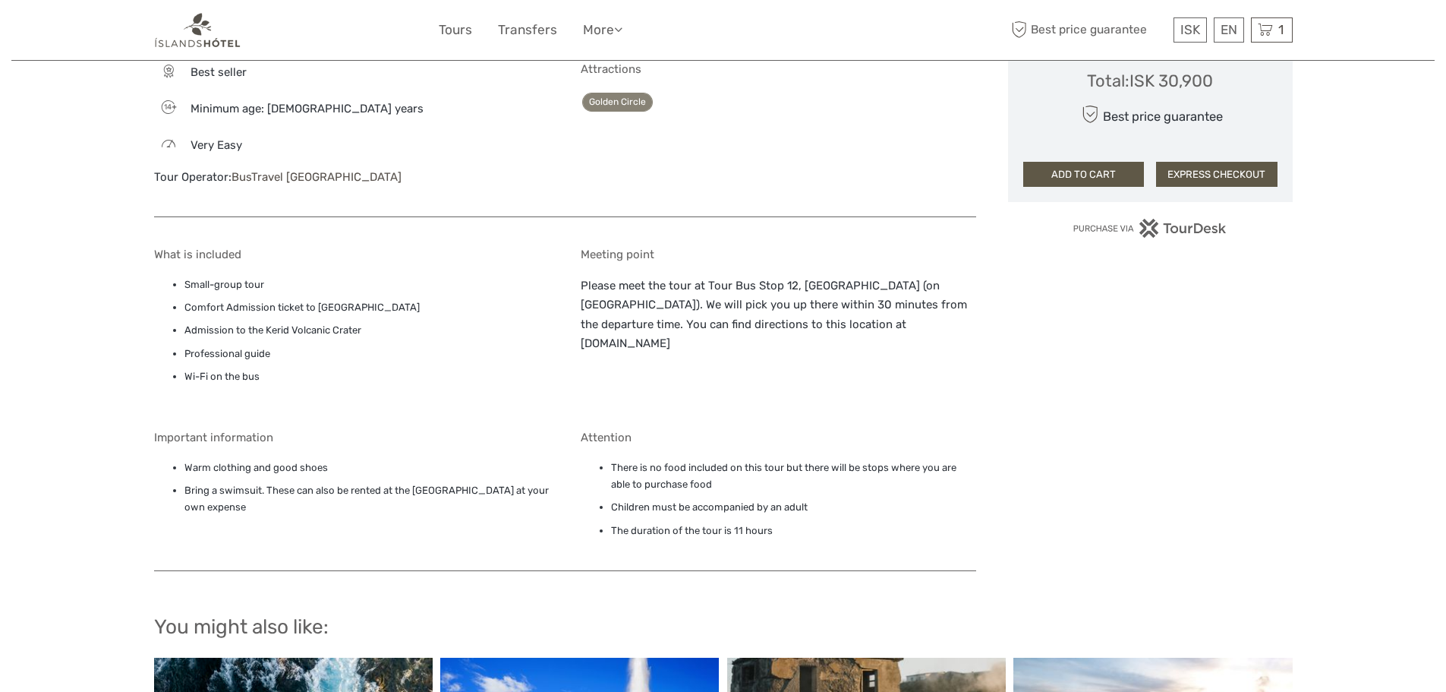
scroll to position [1012, 0]
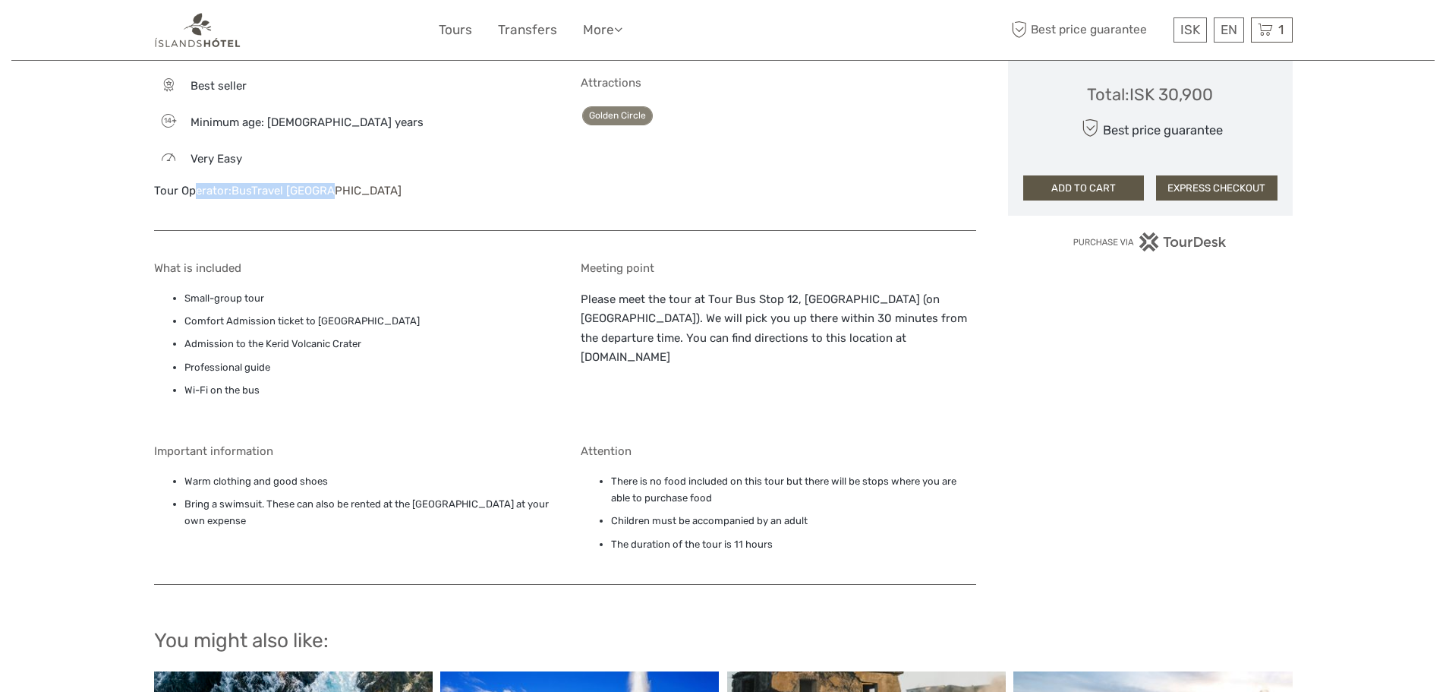
drag, startPoint x: 330, startPoint y: 188, endPoint x: 148, endPoint y: 179, distance: 181.7
click at [148, 179] on div "Region / Starts from: Capital Region Travel method: Mini Bus / Car Category: Go…" at bounding box center [723, 8] width 1424 height 2040
copy div "Tour Operator: BusTravel [GEOGRAPHIC_DATA]"
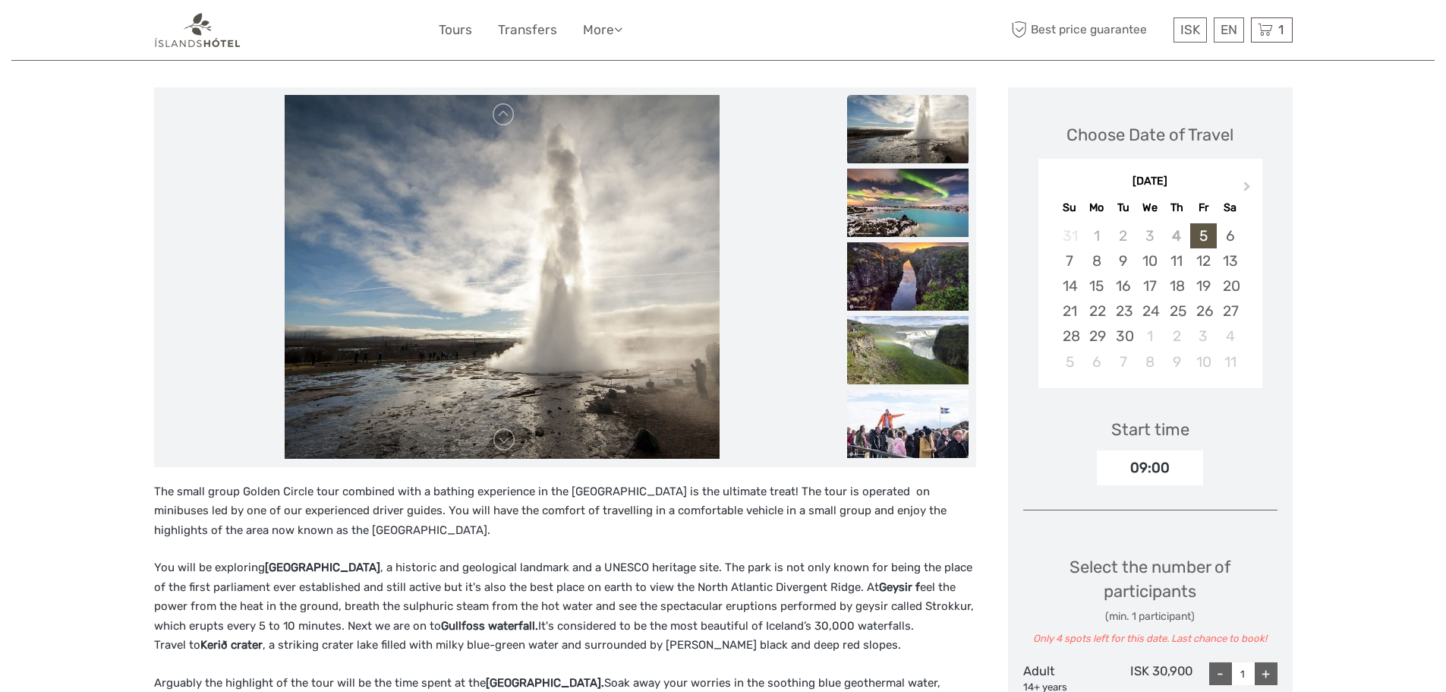
scroll to position [0, 0]
